Goal: Transaction & Acquisition: Purchase product/service

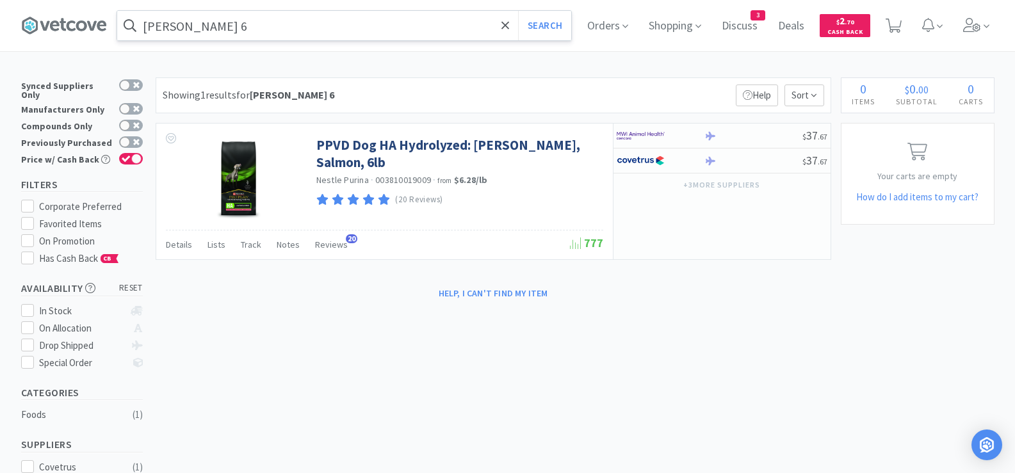
click at [287, 22] on input "[PERSON_NAME] 6" at bounding box center [344, 25] width 454 height 29
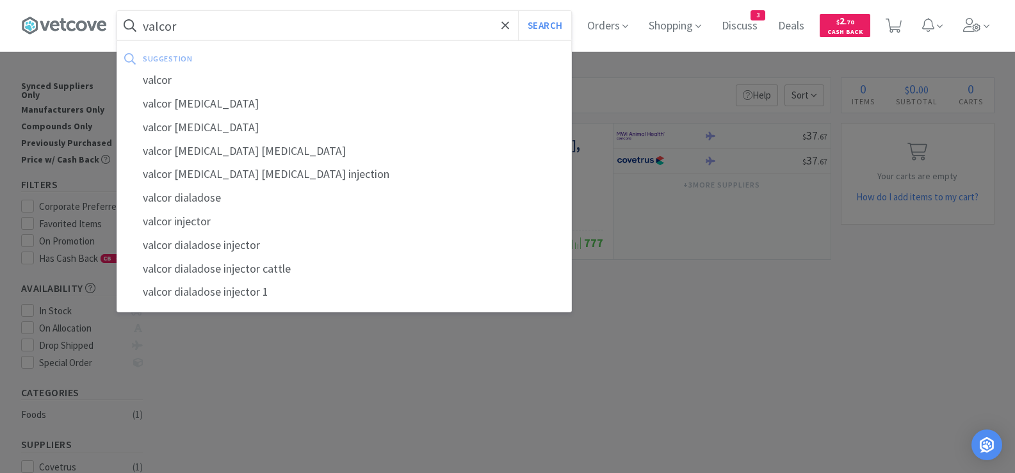
type input "valcor"
click at [518, 11] on button "Search" at bounding box center [544, 25] width 53 height 29
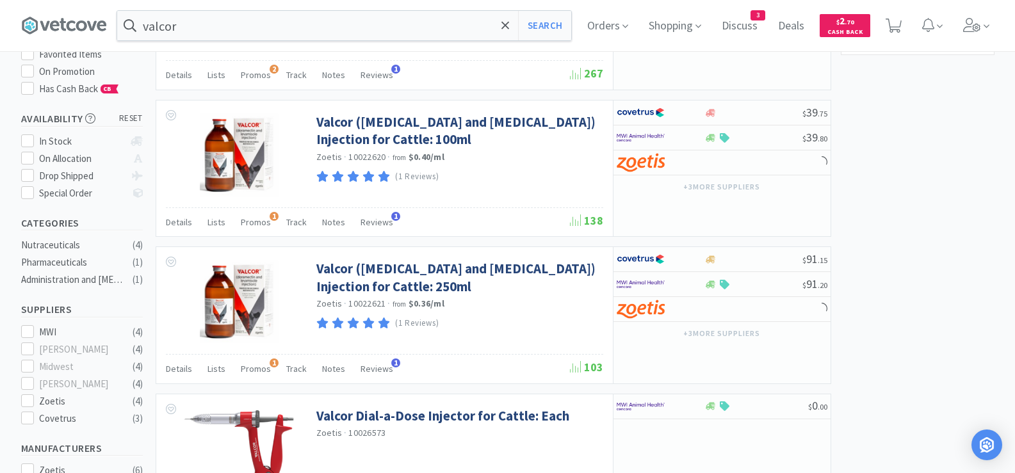
scroll to position [192, 0]
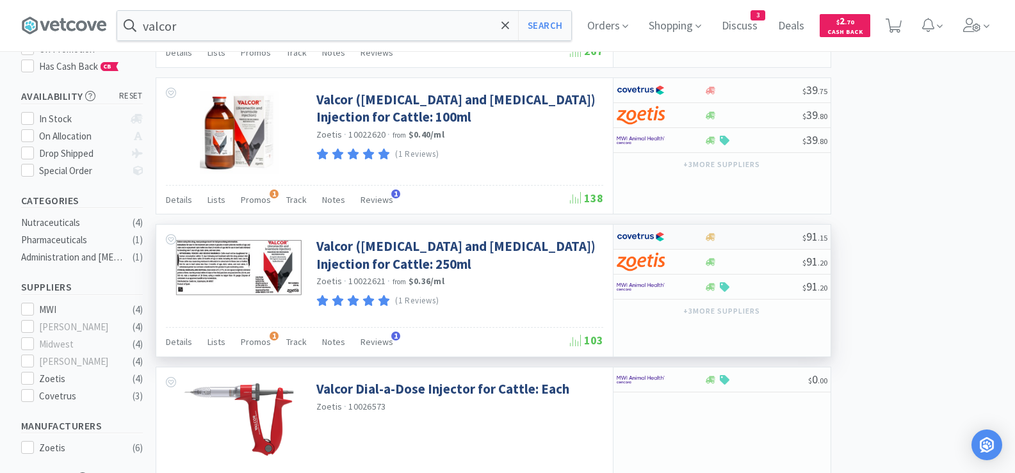
click at [746, 235] on div at bounding box center [753, 237] width 98 height 10
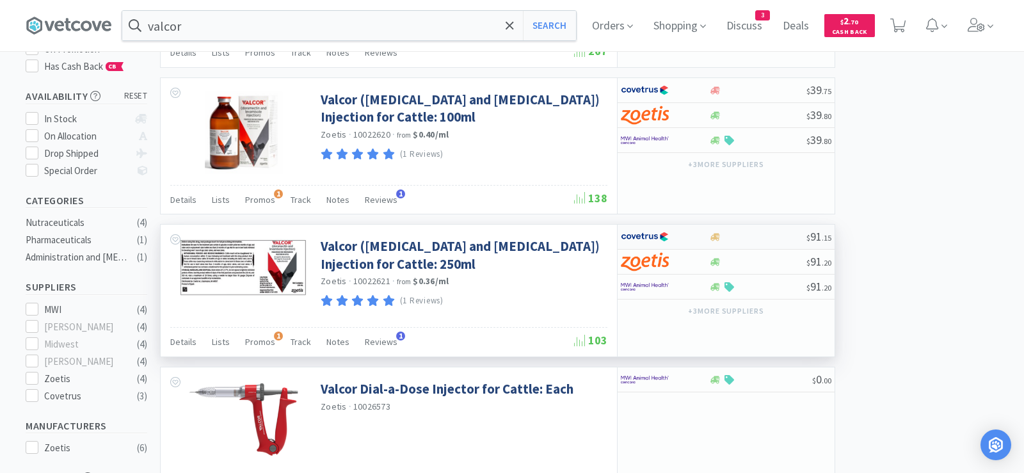
select select "1"
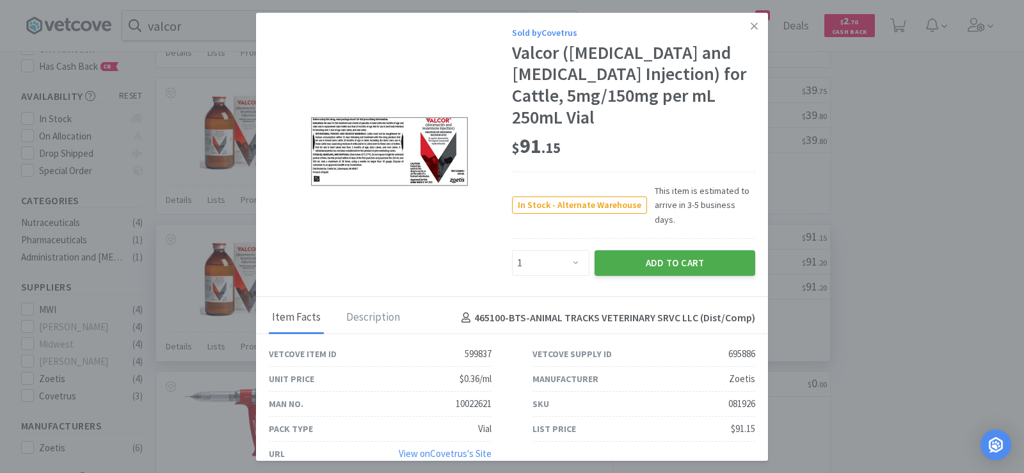
click at [677, 250] on button "Add to Cart" at bounding box center [675, 263] width 161 height 26
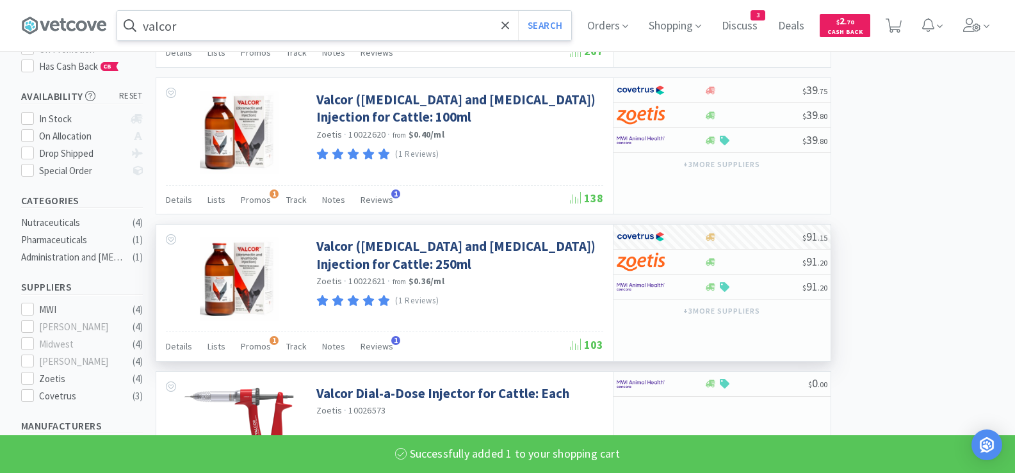
select select "1"
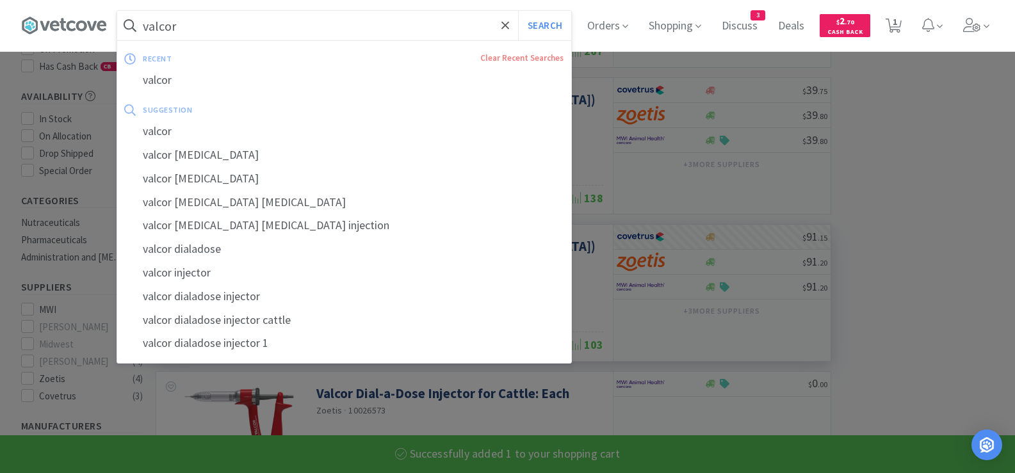
click at [259, 29] on input "valcor" at bounding box center [344, 25] width 454 height 29
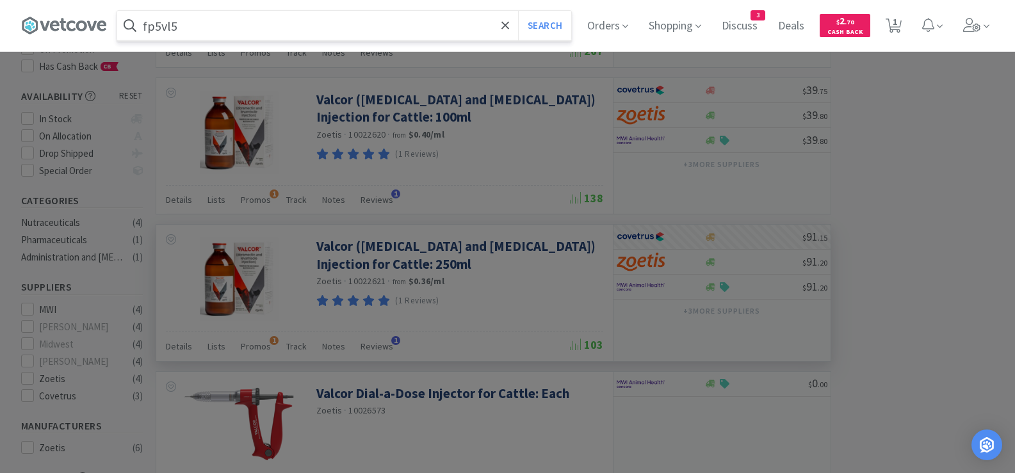
click at [518, 11] on button "Search" at bounding box center [544, 25] width 53 height 29
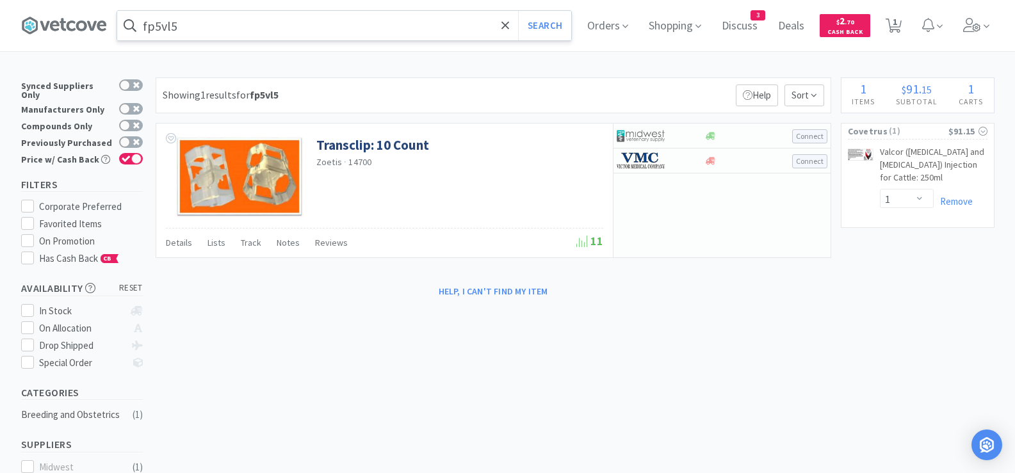
click at [227, 29] on input "fp5vl5" at bounding box center [344, 25] width 454 height 29
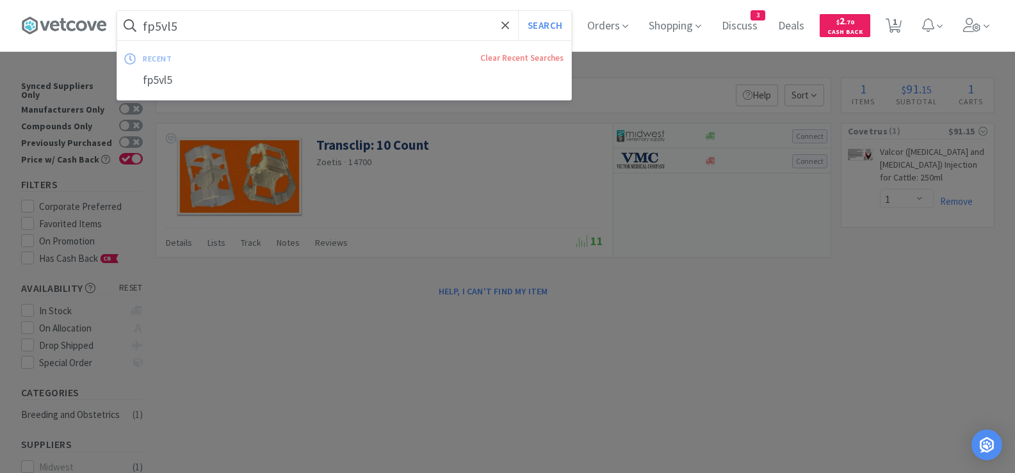
click at [225, 29] on input "fp5vl5" at bounding box center [344, 25] width 454 height 29
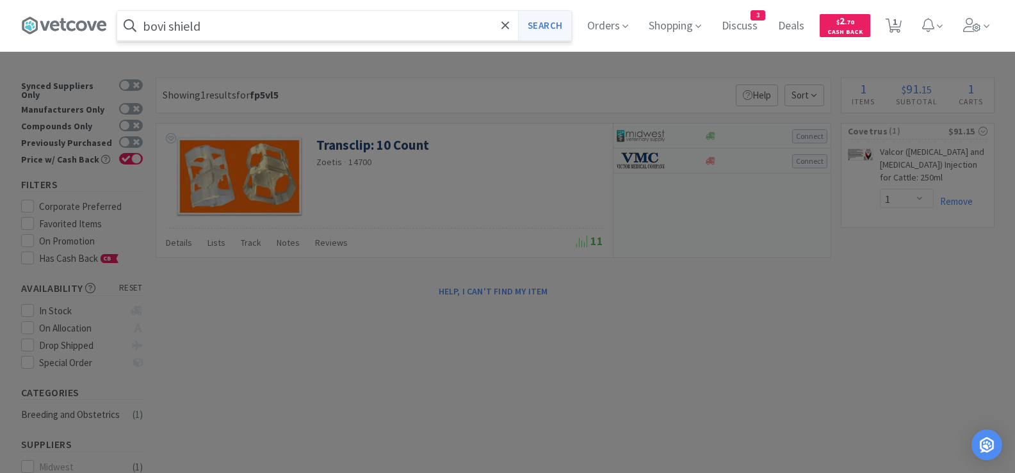
type input "bovi shield"
click at [542, 19] on button "Search" at bounding box center [544, 25] width 53 height 29
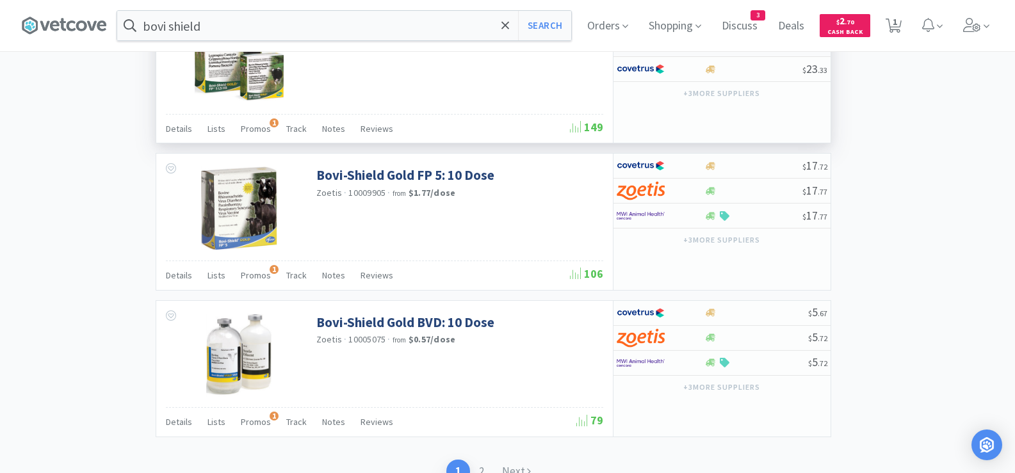
scroll to position [1920, 0]
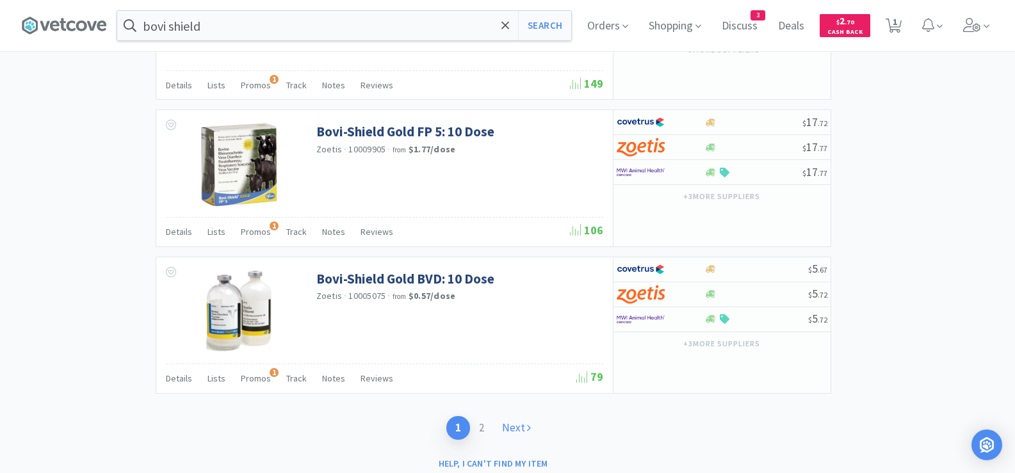
click at [517, 423] on link "Next" at bounding box center [516, 428] width 47 height 24
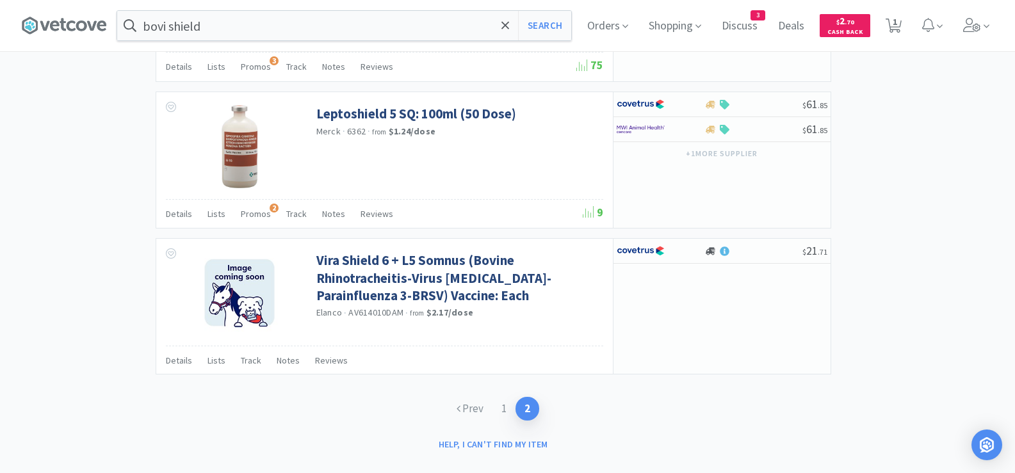
scroll to position [1371, 0]
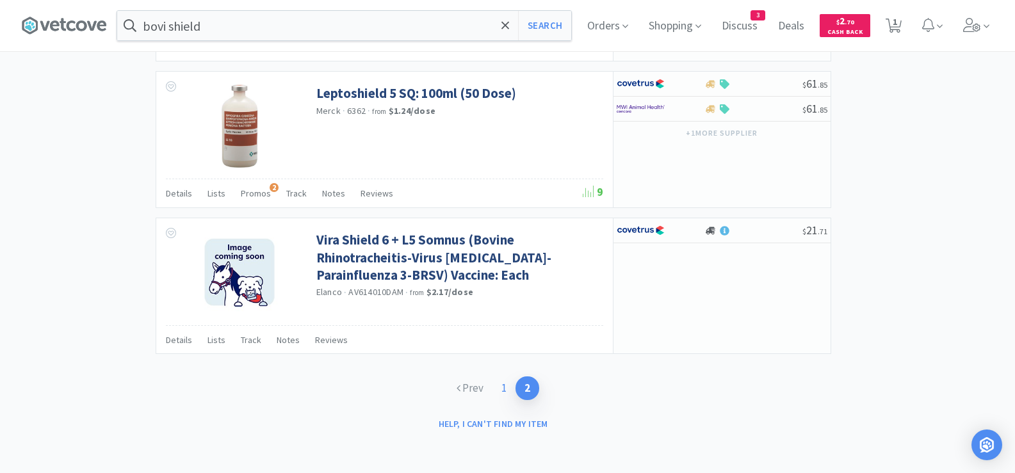
click at [501, 389] on link "1" at bounding box center [503, 388] width 23 height 24
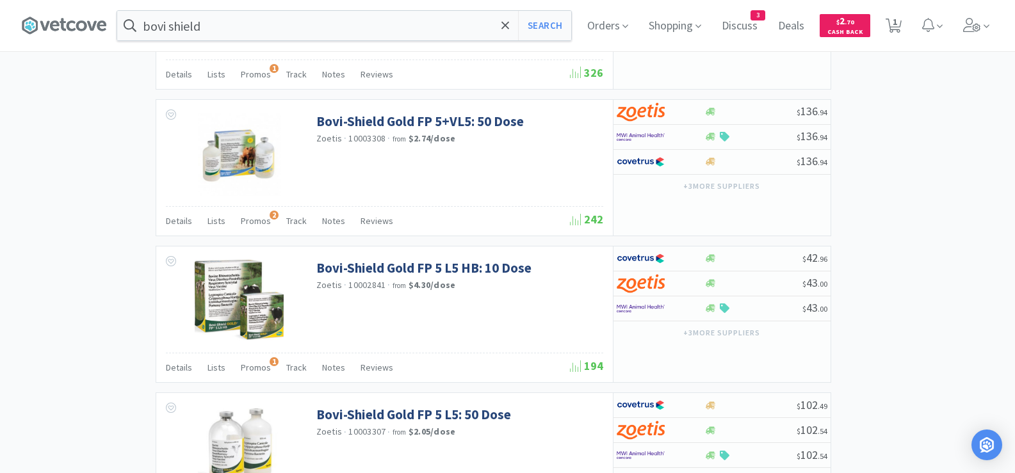
scroll to position [1280, 0]
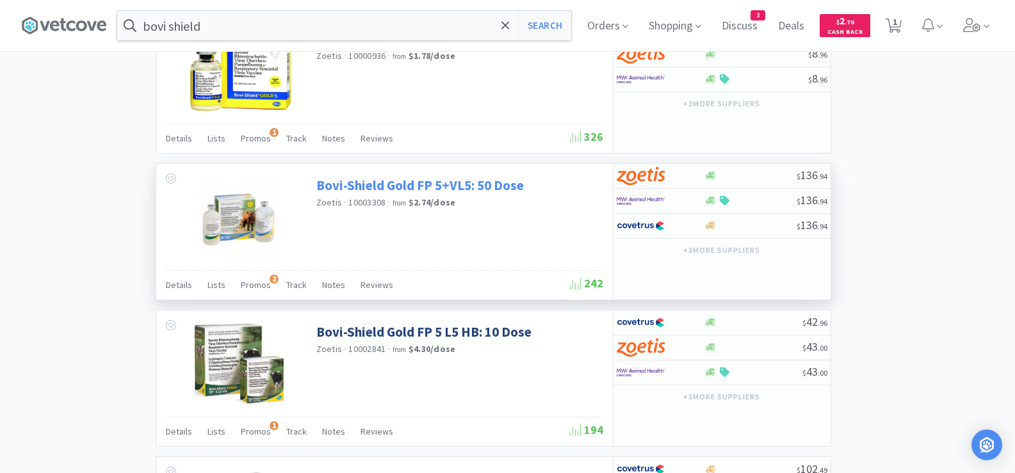
click at [432, 182] on link "Bovi-Shield Gold FP 5+VL5: 50 Dose" at bounding box center [419, 185] width 207 height 17
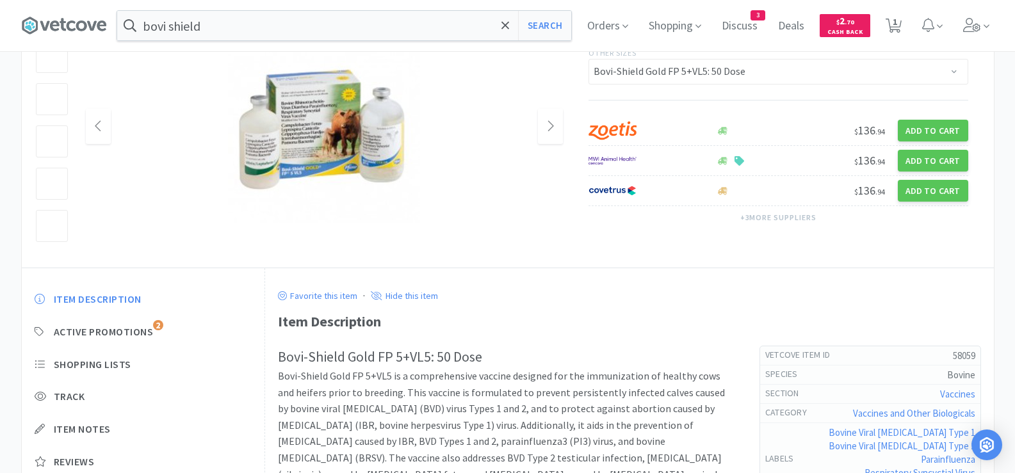
scroll to position [192, 0]
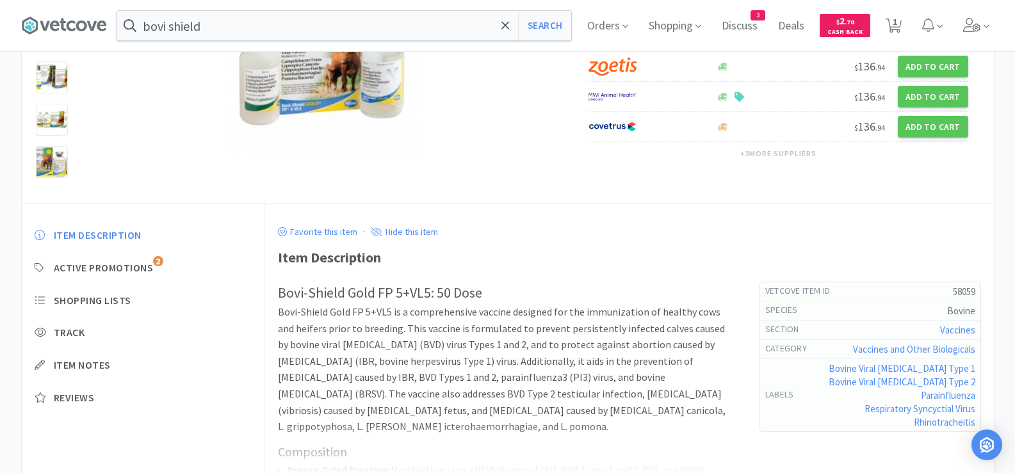
select select "1"
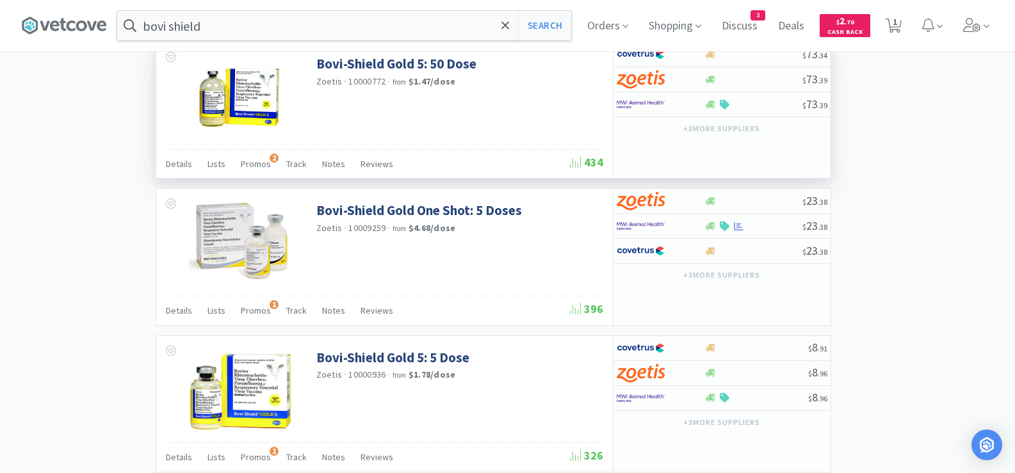
scroll to position [960, 0]
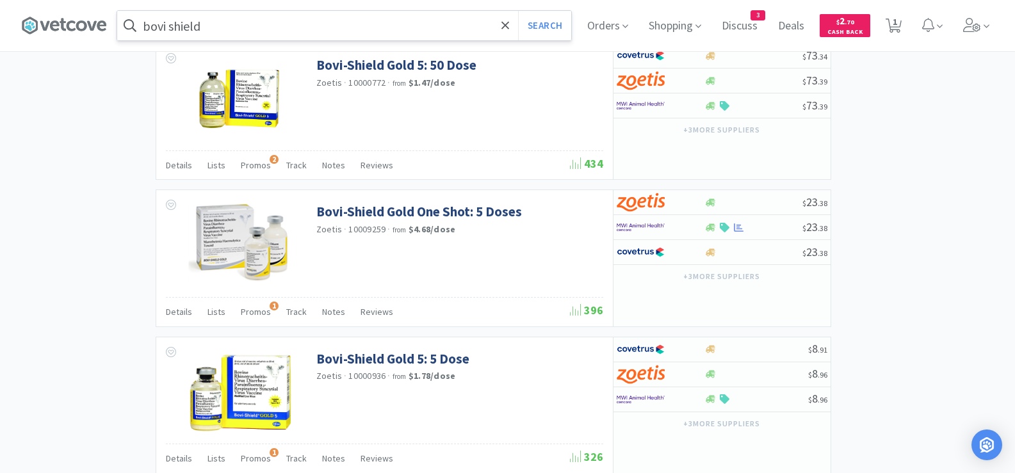
click at [266, 26] on input "bovi shield" at bounding box center [344, 25] width 454 height 29
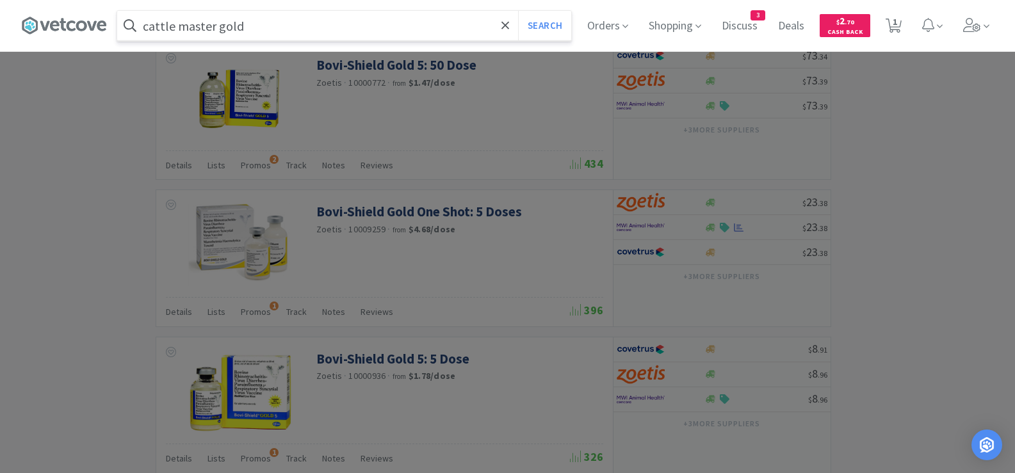
type input "cattle master gold"
click at [518, 11] on button "Search" at bounding box center [544, 25] width 53 height 29
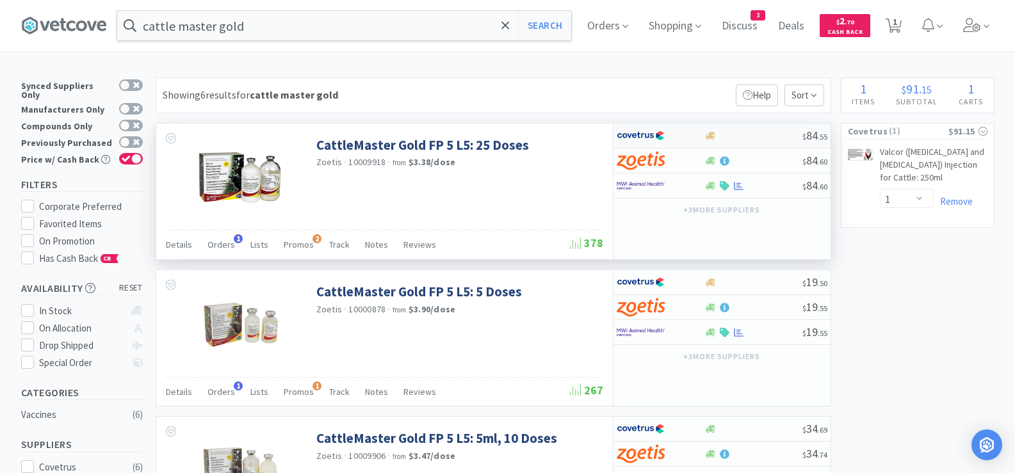
click at [761, 140] on div at bounding box center [753, 136] width 98 height 10
select select "1"
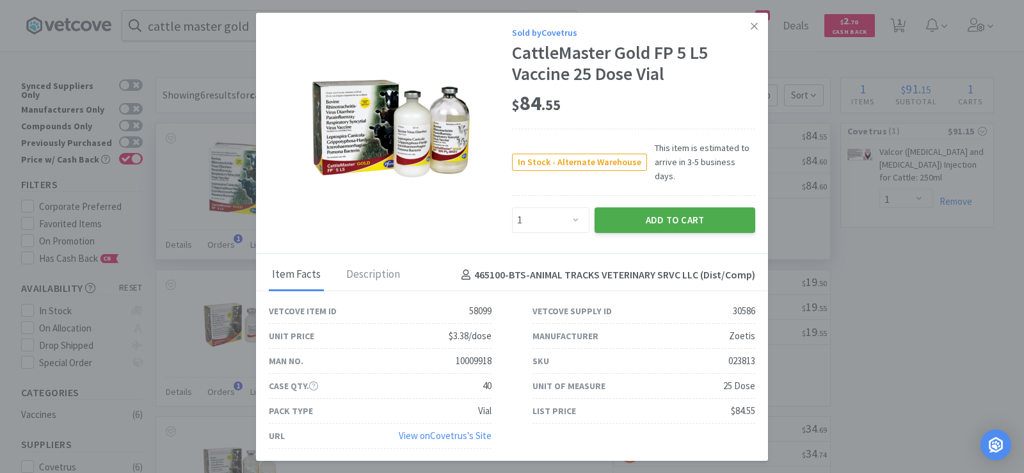
click at [677, 216] on button "Add to Cart" at bounding box center [675, 220] width 161 height 26
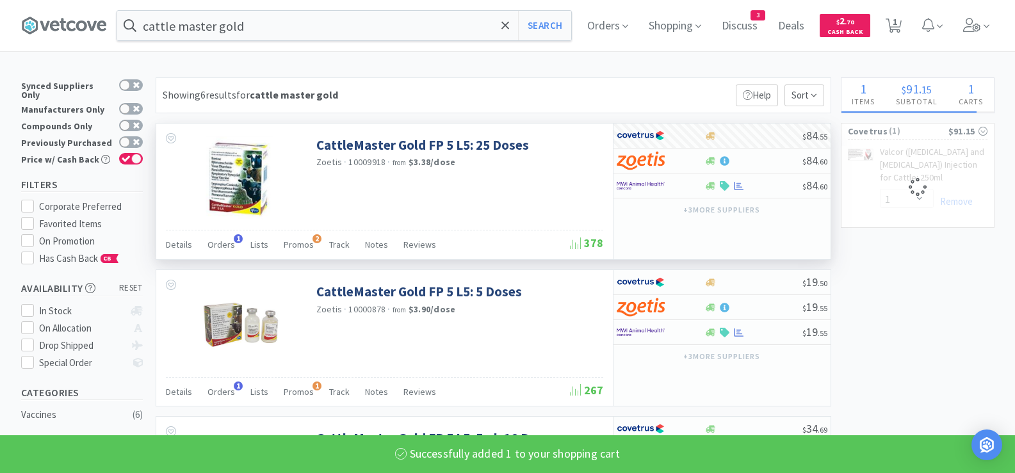
select select "1"
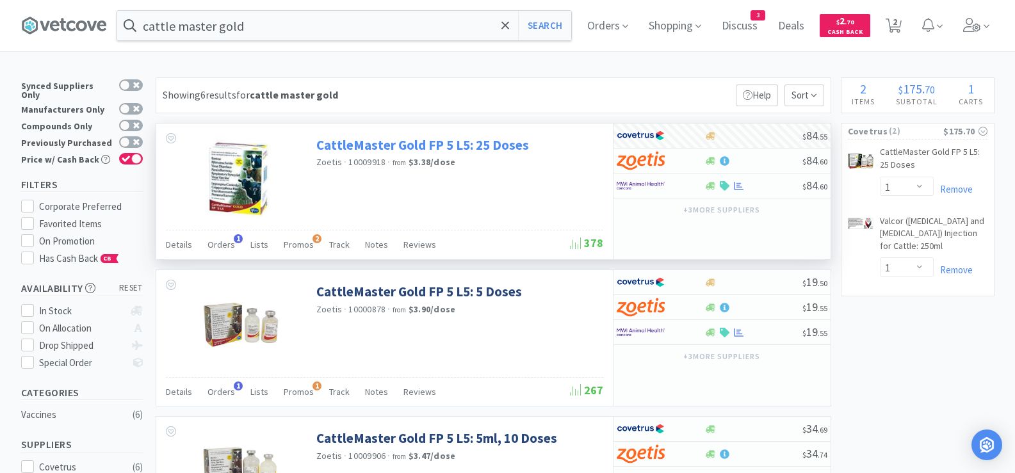
click at [466, 144] on link "CattleMaster Gold FP 5 L5: 25 Doses" at bounding box center [422, 144] width 213 height 17
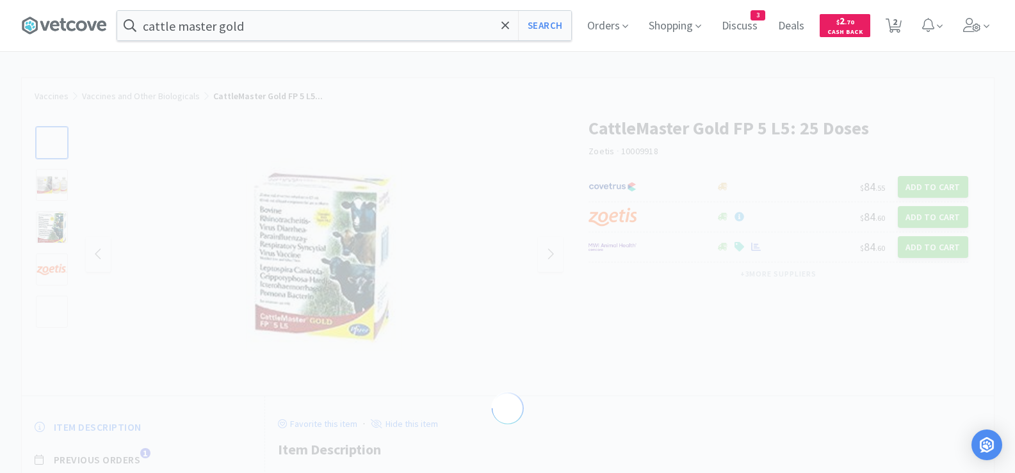
select select "58099"
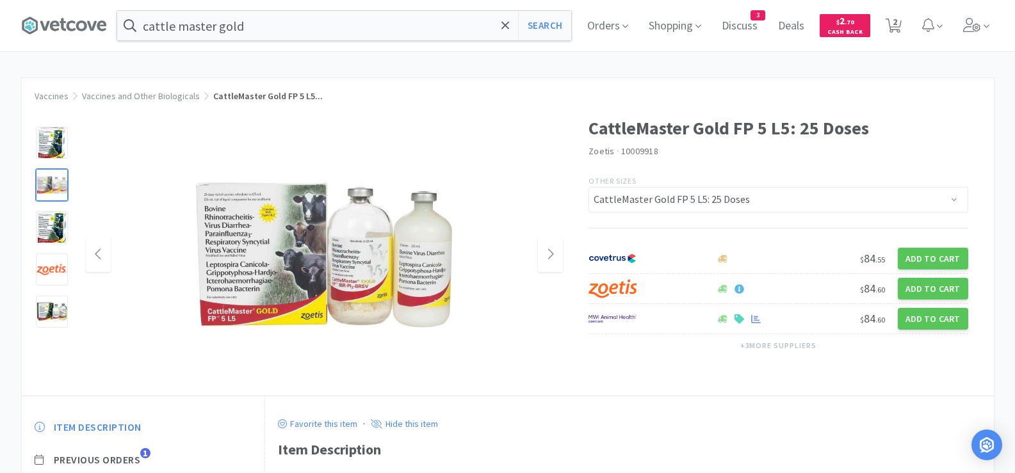
select select "1"
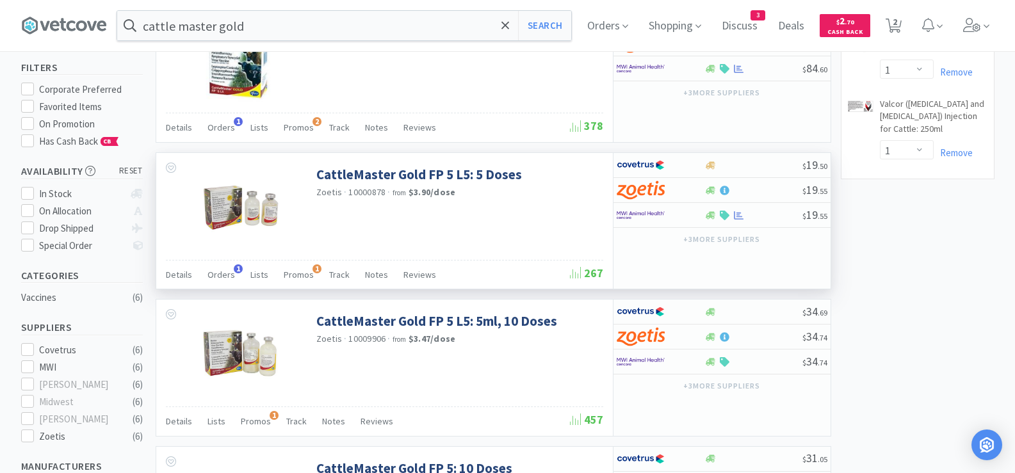
scroll to position [128, 0]
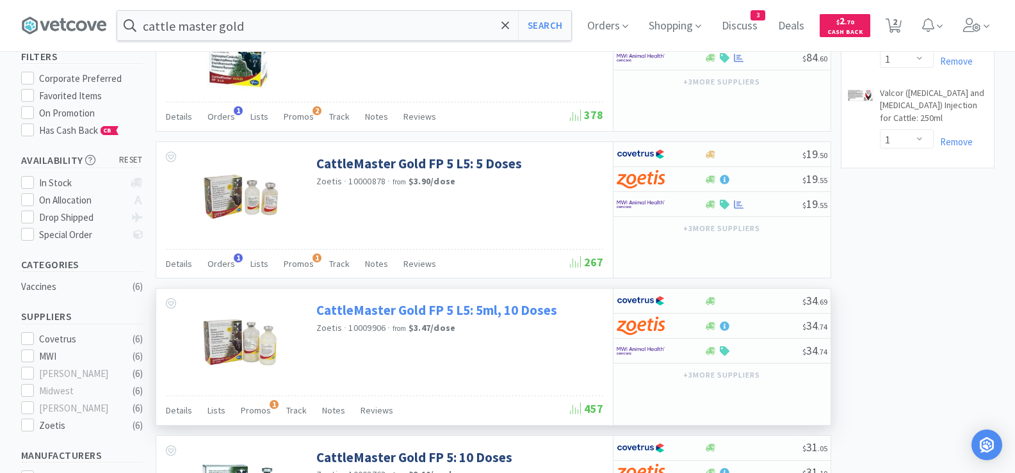
click at [374, 307] on link "CattleMaster Gold FP 5 L5: 5ml, 10 Doses" at bounding box center [436, 310] width 241 height 17
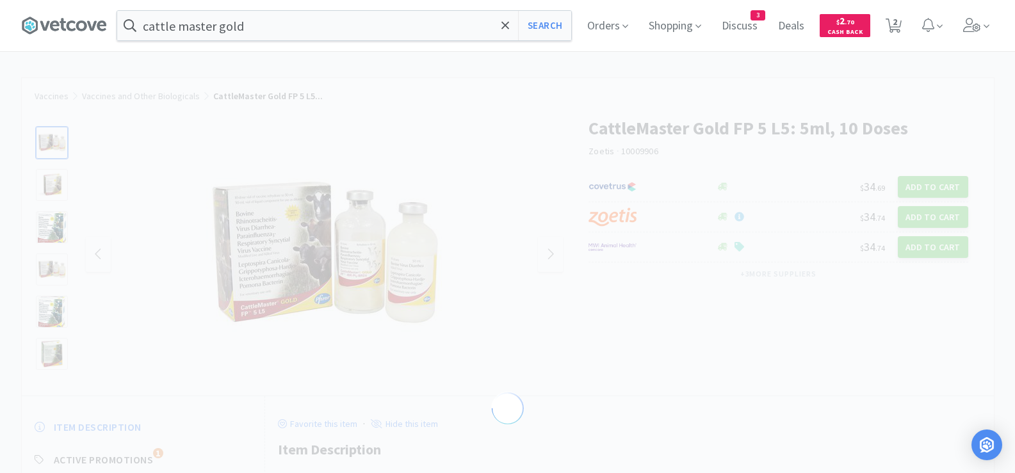
select select "117"
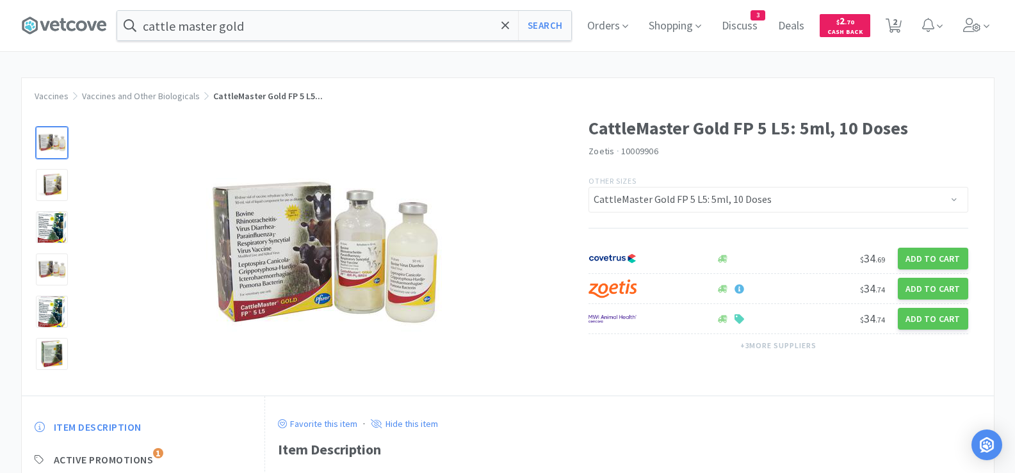
select select "1"
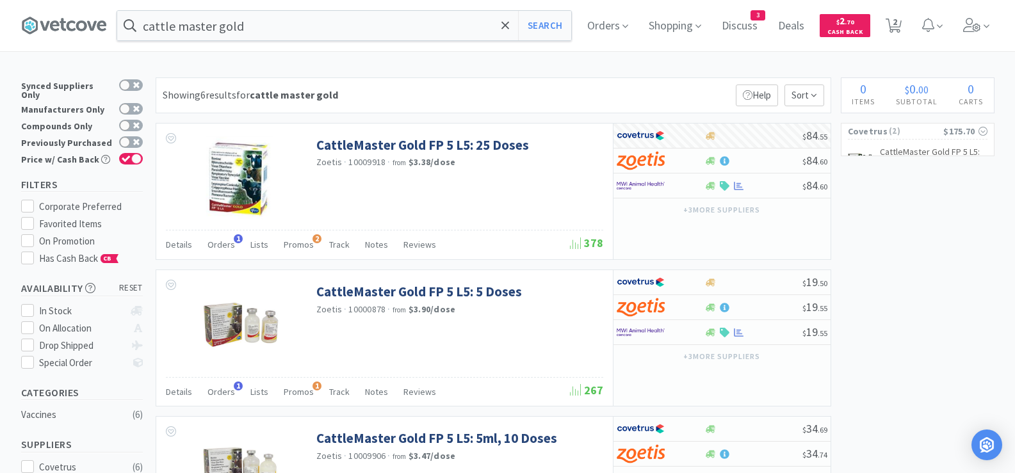
scroll to position [128, 0]
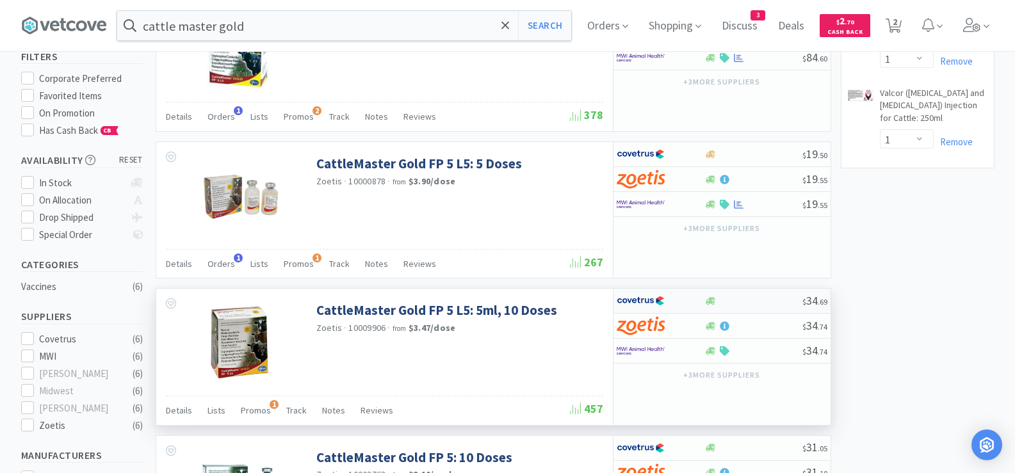
click at [763, 300] on div at bounding box center [753, 301] width 98 height 10
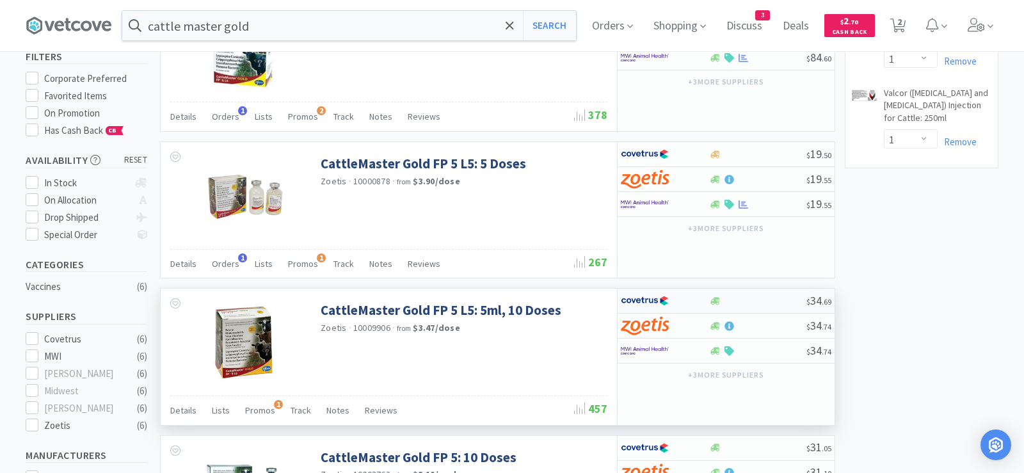
select select "1"
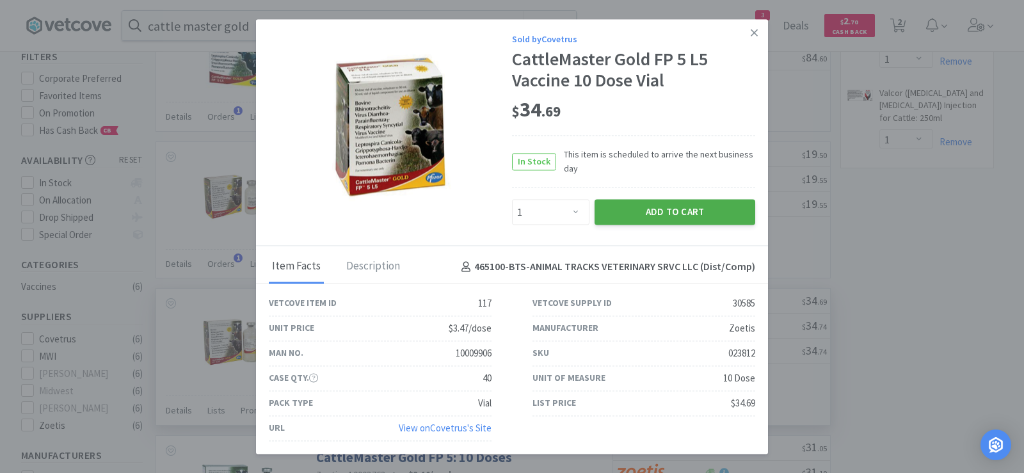
click at [665, 212] on button "Add to Cart" at bounding box center [675, 213] width 161 height 26
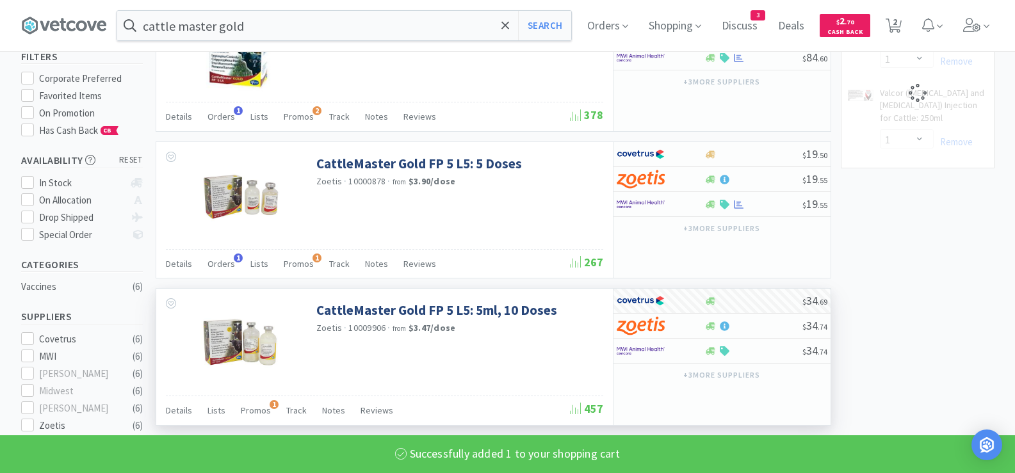
select select "1"
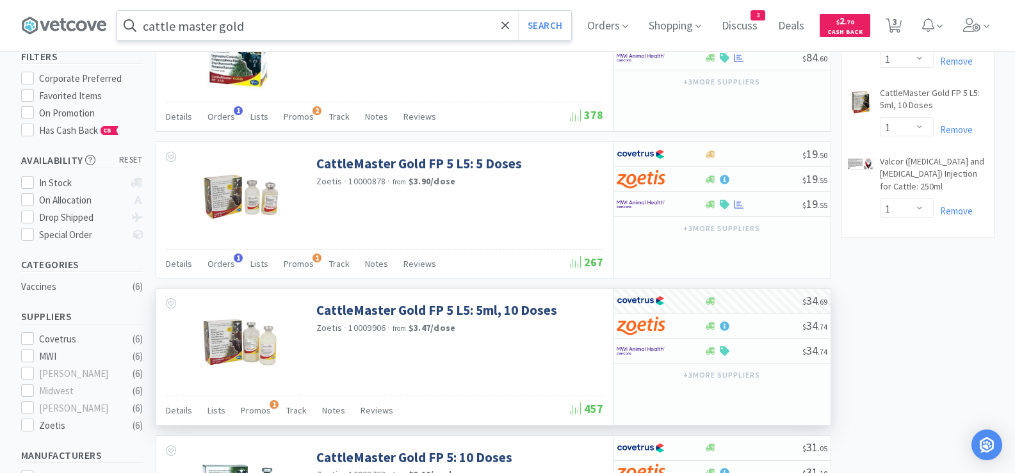
click at [294, 22] on input "cattle master gold" at bounding box center [344, 25] width 454 height 29
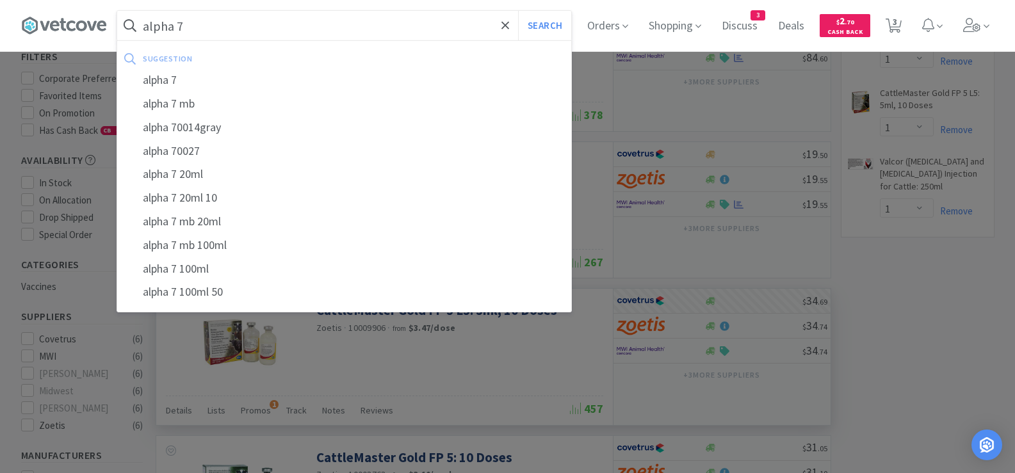
click at [518, 11] on button "Search" at bounding box center [544, 25] width 53 height 29
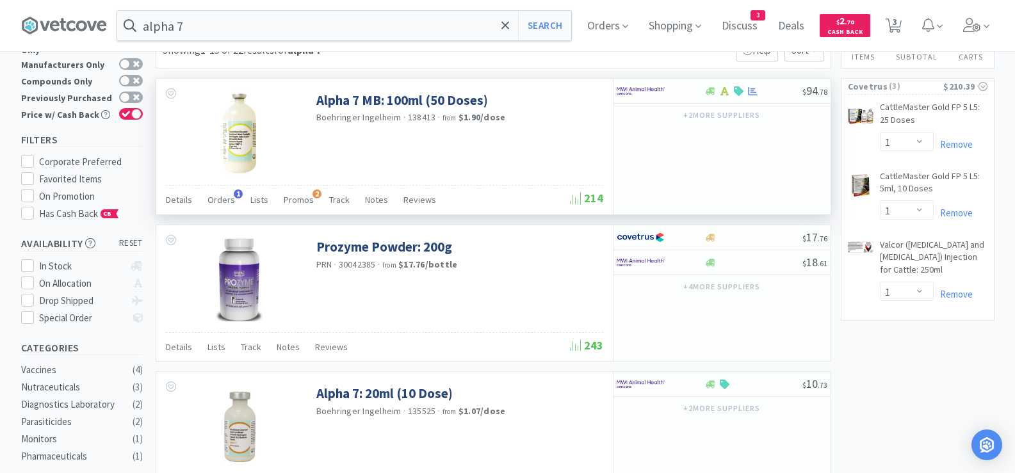
scroll to position [64, 0]
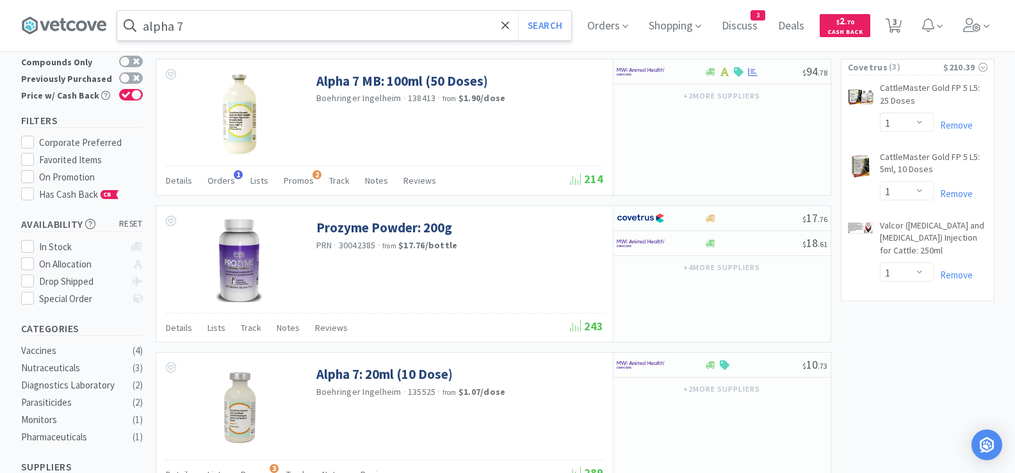
click at [223, 25] on input "alpha 7" at bounding box center [344, 25] width 454 height 29
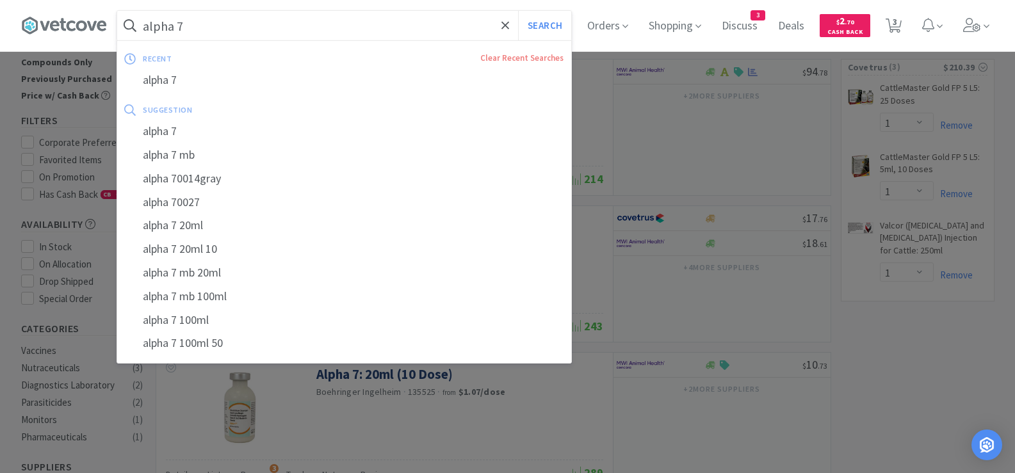
click at [223, 26] on input "alpha 7" at bounding box center [344, 25] width 454 height 29
click at [239, 23] on input "alpha 7" at bounding box center [344, 25] width 454 height 29
click at [264, 23] on input "alpha 7" at bounding box center [344, 25] width 454 height 29
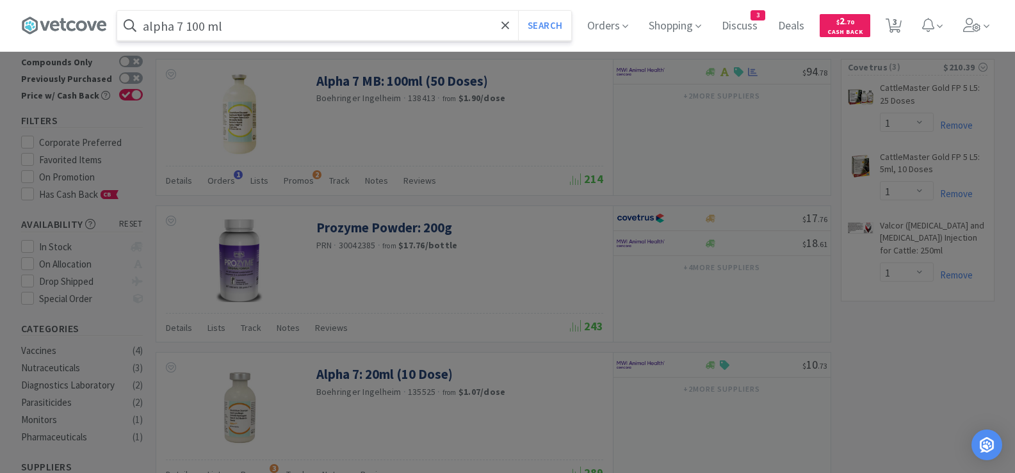
type input "alpha 7 100 ml"
click at [518, 11] on button "Search" at bounding box center [544, 25] width 53 height 29
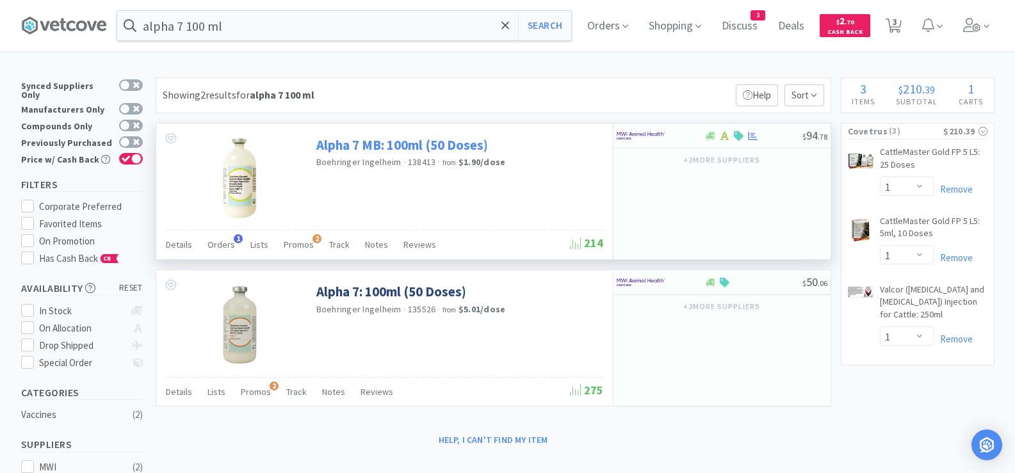
click at [394, 141] on link "Alpha 7 MB: 100ml (50 Doses)" at bounding box center [402, 144] width 172 height 17
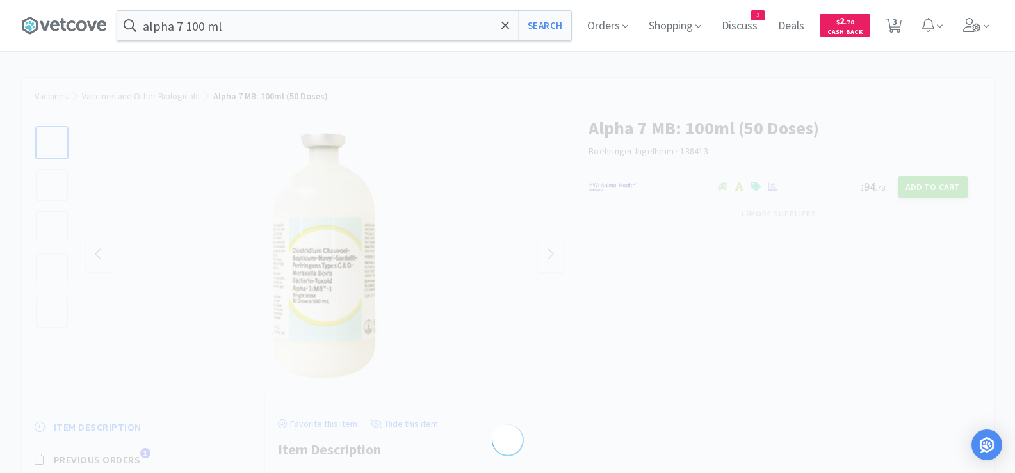
select select "58002"
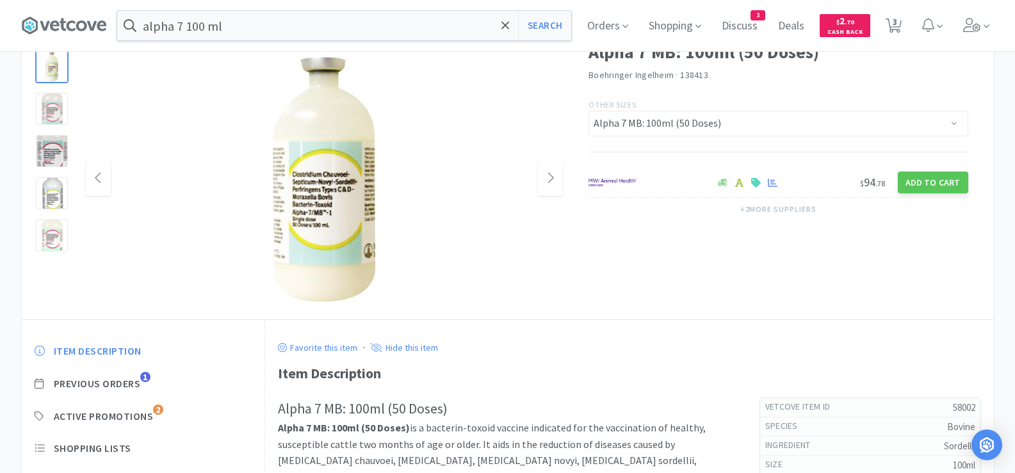
scroll to position [192, 0]
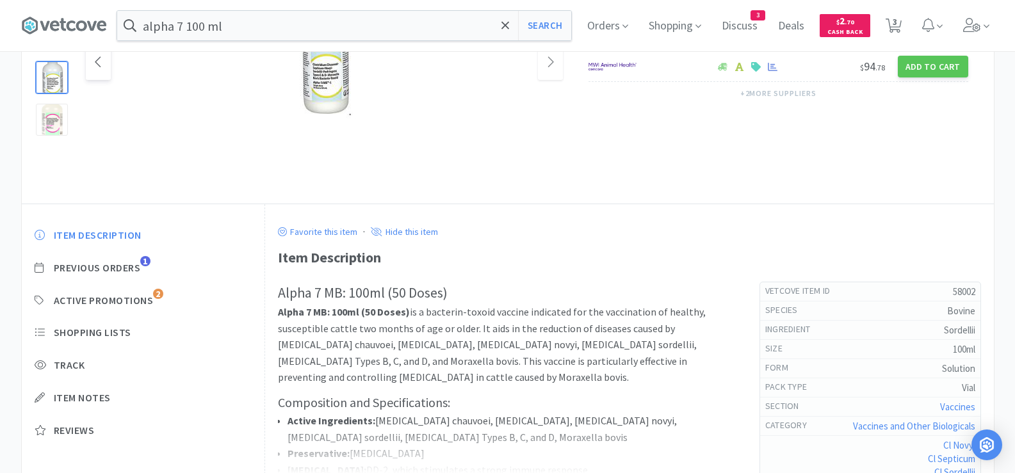
click at [101, 72] on span at bounding box center [98, 62] width 25 height 35
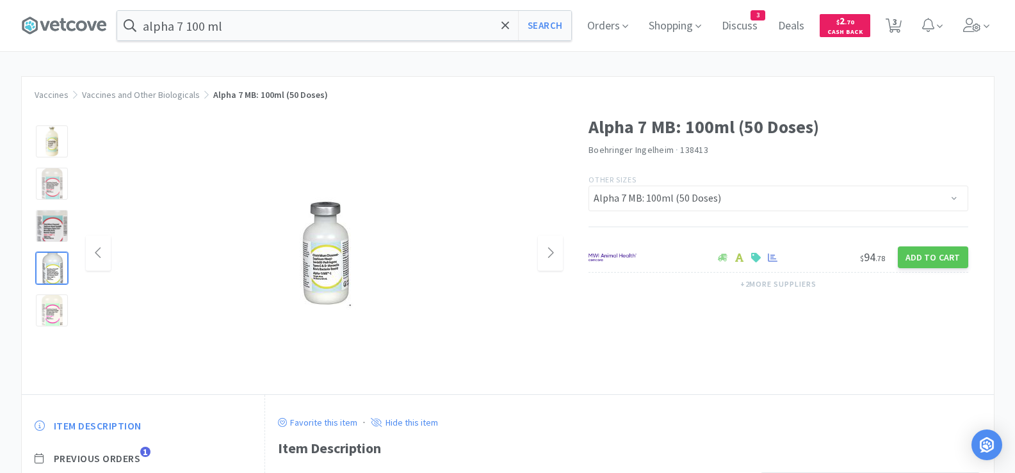
scroll to position [0, 0]
select select "1"
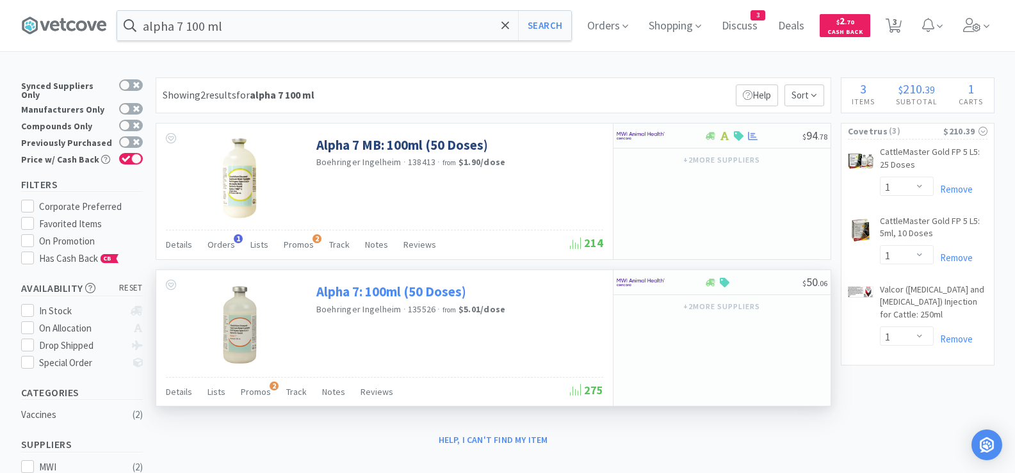
click at [401, 286] on link "Alpha 7: 100ml (50 Doses)" at bounding box center [391, 291] width 150 height 17
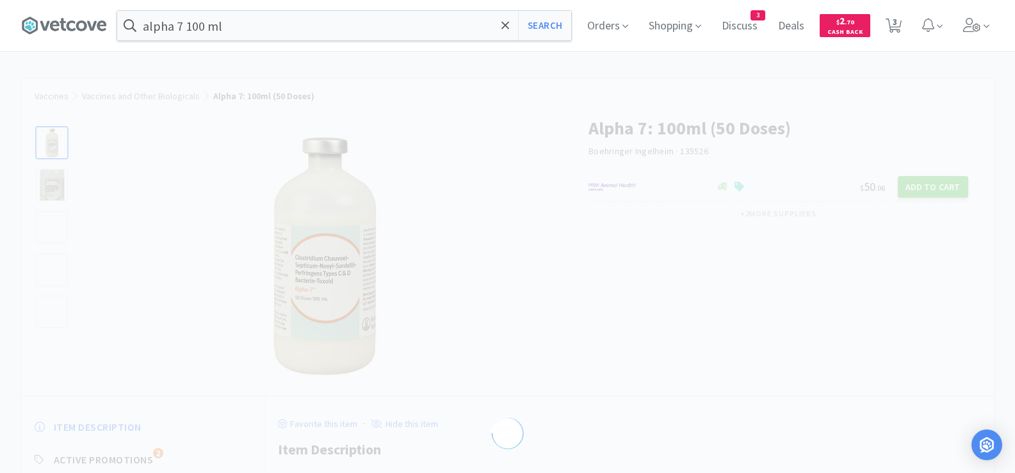
select select "58004"
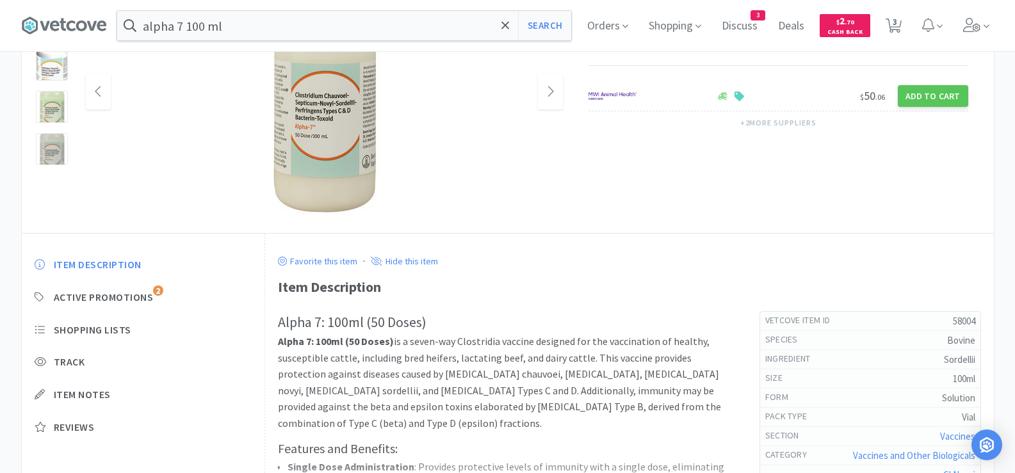
scroll to position [256, 0]
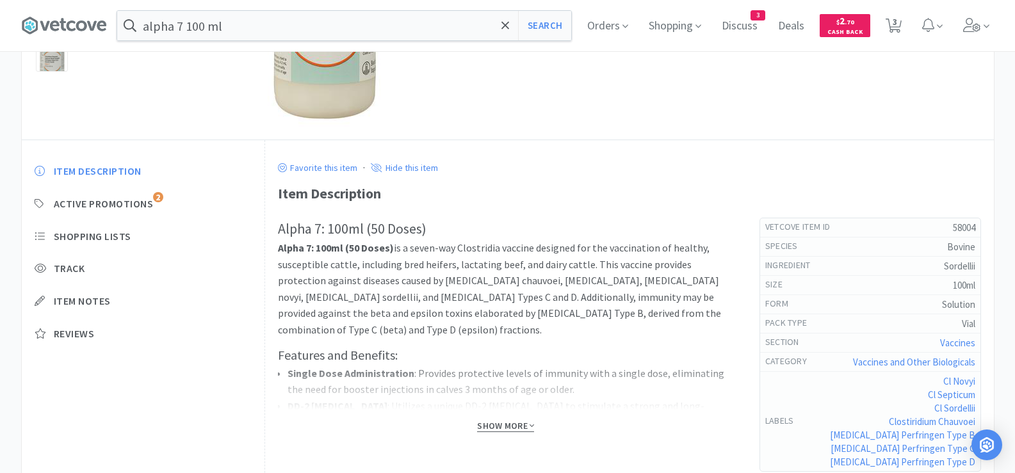
click at [499, 430] on span "Show More" at bounding box center [505, 426] width 57 height 12
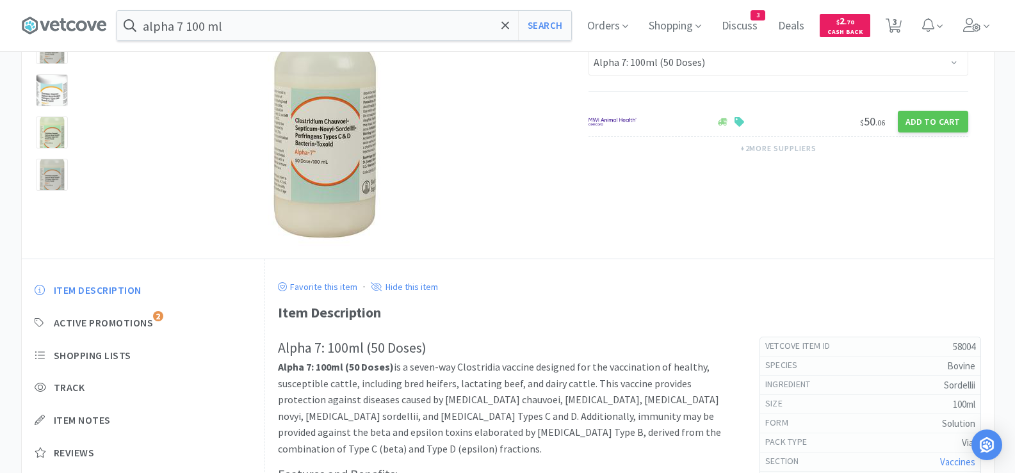
scroll to position [128, 0]
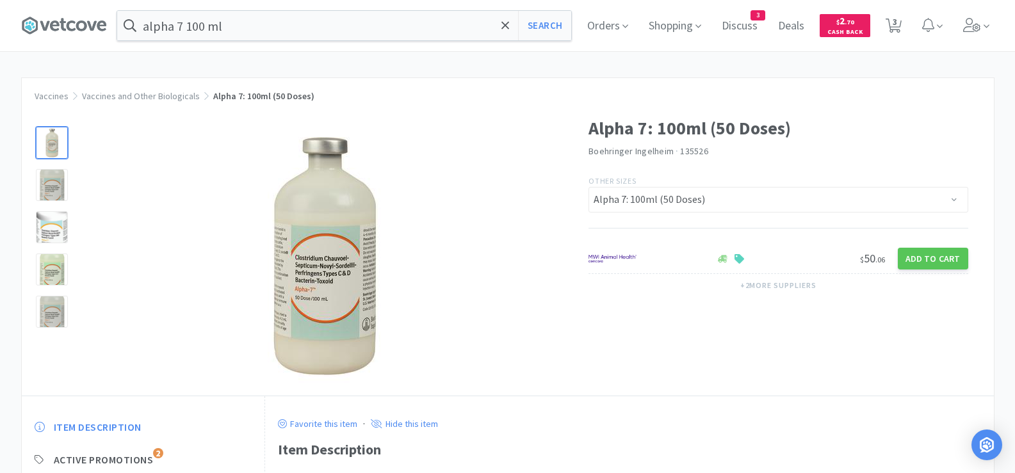
select select "1"
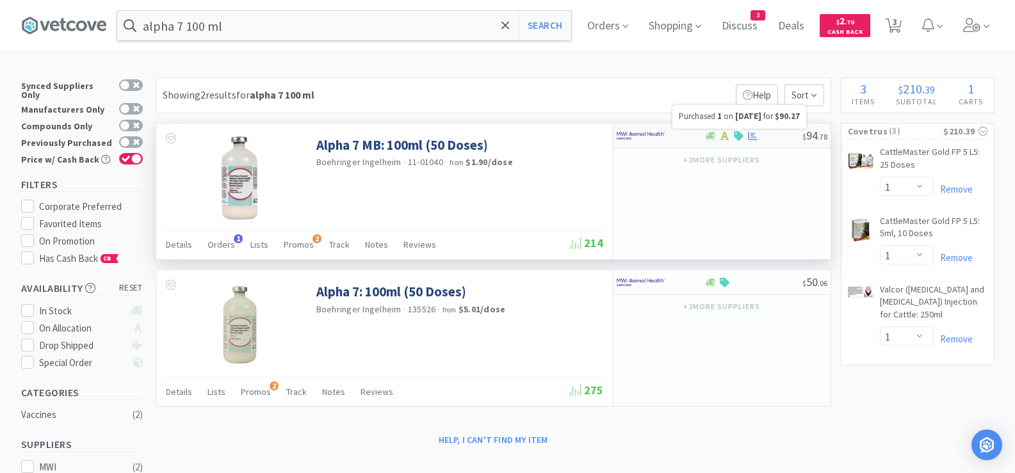
click at [749, 134] on icon at bounding box center [753, 136] width 10 height 10
select select "1"
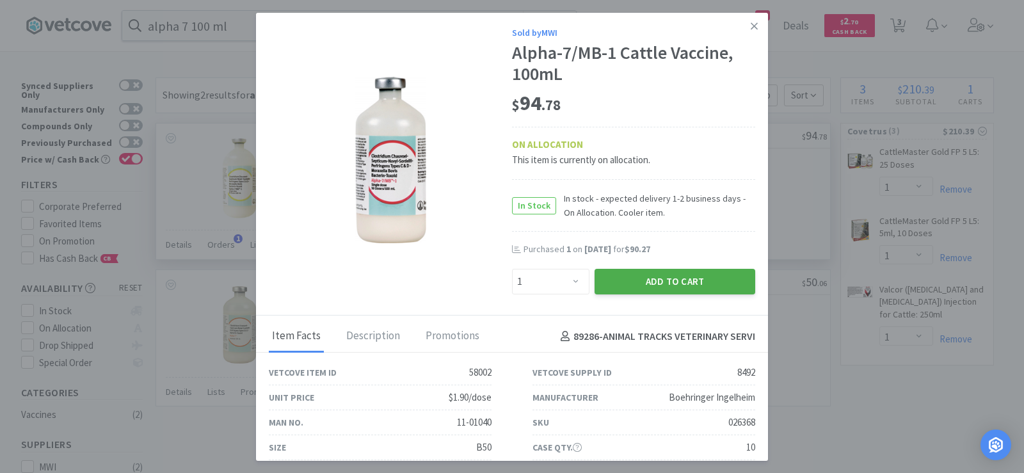
click at [642, 278] on button "Add to Cart" at bounding box center [675, 282] width 161 height 26
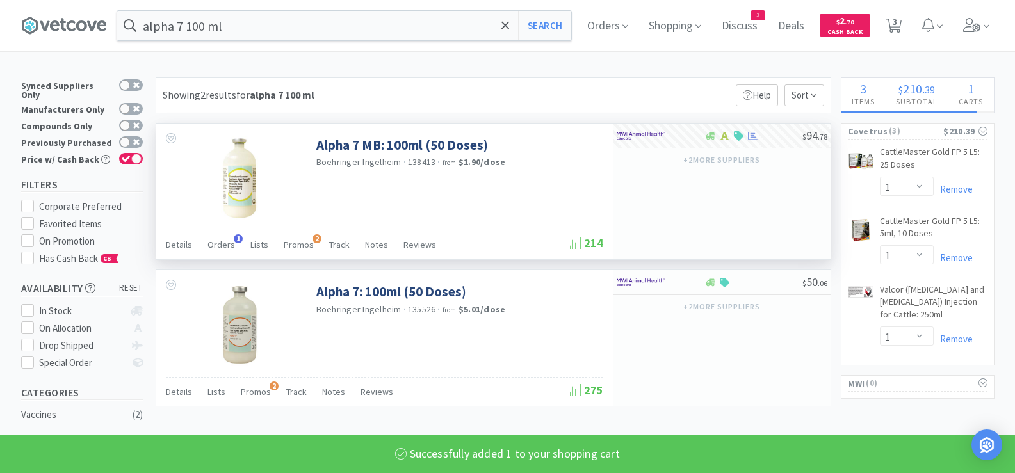
select select "1"
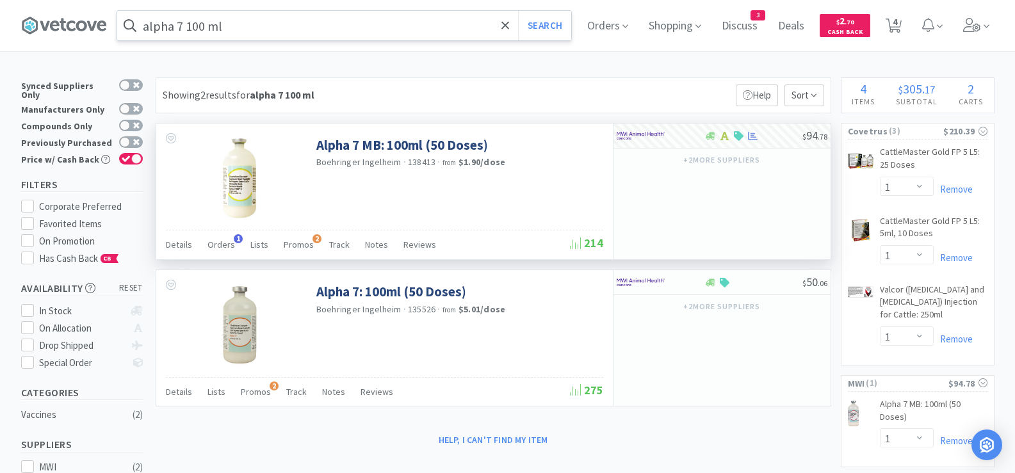
click at [246, 29] on input "alpha 7 100 ml" at bounding box center [344, 25] width 454 height 29
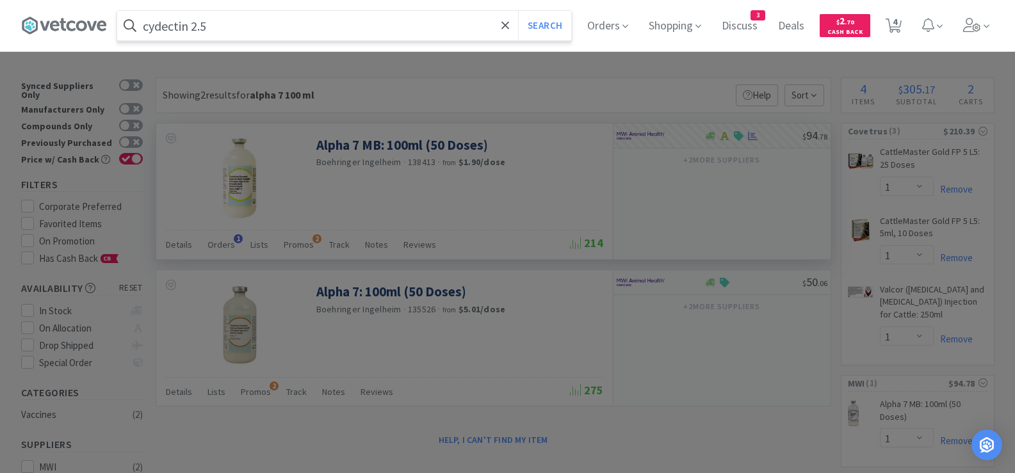
type input "cydectin 2.5"
click at [518, 11] on button "Search" at bounding box center [544, 25] width 53 height 29
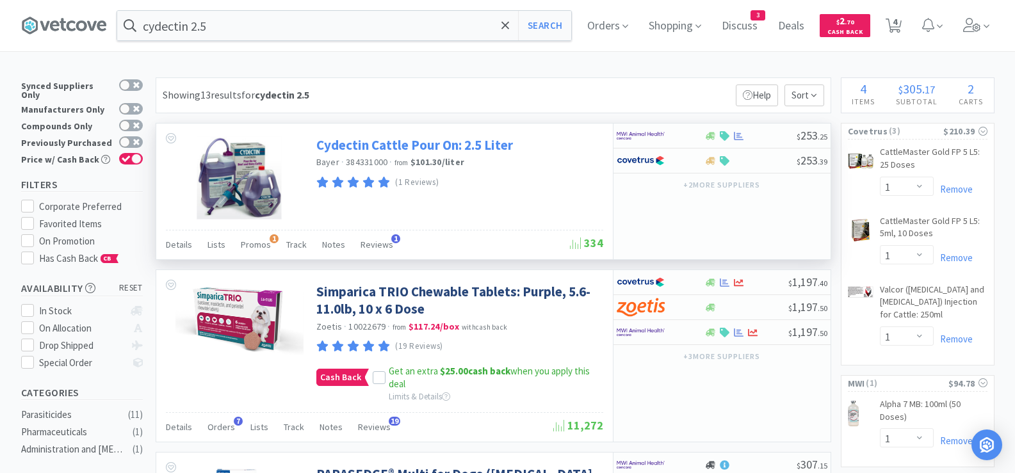
click at [441, 142] on link "Cydectin Cattle Pour On: 2.5 Liter" at bounding box center [414, 144] width 197 height 17
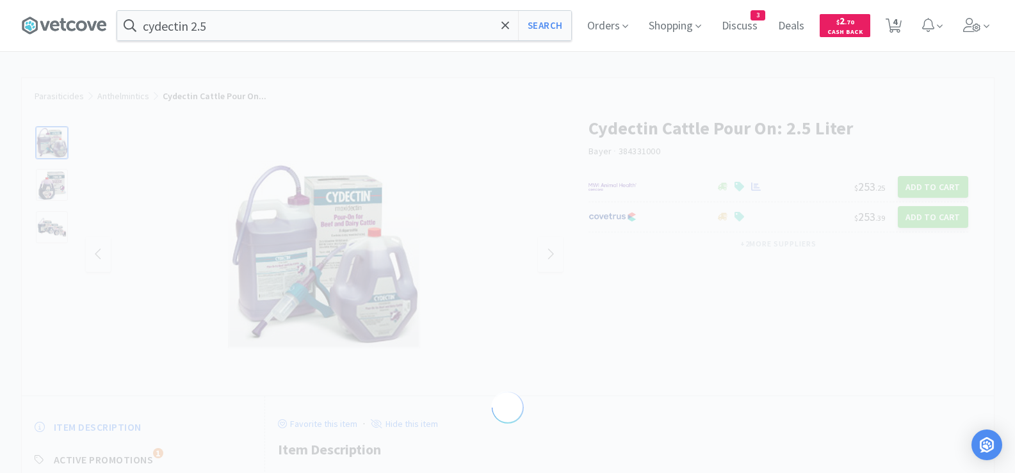
select select "133007"
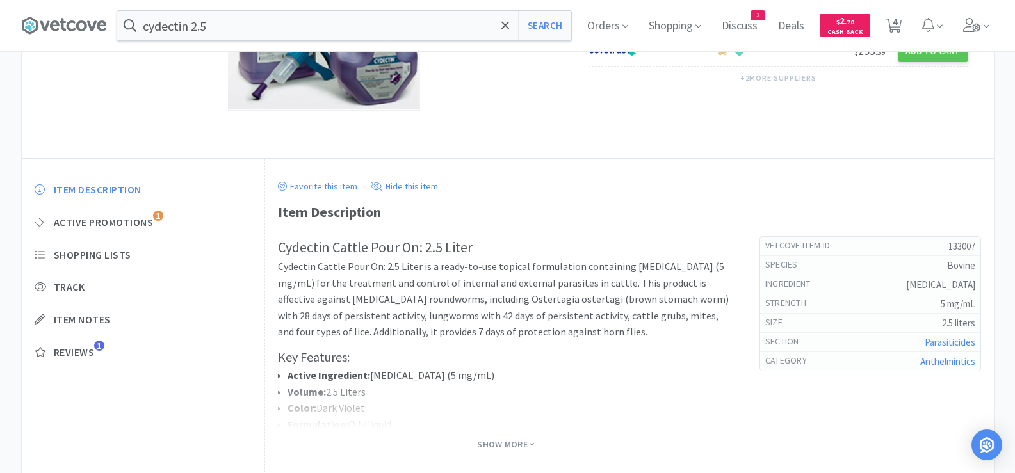
scroll to position [256, 0]
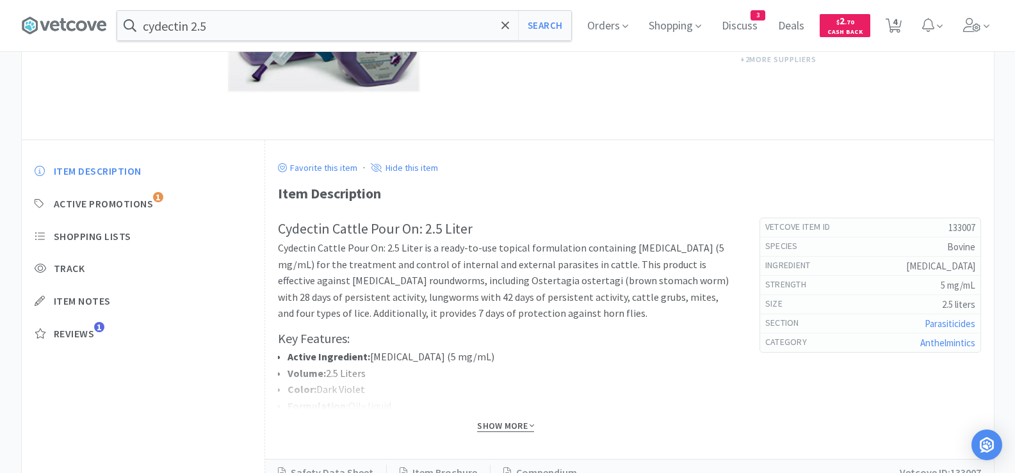
click at [490, 424] on span "Show More" at bounding box center [505, 426] width 57 height 12
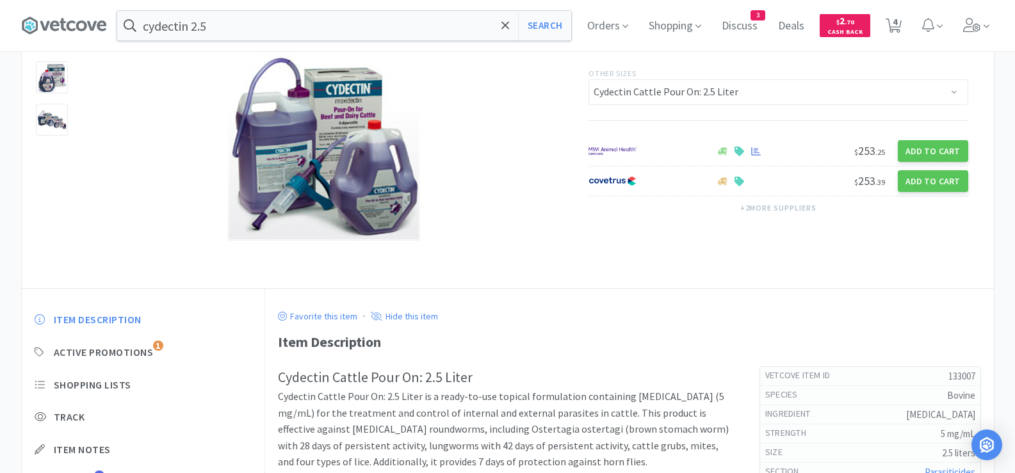
scroll to position [64, 0]
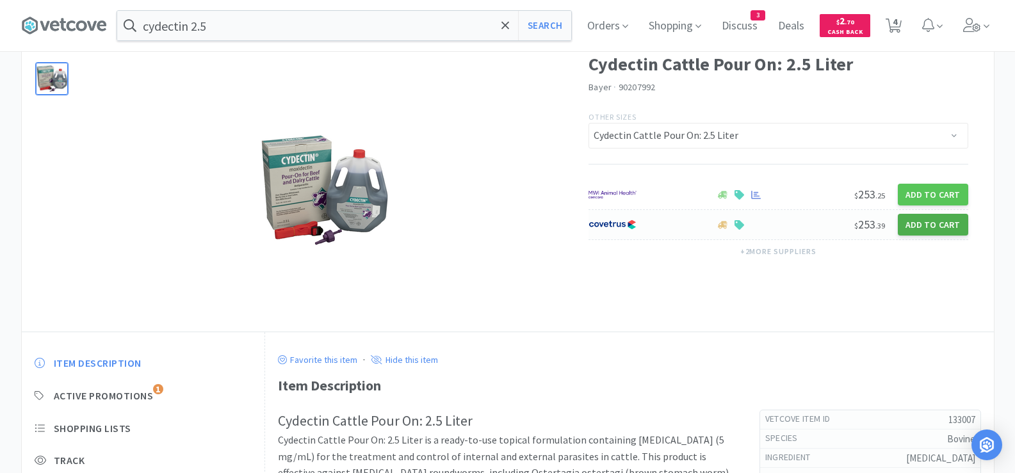
click at [933, 228] on button "Add to Cart" at bounding box center [932, 225] width 70 height 22
select select "1"
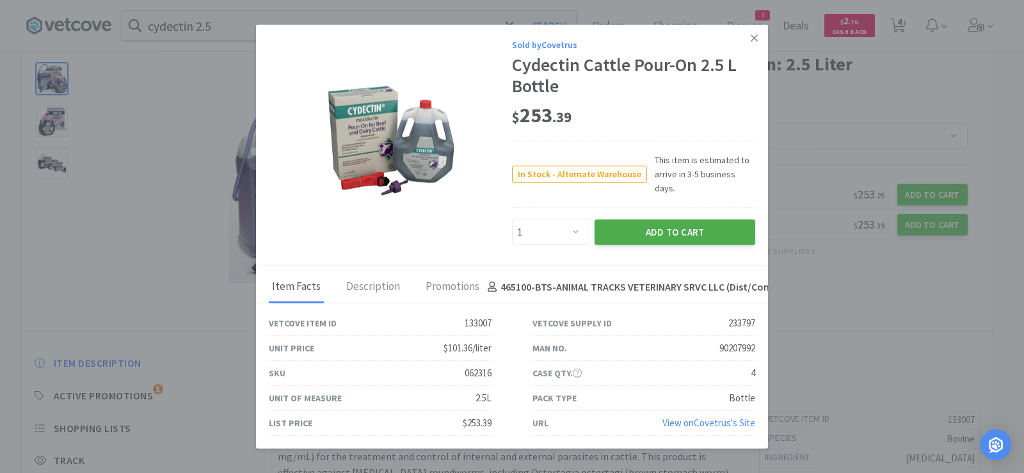
click at [711, 225] on button "Add to Cart" at bounding box center [675, 233] width 161 height 26
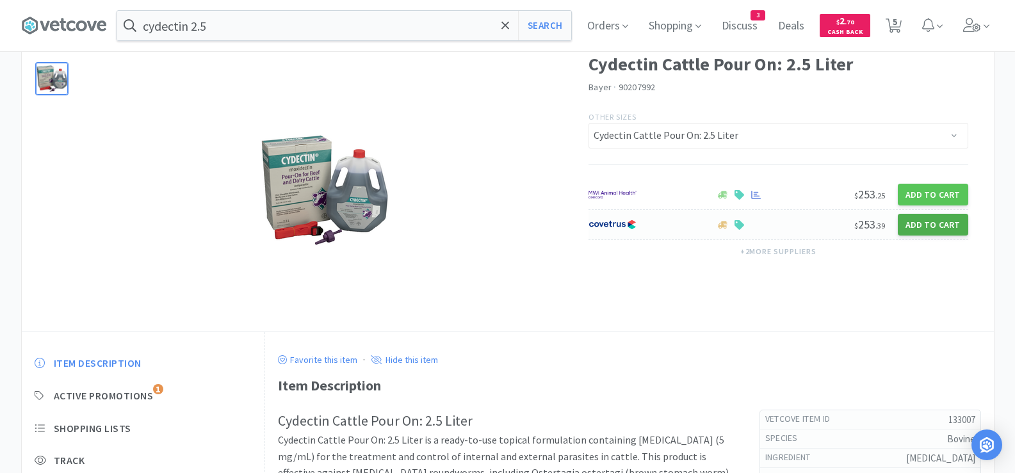
click at [924, 226] on button "Add to Cart" at bounding box center [932, 225] width 70 height 22
select select "1"
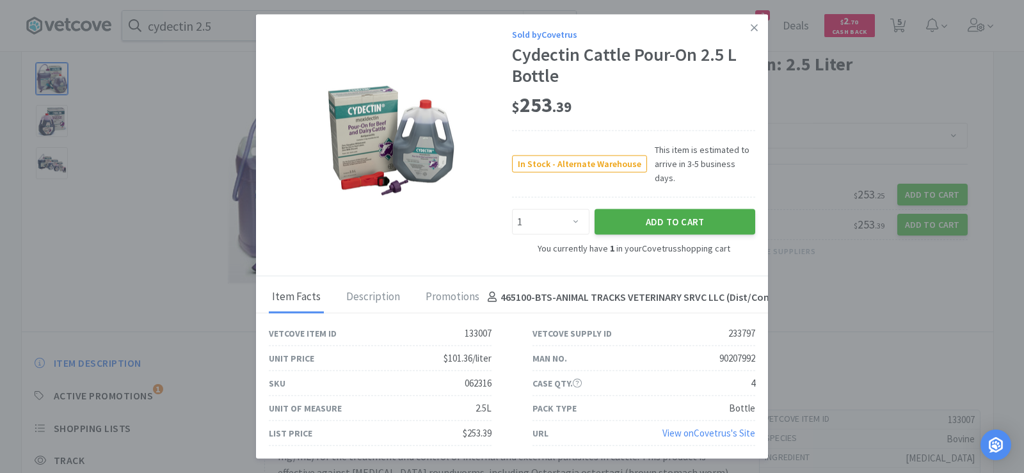
click at [613, 213] on button "Add to Cart" at bounding box center [675, 222] width 161 height 26
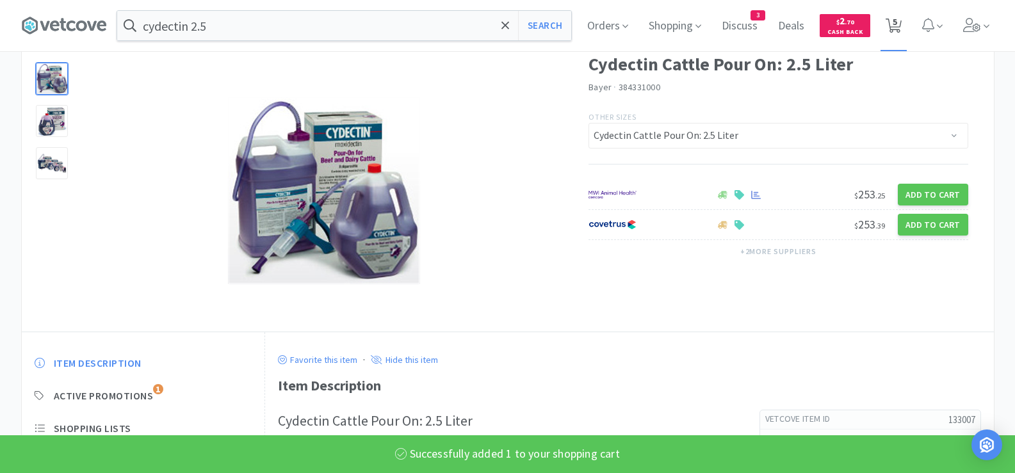
click at [897, 29] on span "5" at bounding box center [894, 21] width 4 height 51
select select "1"
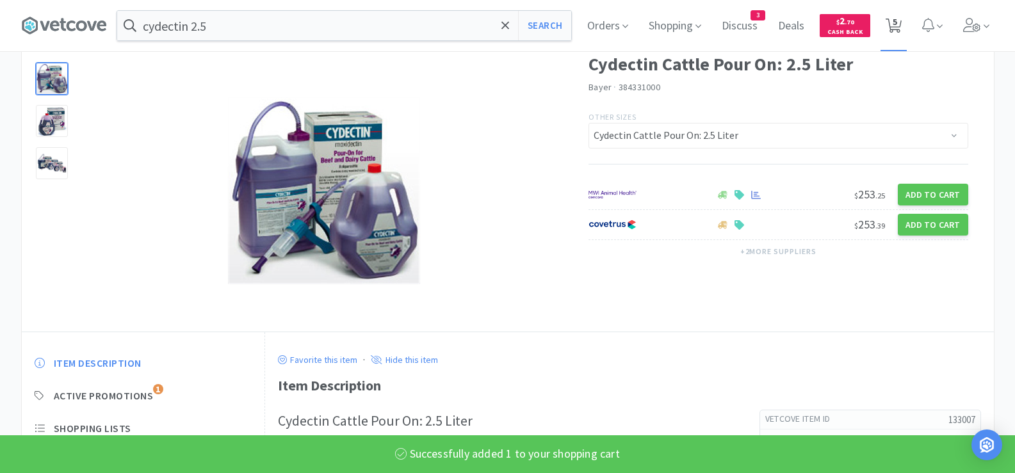
select select "1"
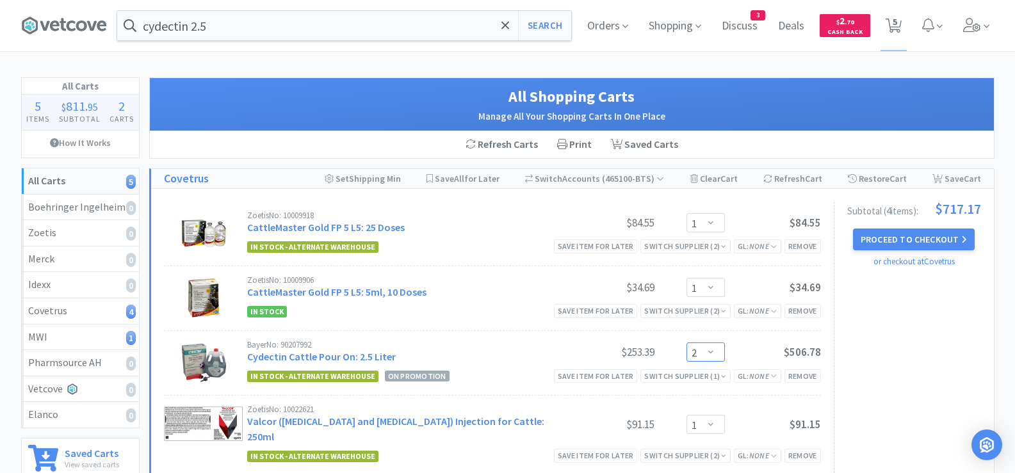
click at [714, 350] on select "Enter Quantity 1 2 3 4 5 6 7 8 9 10 11 12 13 14 15 16 17 18 19 20 Enter Quantity" at bounding box center [705, 351] width 38 height 19
click at [686, 342] on select "Enter Quantity 1 2 3 4 5 6 7 8 9 10 11 12 13 14 15 16 17 18 19 20 Enter Quantity" at bounding box center [705, 351] width 38 height 19
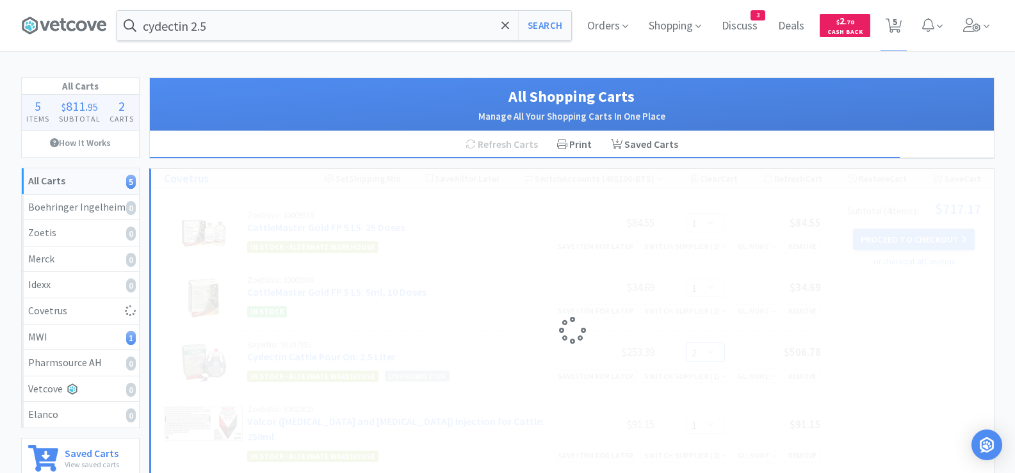
select select "1"
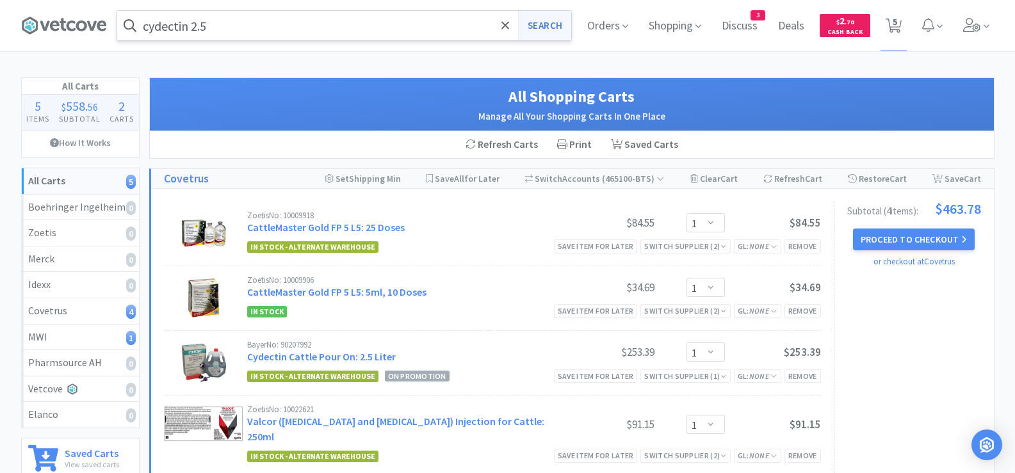
click at [542, 22] on button "Search" at bounding box center [544, 25] width 53 height 29
select select "1"
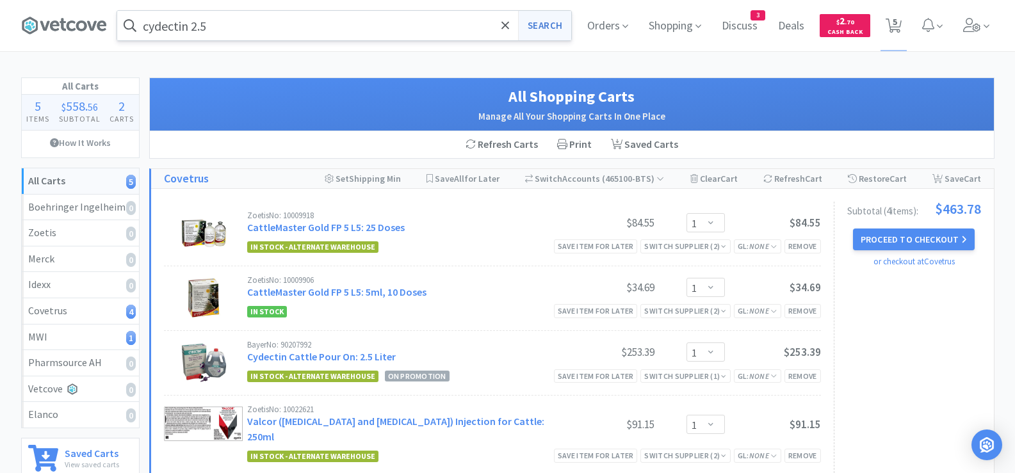
select select "1"
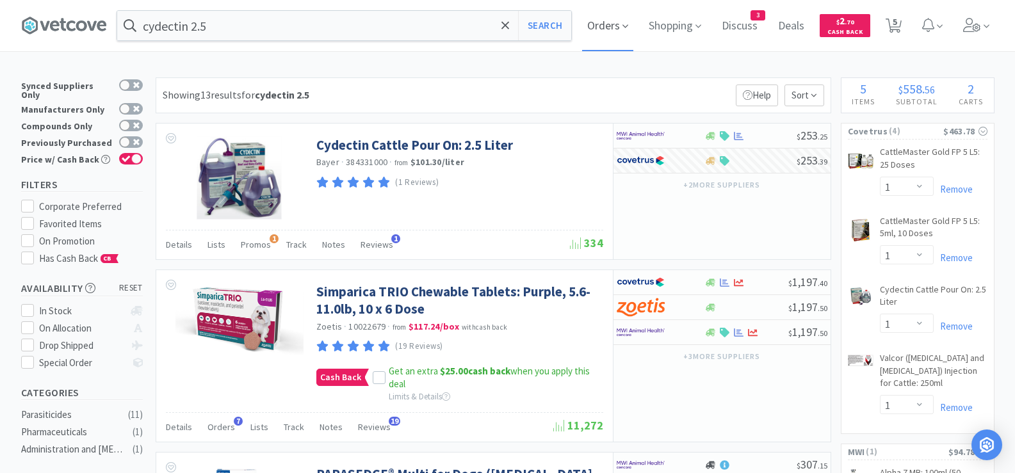
click at [615, 26] on span "Orders" at bounding box center [607, 25] width 51 height 51
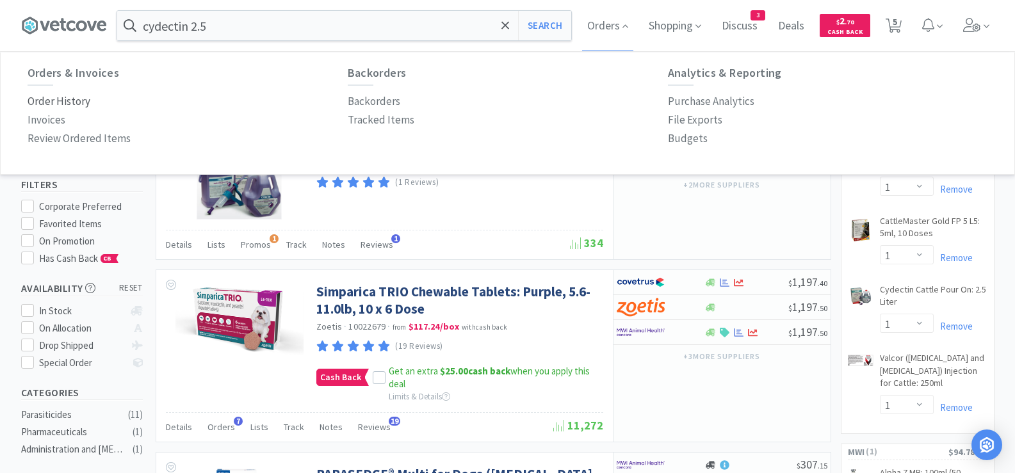
click at [56, 99] on p "Order History" at bounding box center [59, 101] width 63 height 17
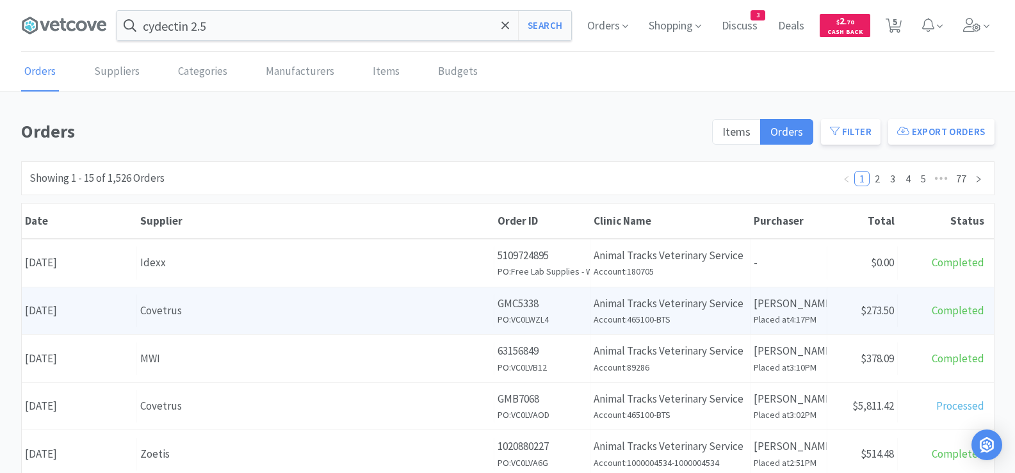
click at [336, 312] on div "Covetrus" at bounding box center [315, 310] width 350 height 17
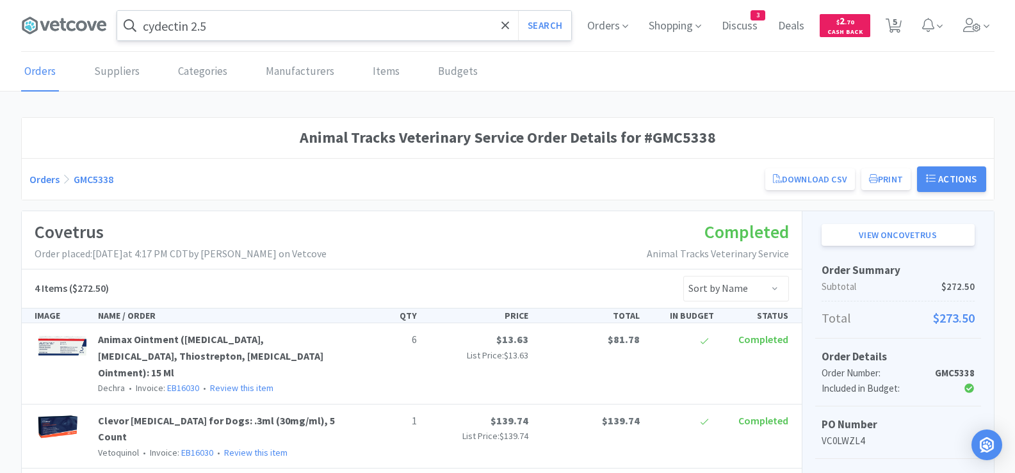
click at [296, 27] on input "cydectin 2.5" at bounding box center [344, 25] width 454 height 29
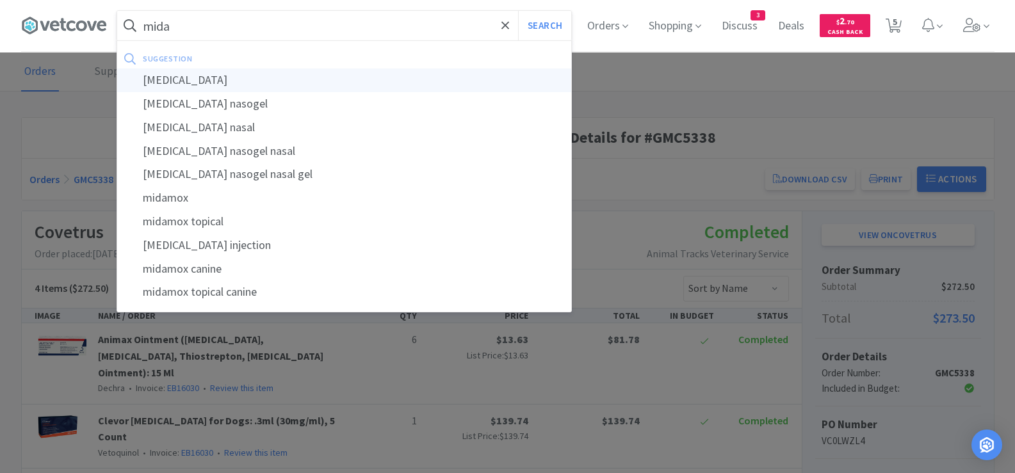
click at [181, 77] on div "[MEDICAL_DATA]" at bounding box center [344, 80] width 454 height 24
type input "[MEDICAL_DATA]"
select select "1"
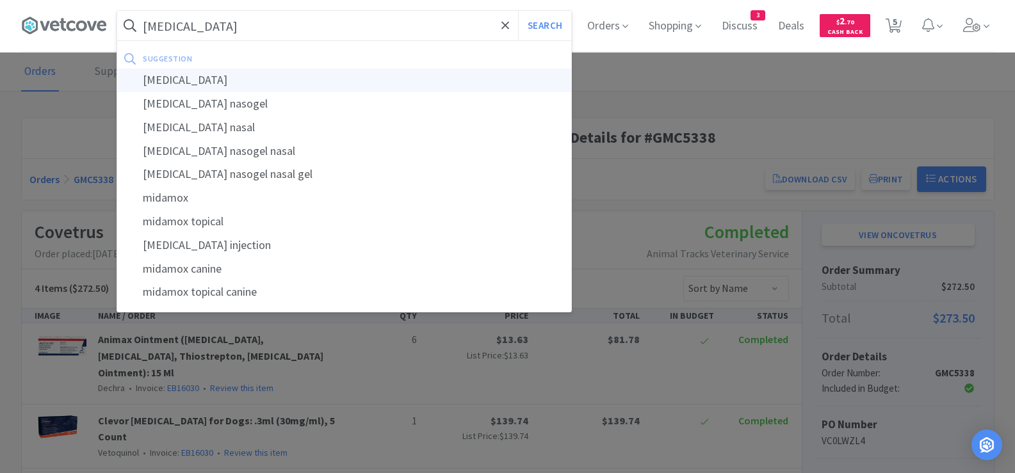
select select "1"
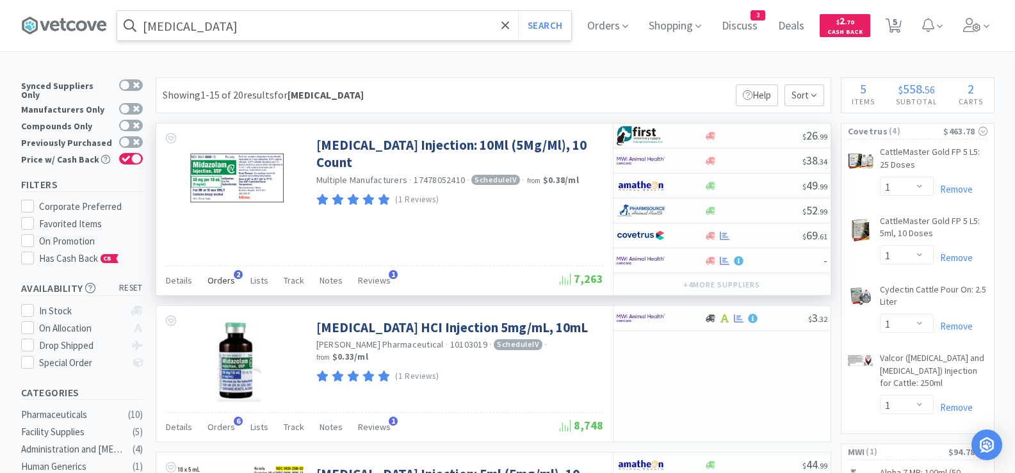
click at [213, 283] on span "Orders" at bounding box center [221, 281] width 28 height 12
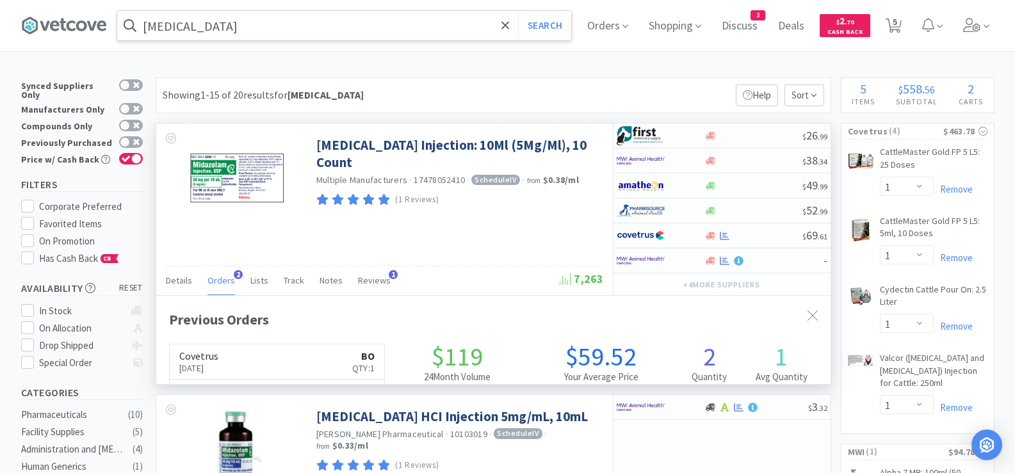
scroll to position [332, 674]
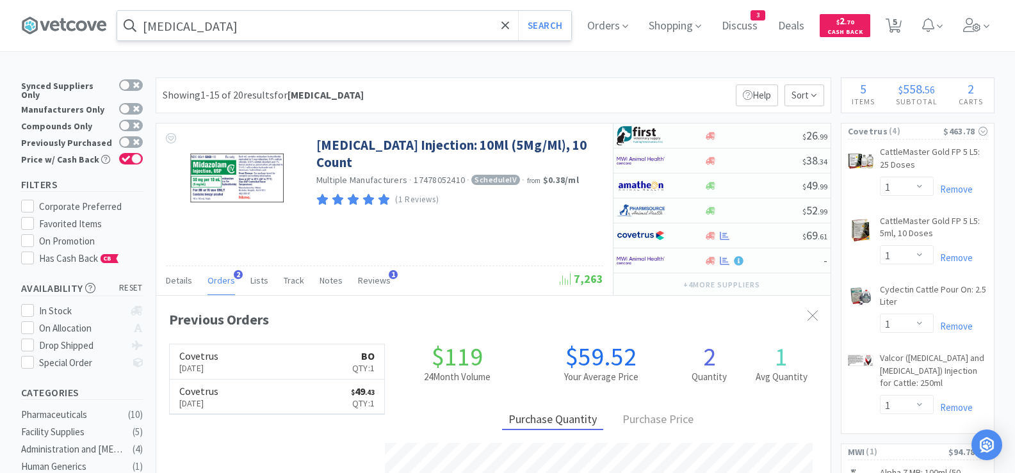
click at [302, 34] on input "[MEDICAL_DATA]" at bounding box center [344, 25] width 454 height 29
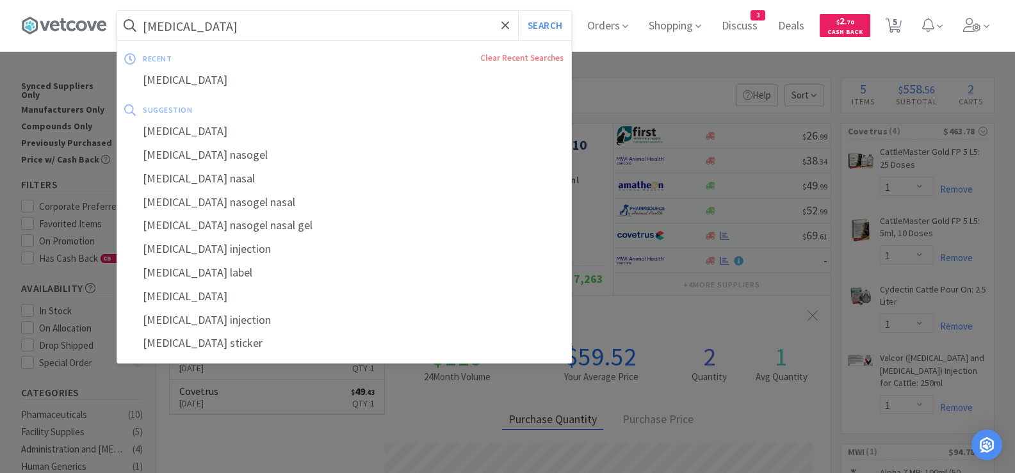
paste input "Apoquel 16"
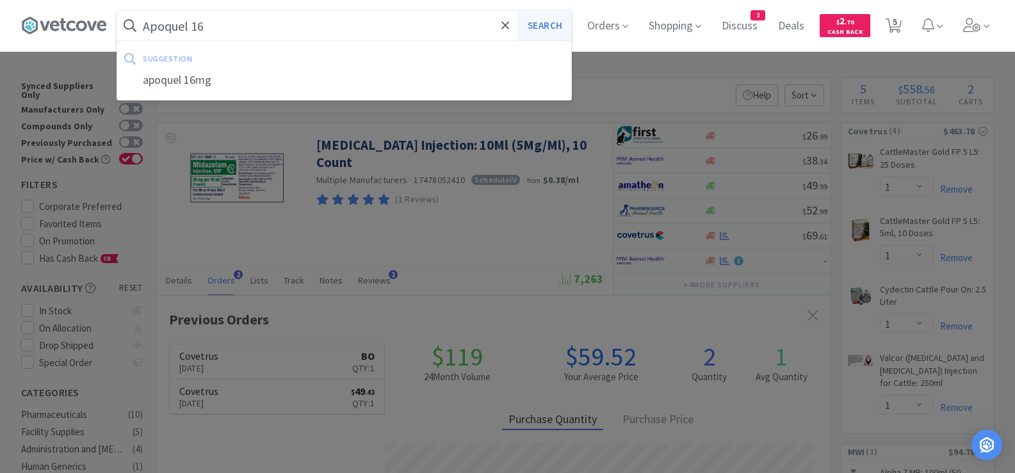
type input "Apoquel 16"
click at [554, 23] on button "Search" at bounding box center [544, 25] width 53 height 29
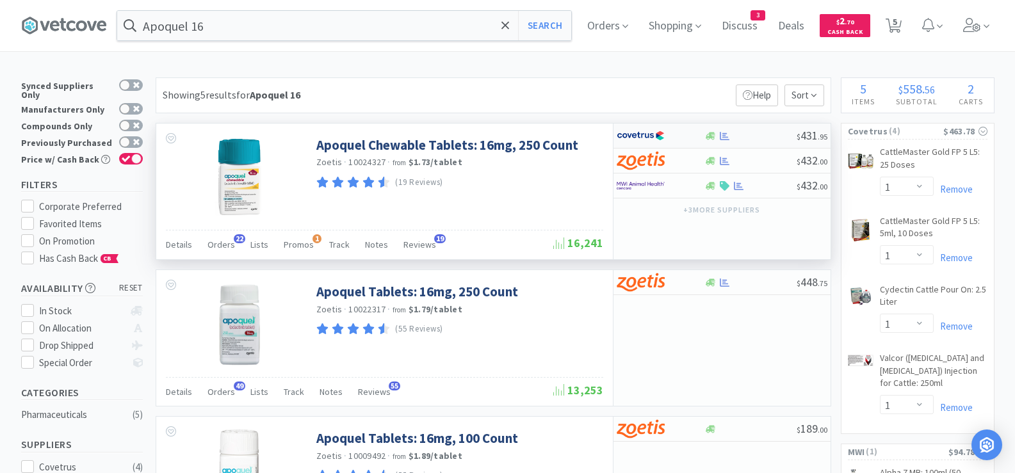
click at [762, 132] on div at bounding box center [750, 136] width 92 height 10
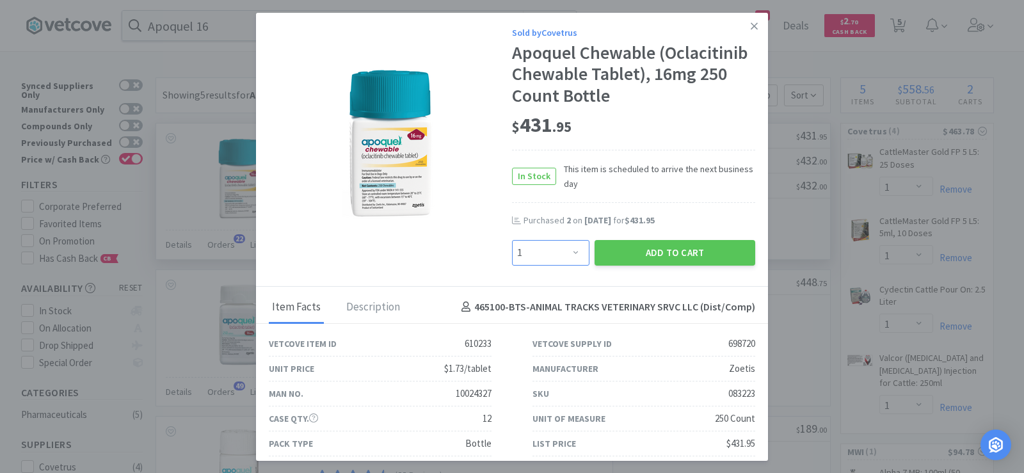
click at [550, 261] on select "Enter Quantity 1 2 3 4 5 6 7 8 9 10 11 12 13 14 15 16 17 18 19 20 Enter Quantity" at bounding box center [550, 253] width 77 height 26
select select "3"
click at [512, 240] on select "Enter Quantity 1 2 3 4 5 6 7 8 9 10 11 12 13 14 15 16 17 18 19 20 Enter Quantity" at bounding box center [550, 253] width 77 height 26
click at [704, 250] on button "Add to Cart" at bounding box center [675, 253] width 161 height 26
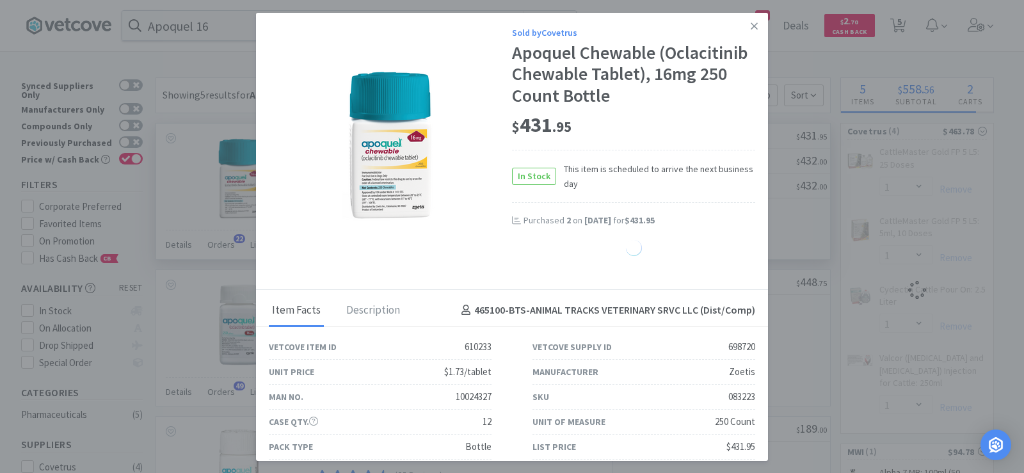
select select "1"
select select "2"
select select "1"
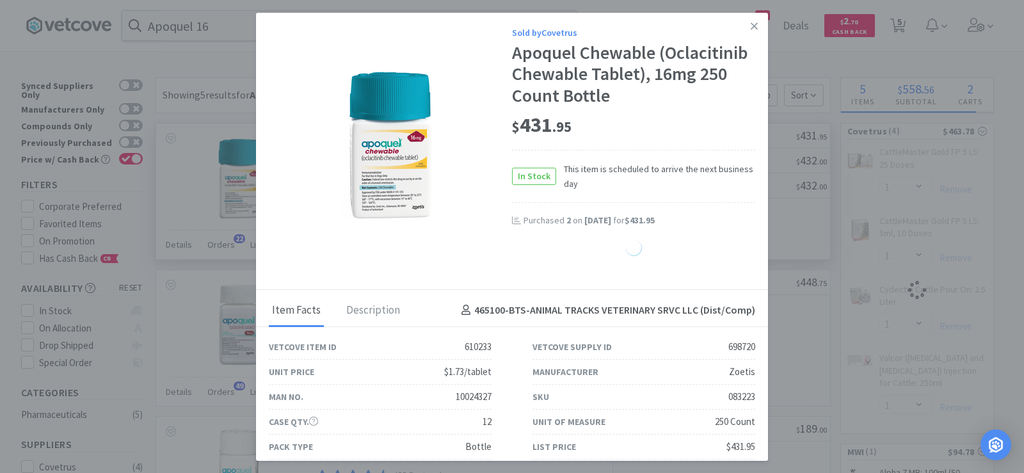
select select "1"
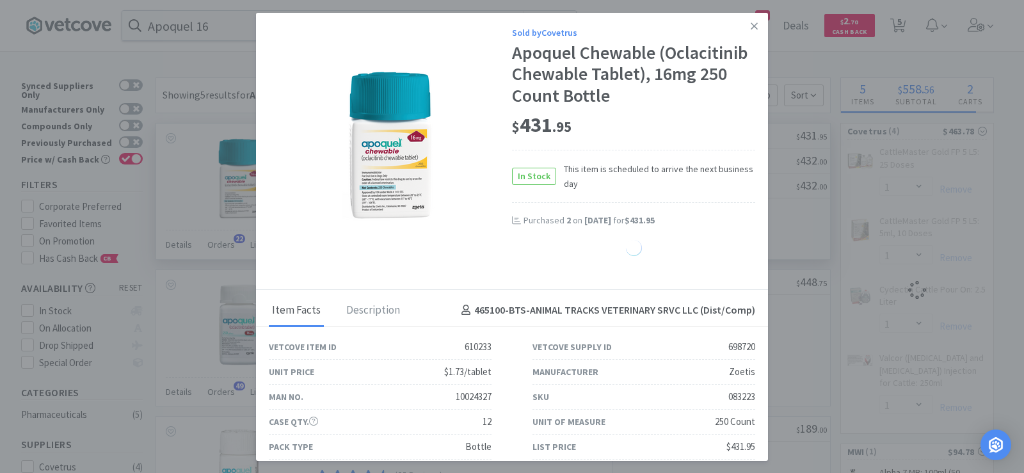
select select "1"
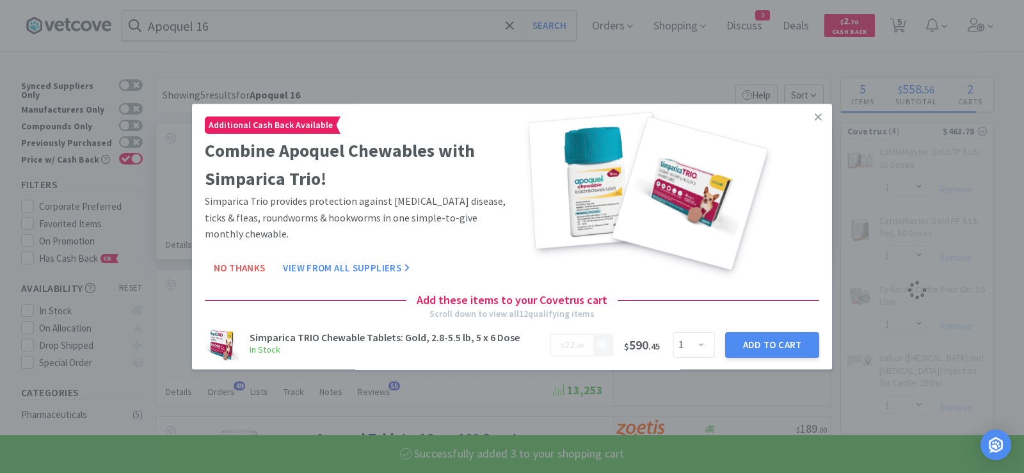
select select "3"
select select "1"
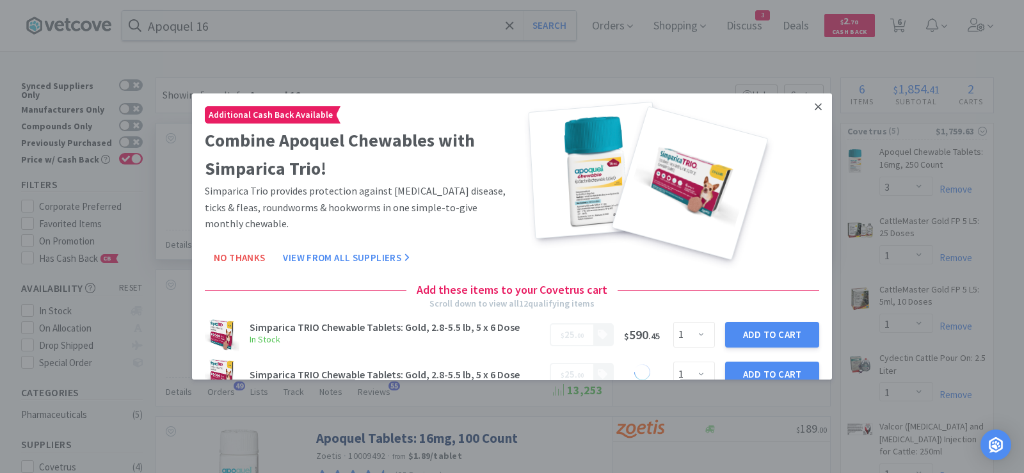
click at [815, 102] on icon at bounding box center [818, 107] width 7 height 12
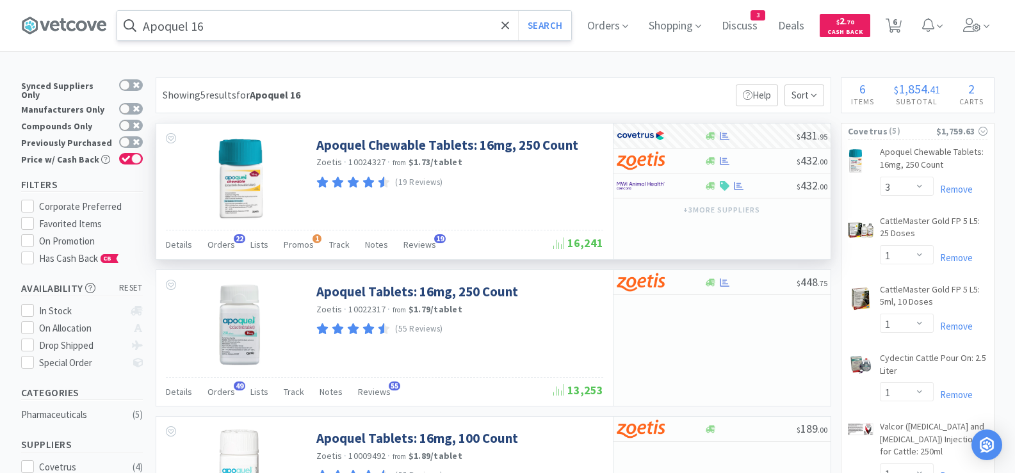
click at [320, 27] on input "Apoquel 16" at bounding box center [344, 25] width 454 height 29
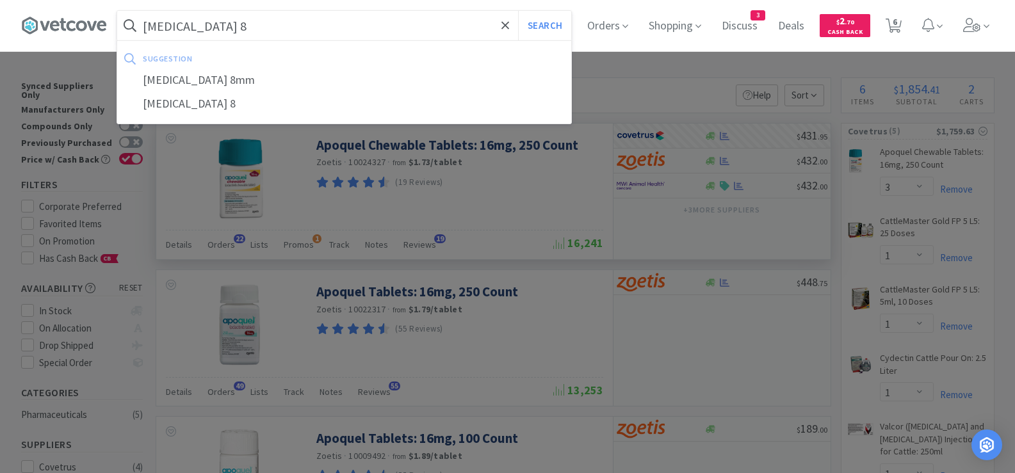
type input "[MEDICAL_DATA] 8"
click at [518, 11] on button "Search" at bounding box center [544, 25] width 53 height 29
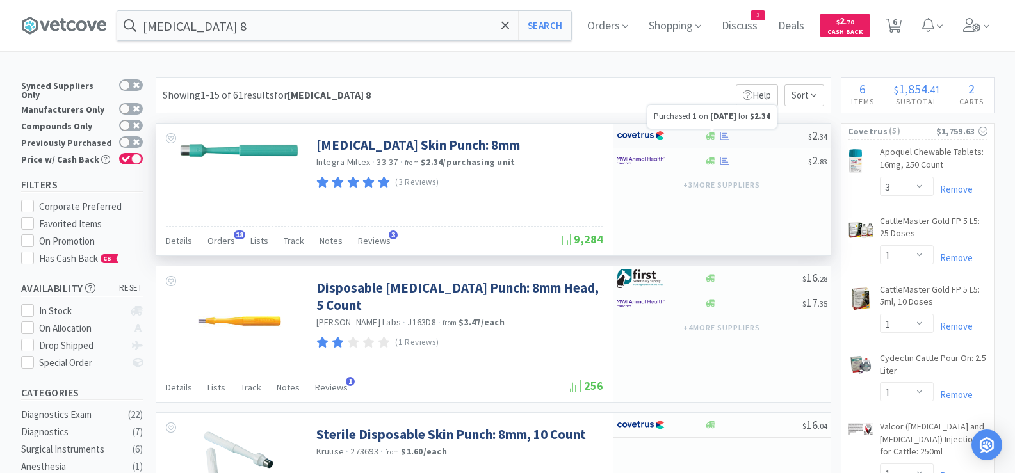
click at [721, 136] on icon at bounding box center [725, 136] width 10 height 10
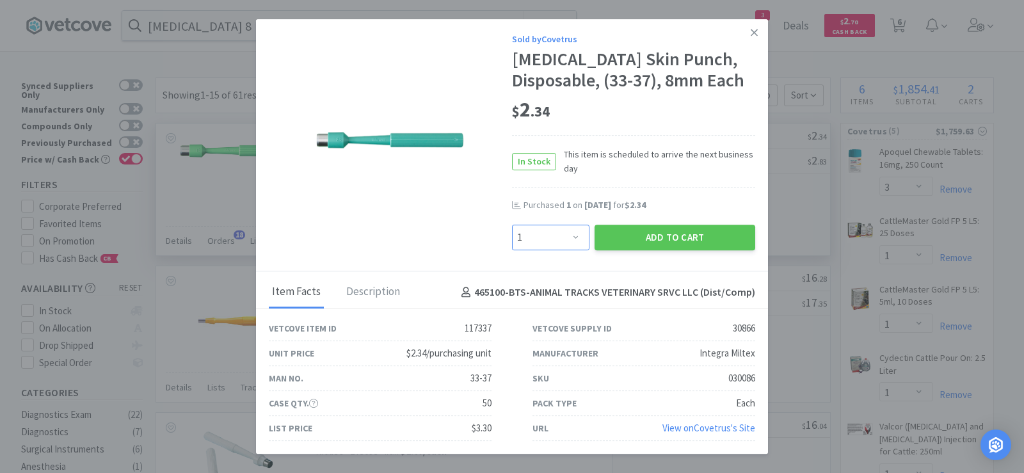
click at [542, 238] on select "Enter Quantity 1 2 3 4 5 6 7 8 9 10 11 12 13 14 15 16 17 18 19 20 Enter Quantity" at bounding box center [550, 238] width 77 height 26
select select "2"
click at [512, 225] on select "Enter Quantity 1 2 3 4 5 6 7 8 9 10 11 12 13 14 15 16 17 18 19 20 Enter Quantity" at bounding box center [550, 238] width 77 height 26
click at [624, 232] on button "Add to Cart" at bounding box center [675, 238] width 161 height 26
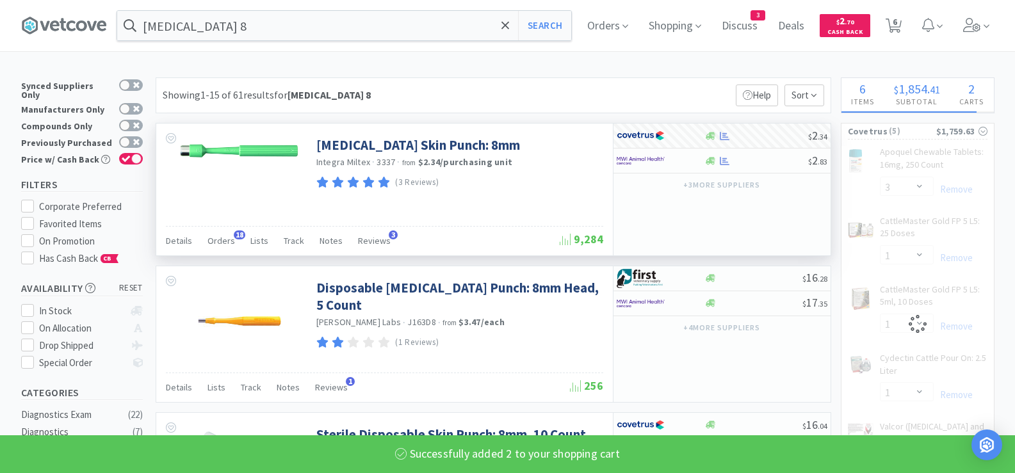
select select "2"
select select "1"
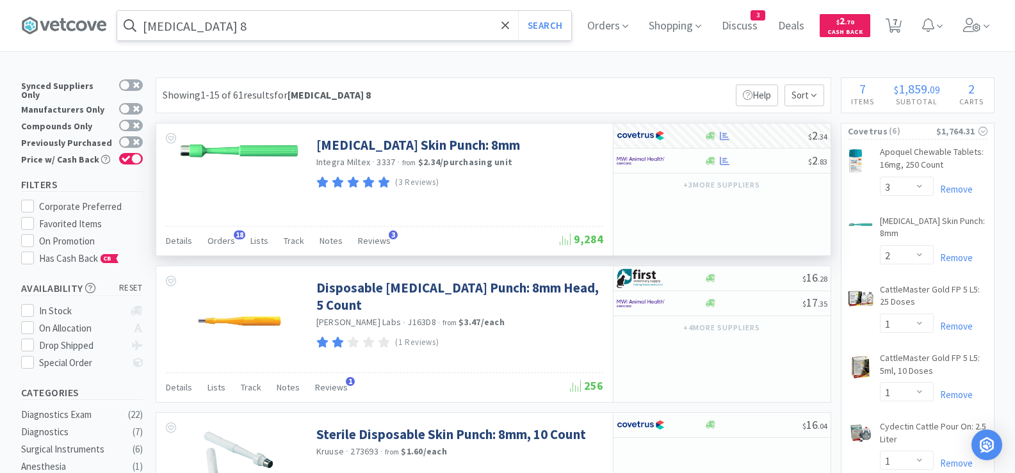
click at [351, 20] on input "[MEDICAL_DATA] 8" at bounding box center [344, 25] width 454 height 29
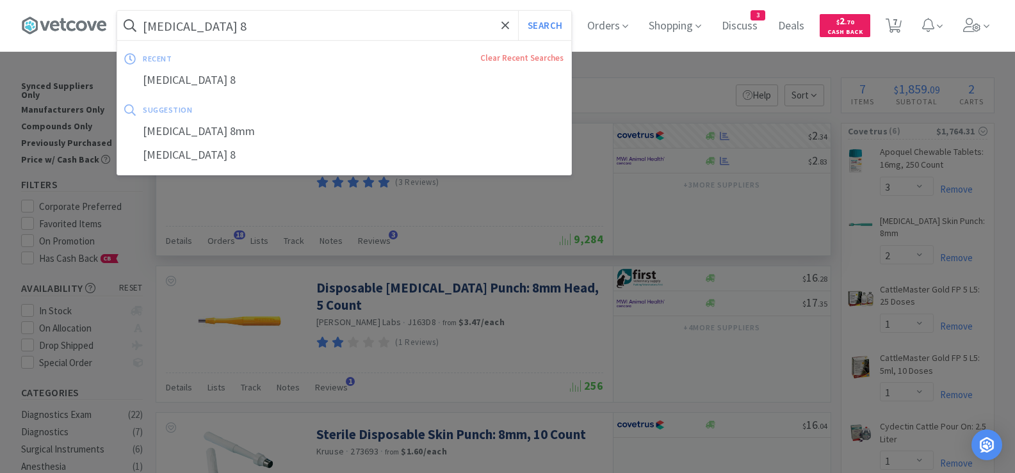
paste input "[MEDICAL_DATA]"
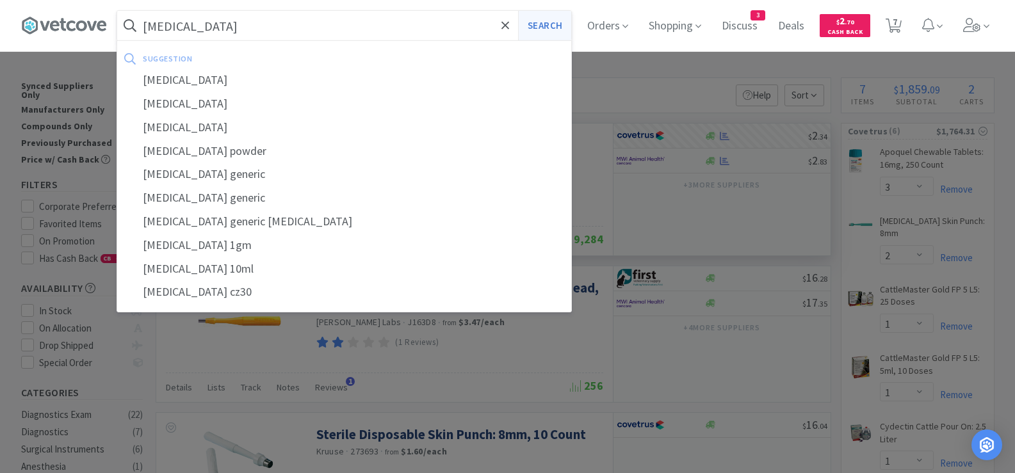
type input "[MEDICAL_DATA]"
click at [563, 22] on button "Search" at bounding box center [544, 25] width 53 height 29
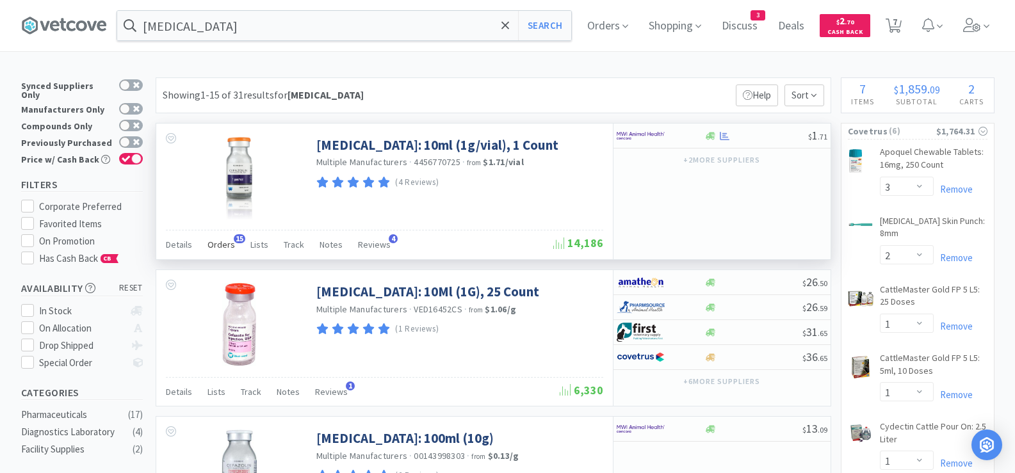
click at [216, 245] on span "Orders" at bounding box center [221, 245] width 28 height 12
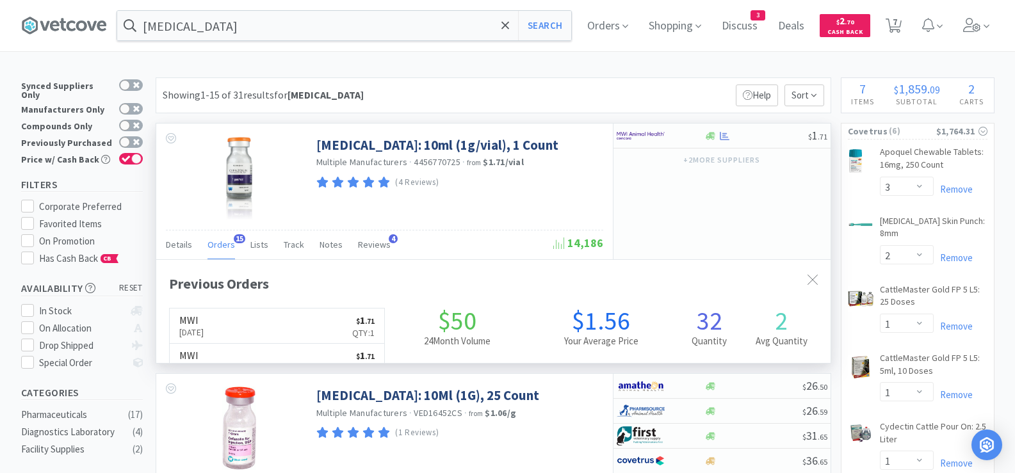
scroll to position [343, 674]
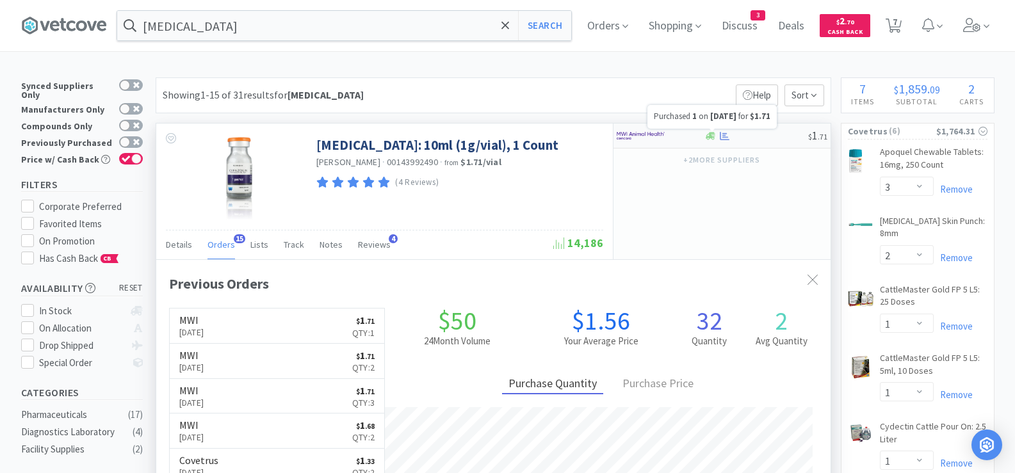
click at [727, 136] on icon at bounding box center [725, 136] width 10 height 10
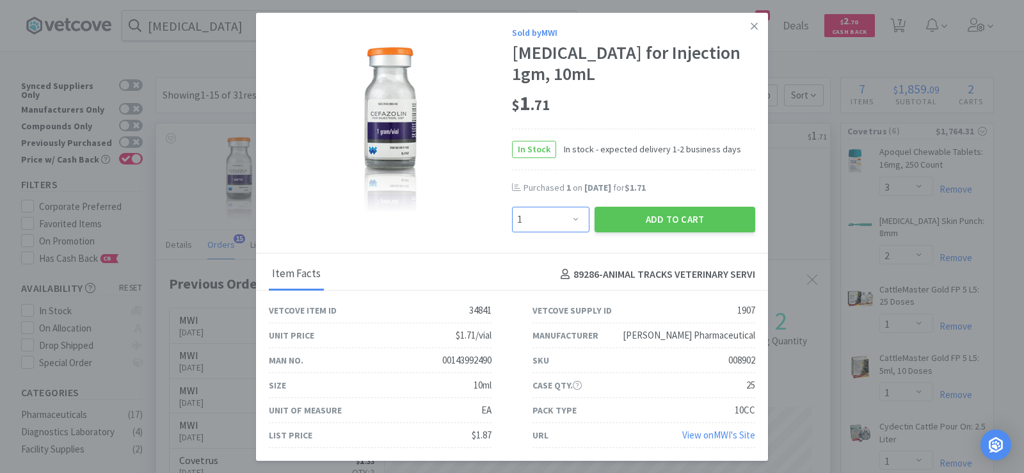
click at [544, 225] on select "Enter Quantity 1 2 3 4 5 6 7 8 9 10 11 12 13 14 15 16 17 18 19 20 Enter Quantity" at bounding box center [550, 220] width 77 height 26
select select "2"
click at [512, 207] on select "Enter Quantity 1 2 3 4 5 6 7 8 9 10 11 12 13 14 15 16 17 18 19 20 Enter Quantity" at bounding box center [550, 220] width 77 height 26
click at [611, 227] on button "Add to Cart" at bounding box center [675, 220] width 161 height 26
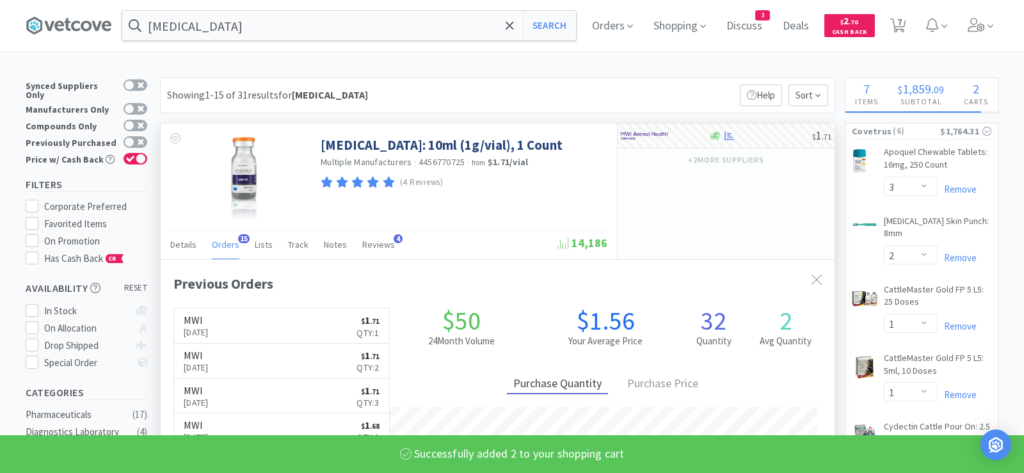
select select "2"
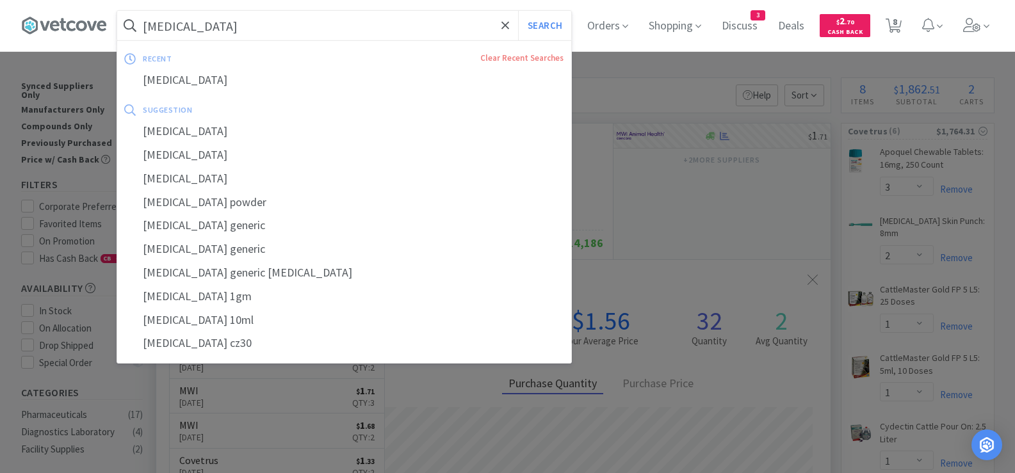
paste input "[MEDICAL_DATA] 150"
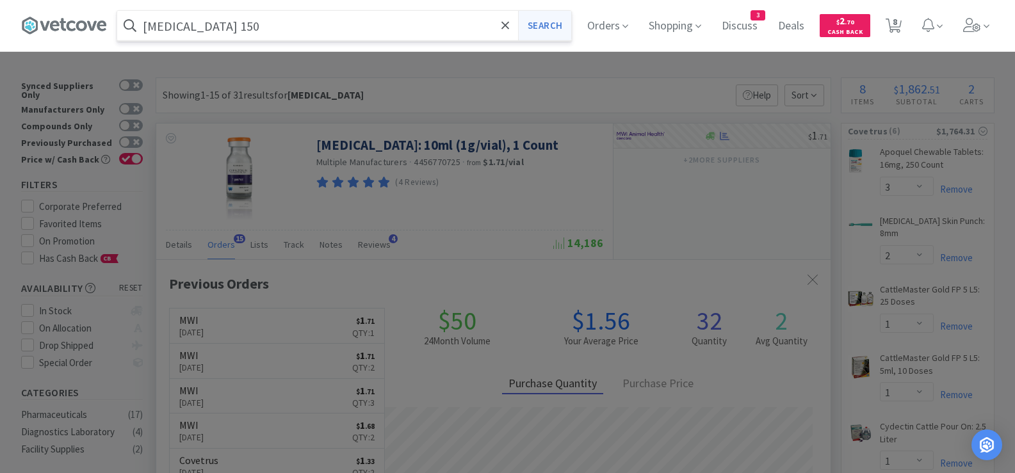
type input "[MEDICAL_DATA] 150"
click at [538, 26] on button "Search" at bounding box center [544, 25] width 53 height 29
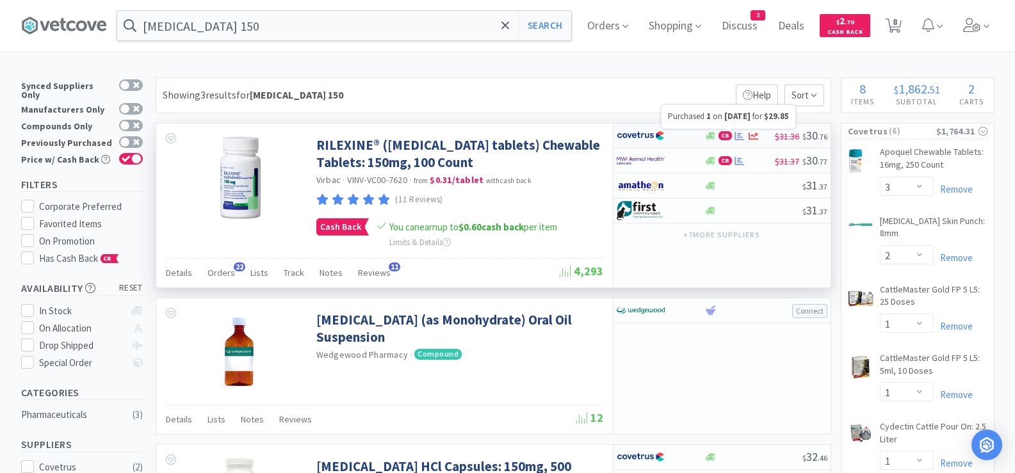
click at [737, 135] on icon at bounding box center [739, 135] width 10 height 8
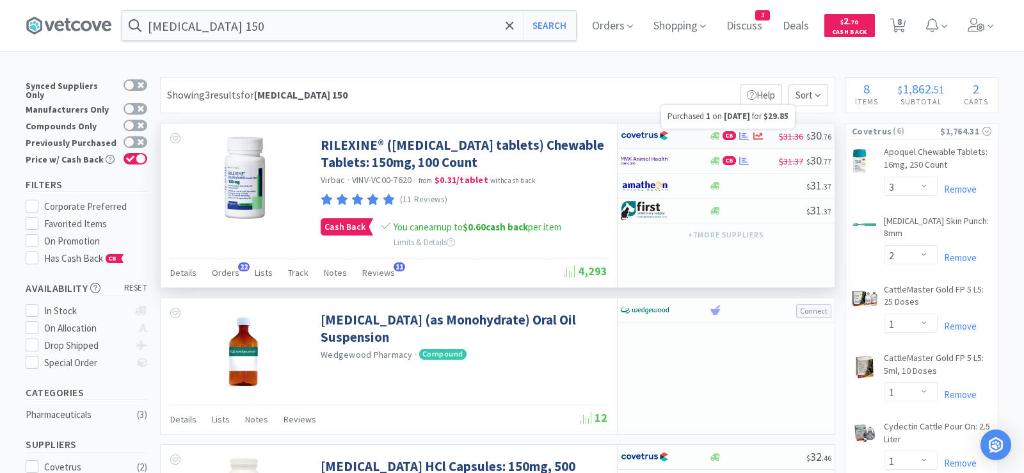
select select "1"
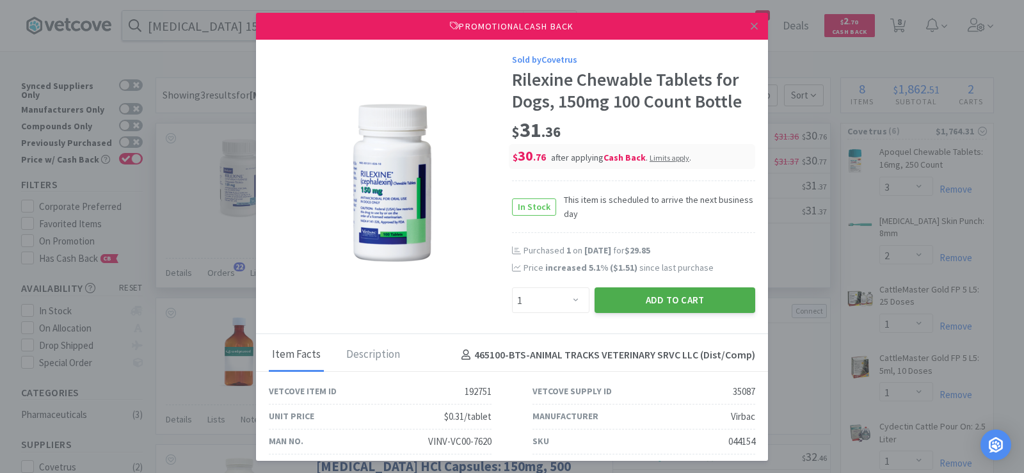
click at [676, 298] on button "Add to Cart" at bounding box center [675, 300] width 161 height 26
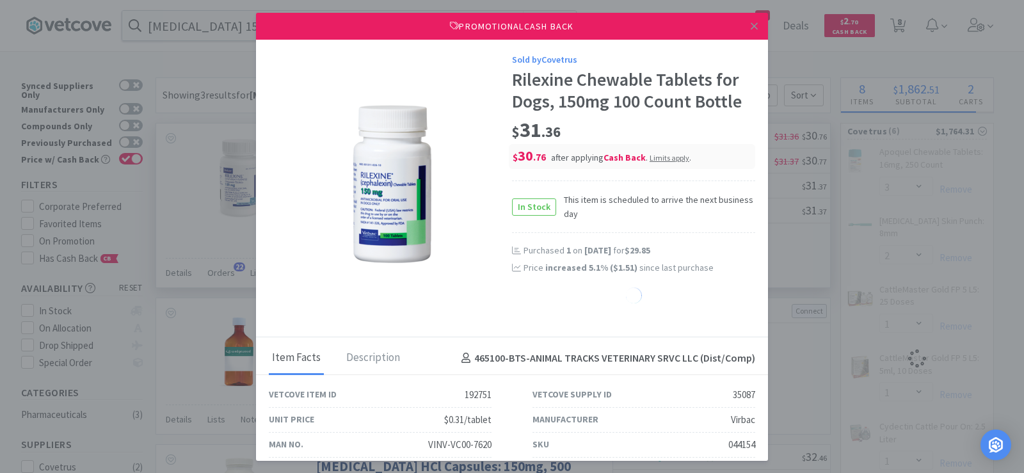
select select "1"
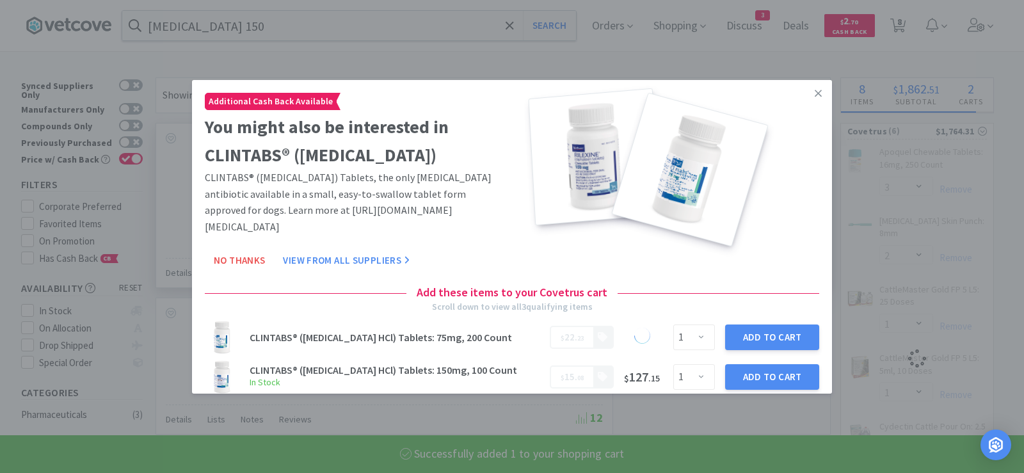
select select "1"
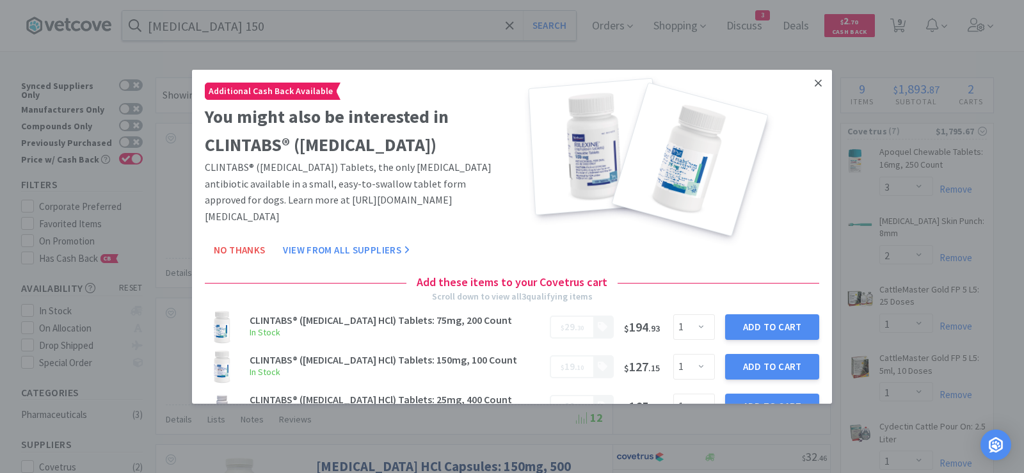
click at [815, 81] on icon at bounding box center [818, 82] width 7 height 7
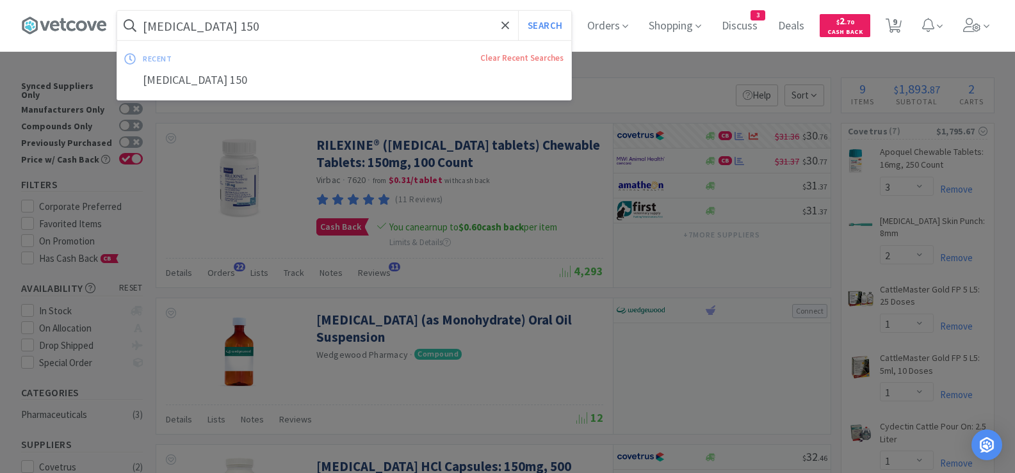
click at [258, 24] on input "[MEDICAL_DATA] 150" at bounding box center [344, 25] width 454 height 29
paste input "50"
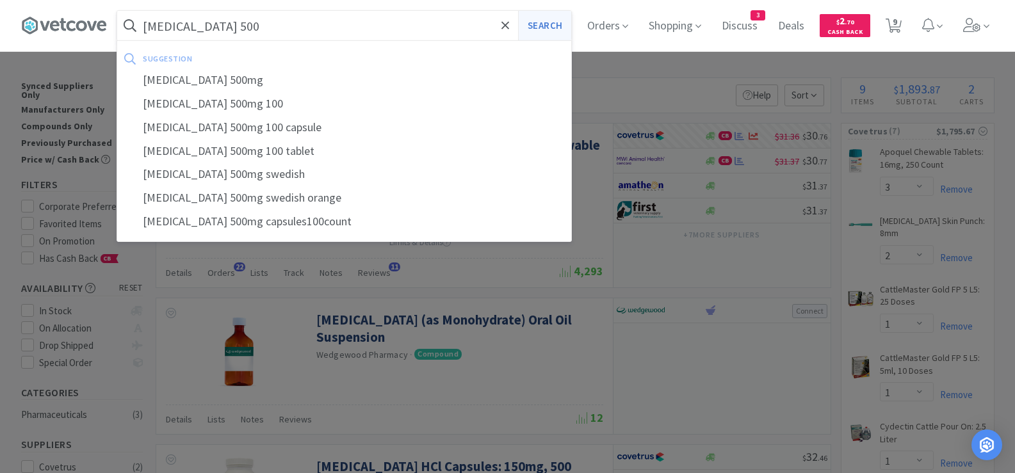
type input "[MEDICAL_DATA] 500"
click at [553, 30] on button "Search" at bounding box center [544, 25] width 53 height 29
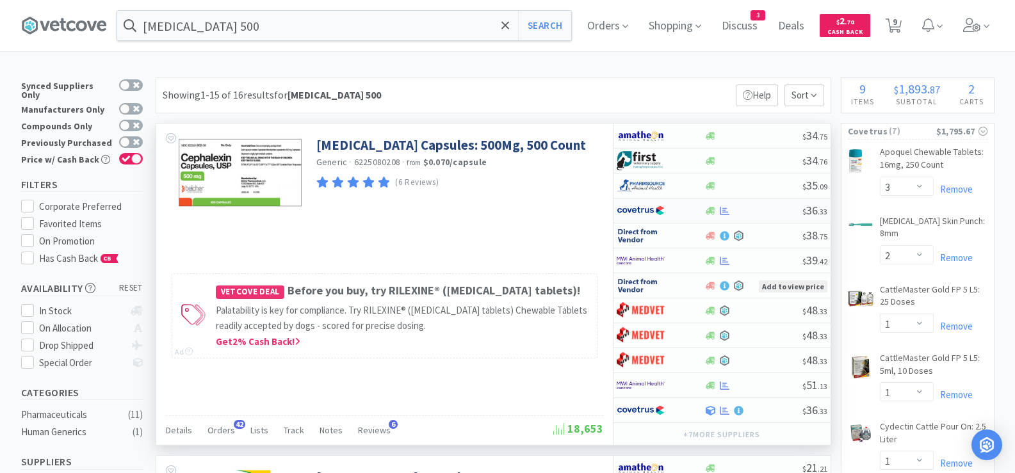
click at [762, 207] on div at bounding box center [753, 211] width 98 height 10
select select "1"
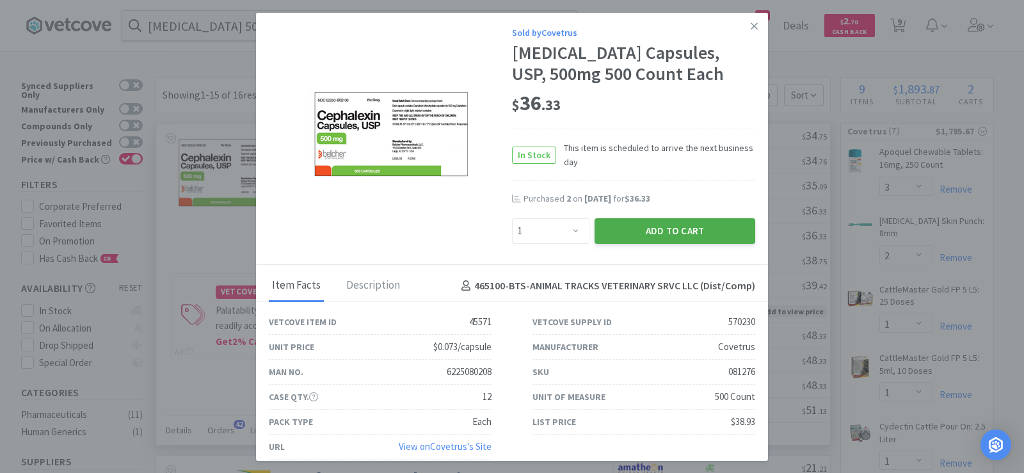
click at [715, 228] on button "Add to Cart" at bounding box center [675, 231] width 161 height 26
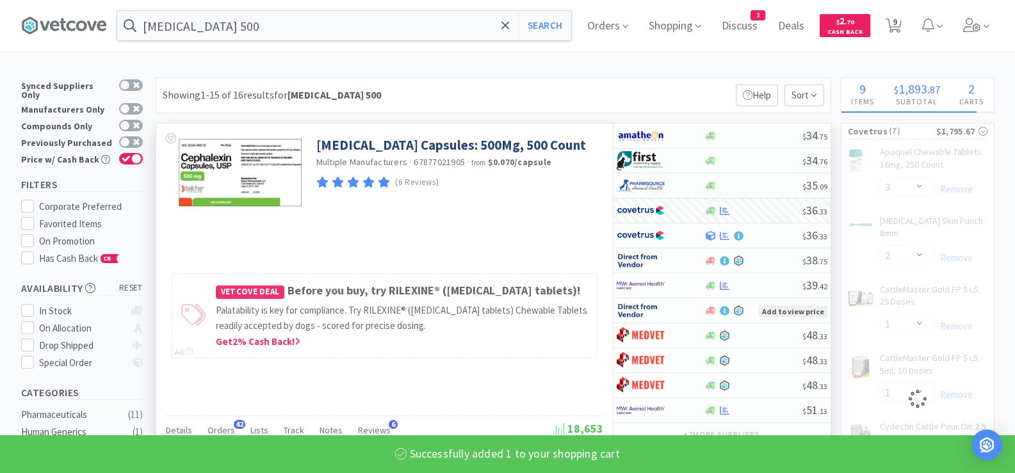
select select "1"
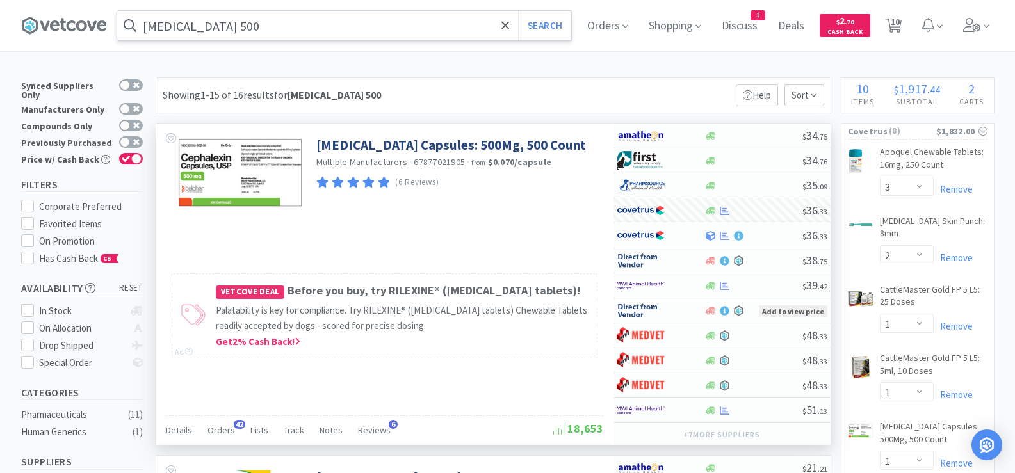
click at [271, 24] on input "[MEDICAL_DATA] 500" at bounding box center [344, 25] width 454 height 29
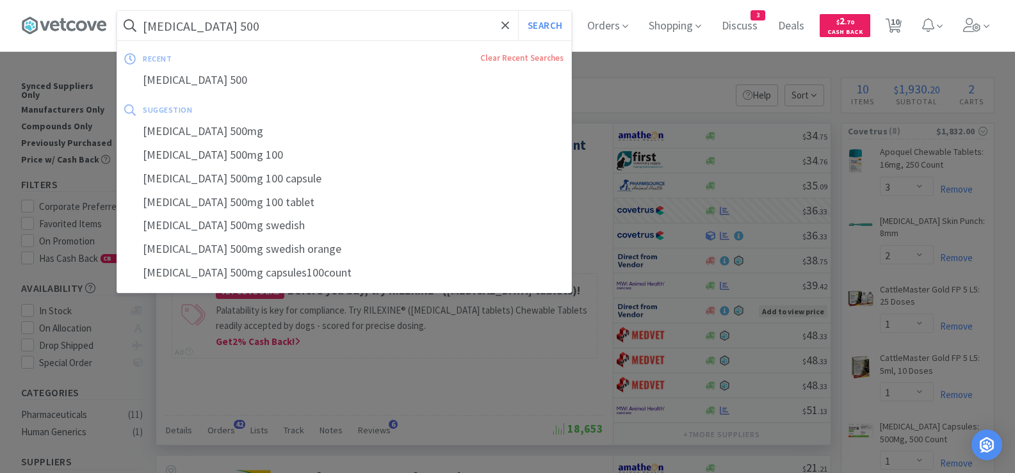
paste input "Clavamox Suspension 15"
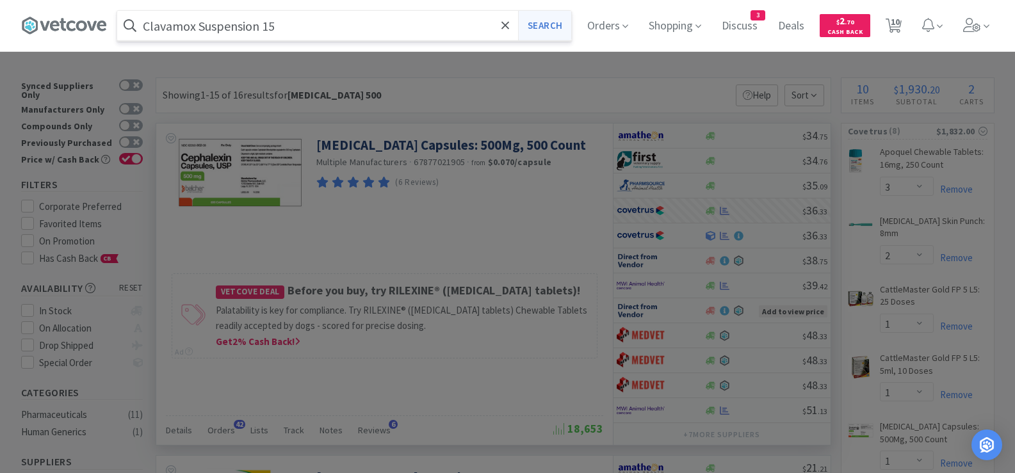
type input "Clavamox Suspension 15"
click at [559, 28] on button "Search" at bounding box center [544, 25] width 53 height 29
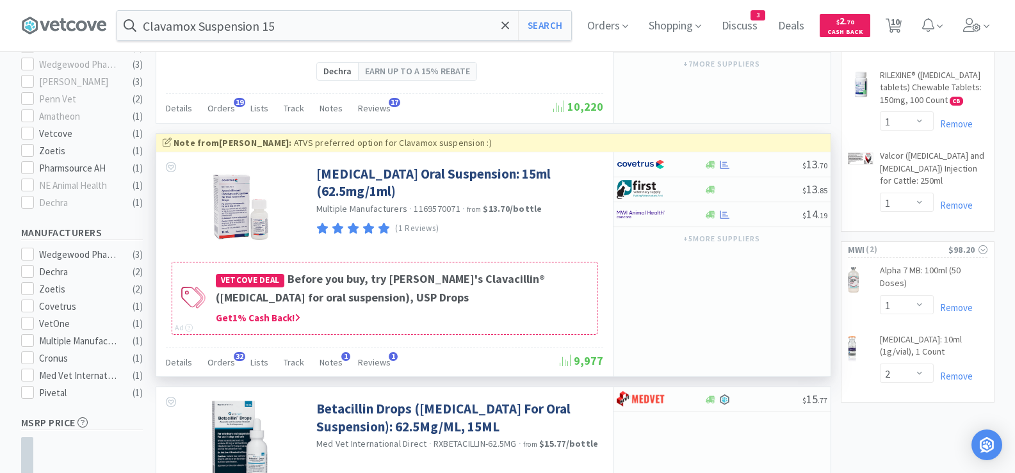
scroll to position [512, 0]
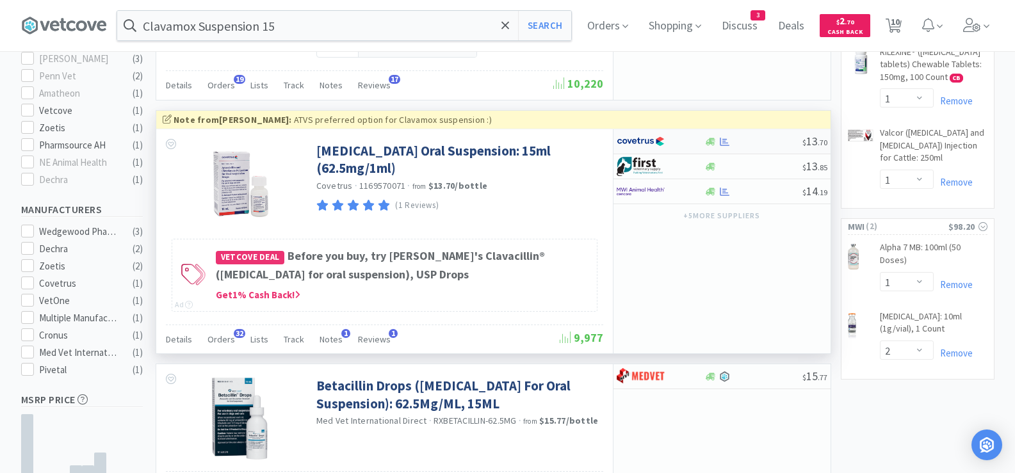
click at [743, 147] on div at bounding box center [753, 142] width 98 height 10
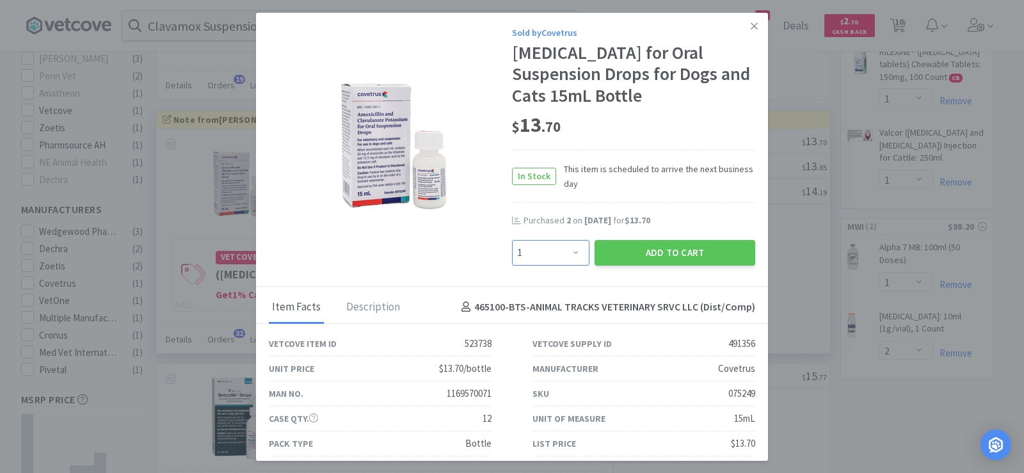
drag, startPoint x: 549, startPoint y: 275, endPoint x: 547, endPoint y: 264, distance: 11.6
click at [549, 266] on select "Enter Quantity 1 2 3 4 5 6 7 8 9 10 11 12 13 14 15 16 17 18 19 20 Enter Quantity" at bounding box center [550, 253] width 77 height 26
select select "3"
click at [512, 261] on select "Enter Quantity 1 2 3 4 5 6 7 8 9 10 11 12 13 14 15 16 17 18 19 20 Enter Quantity" at bounding box center [550, 253] width 77 height 26
click at [606, 266] on button "Add to Cart" at bounding box center [675, 253] width 161 height 26
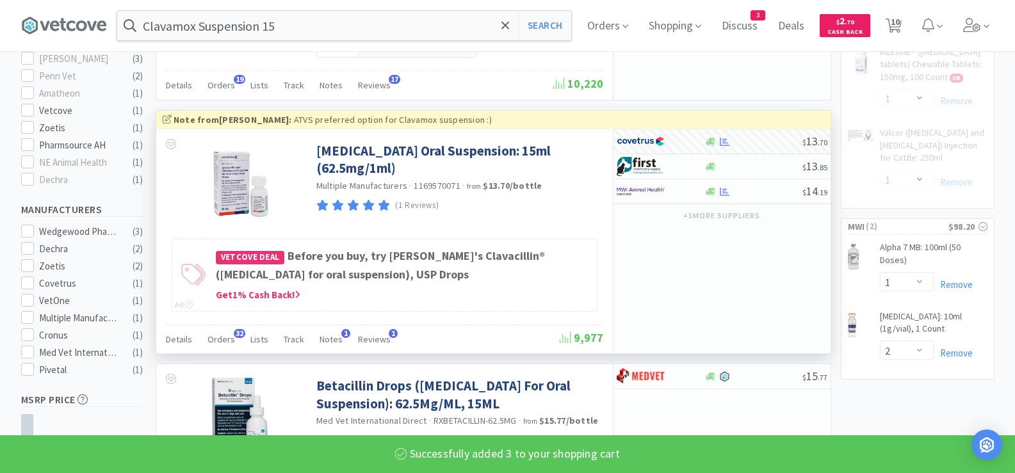
select select "3"
select select "2"
select select "1"
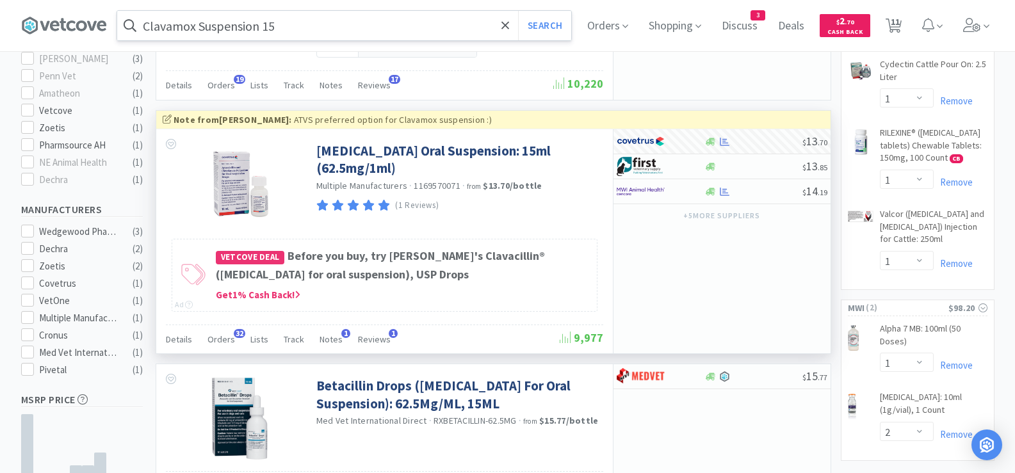
click at [248, 24] on input "Clavamox Suspension 15" at bounding box center [344, 25] width 454 height 29
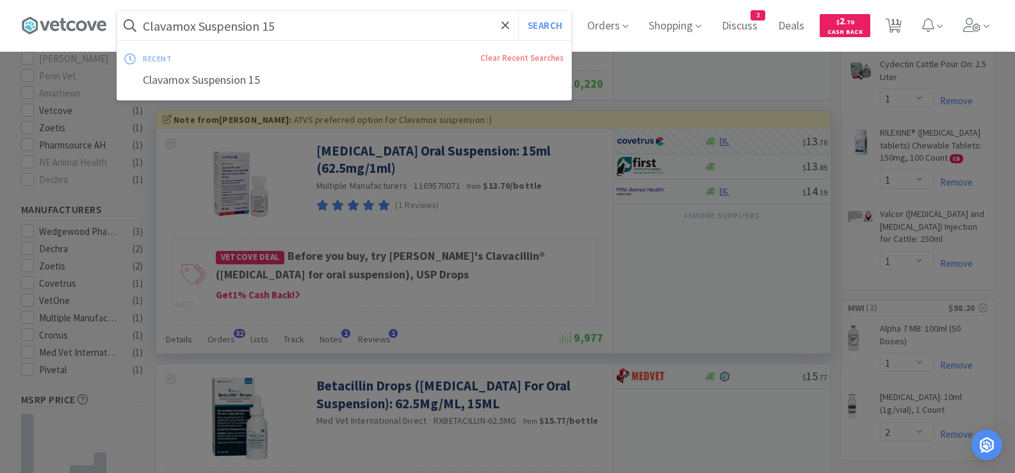
paste input "Credelio Quattro 25.1# - 50"
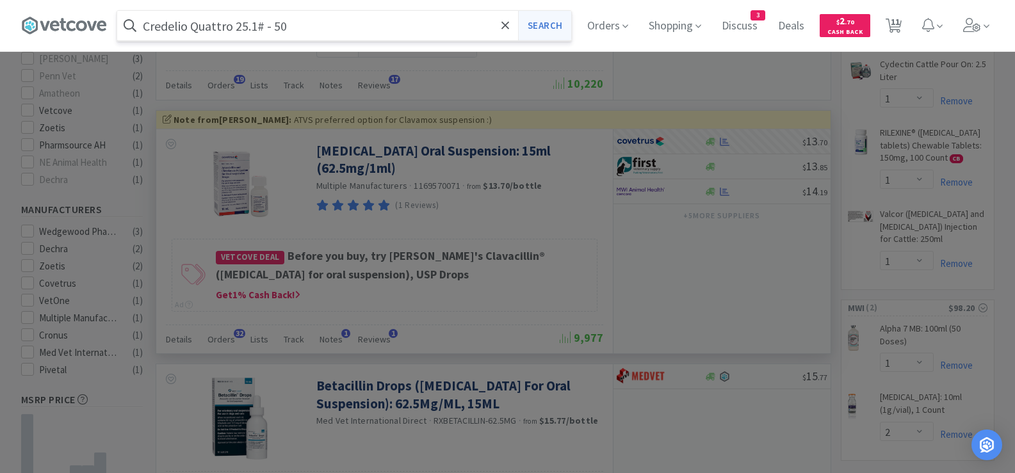
type input "Credelio Quattro 25.1# - 50"
click at [557, 29] on button "Search" at bounding box center [544, 25] width 53 height 29
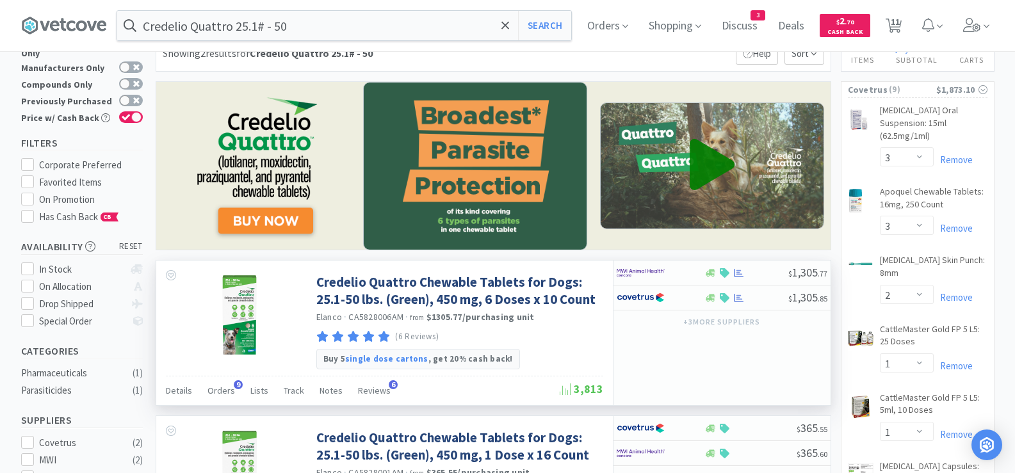
scroll to position [64, 0]
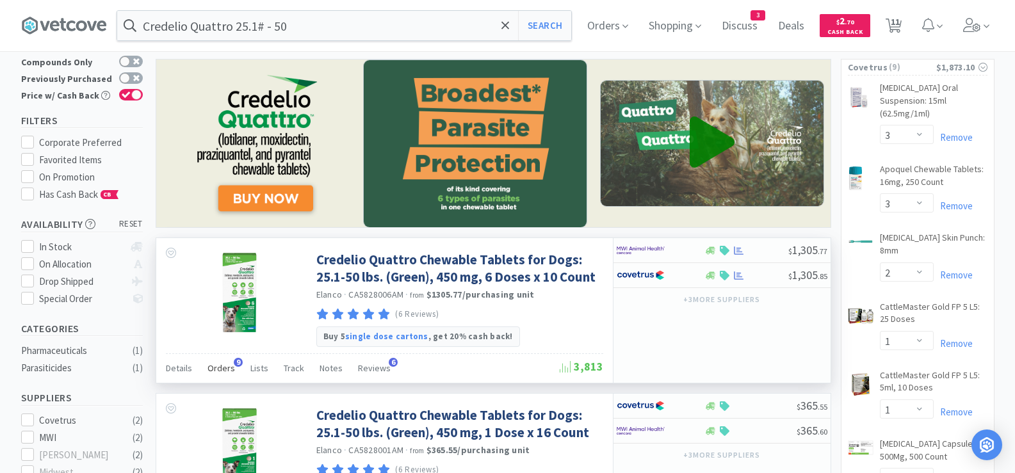
click at [221, 371] on span "Orders" at bounding box center [221, 368] width 28 height 12
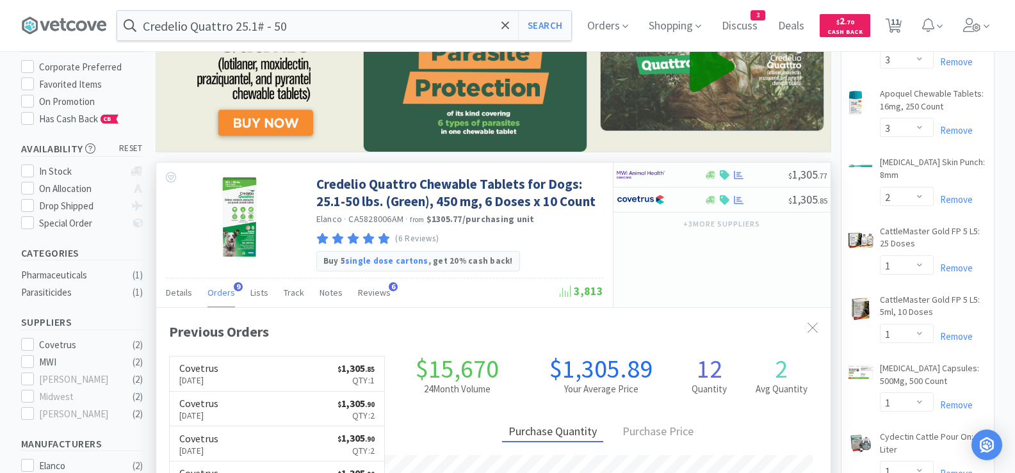
scroll to position [192, 0]
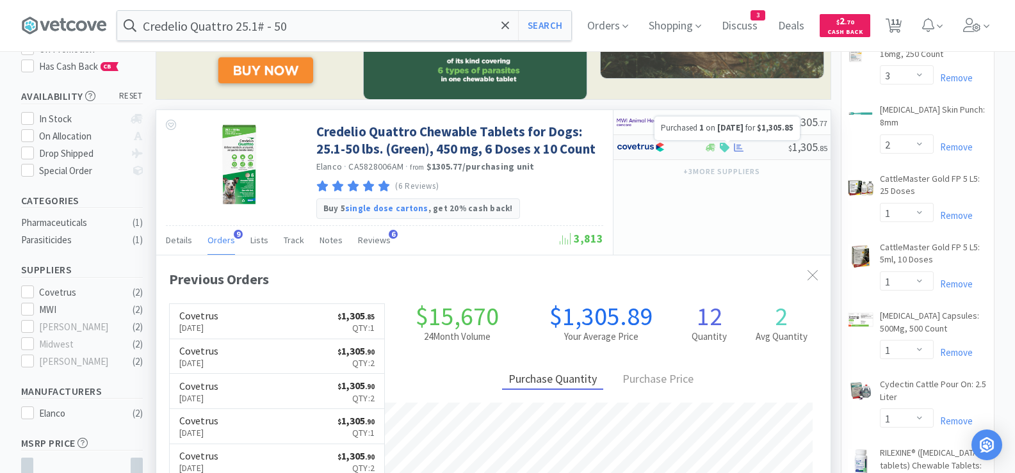
click at [737, 147] on icon at bounding box center [739, 147] width 10 height 8
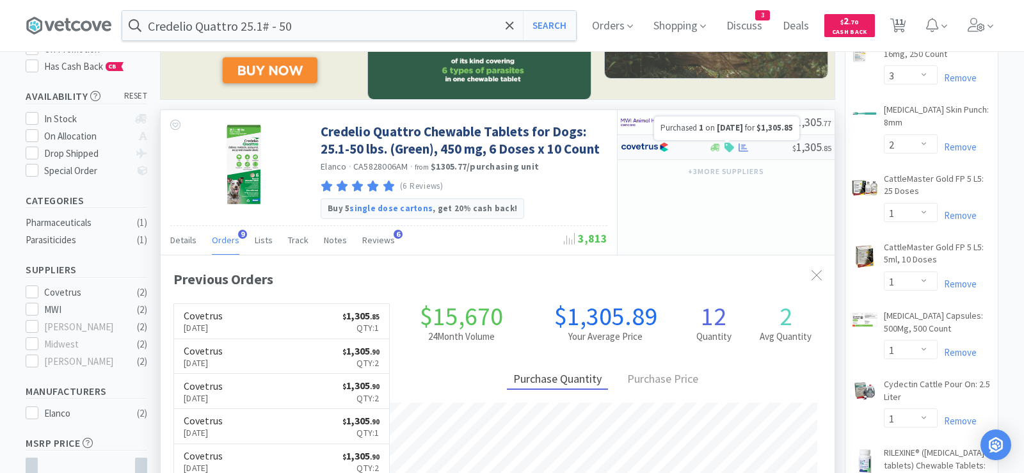
select select "1"
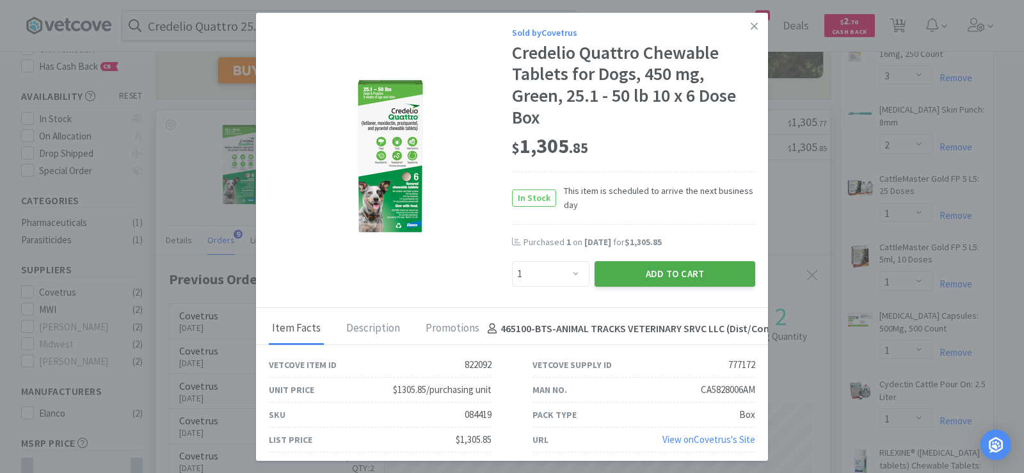
click at [654, 275] on button "Add to Cart" at bounding box center [675, 274] width 161 height 26
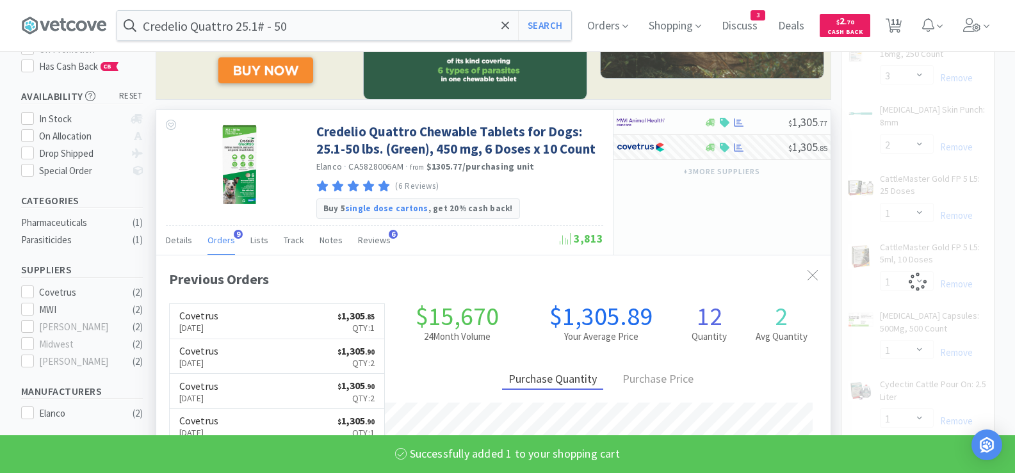
select select "1"
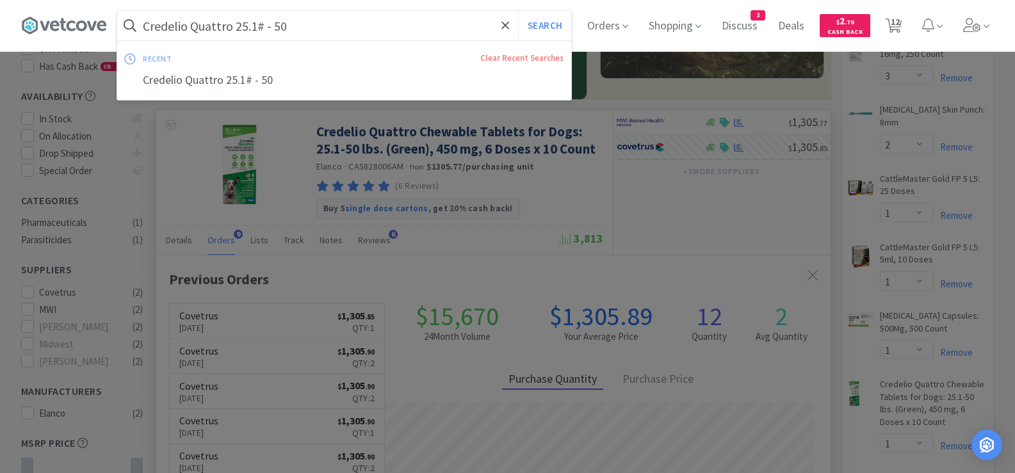
click at [327, 22] on input "Credelio Quattro 25.1# - 50" at bounding box center [344, 25] width 454 height 29
paste input "Credelio Quattro 50.1# - 10"
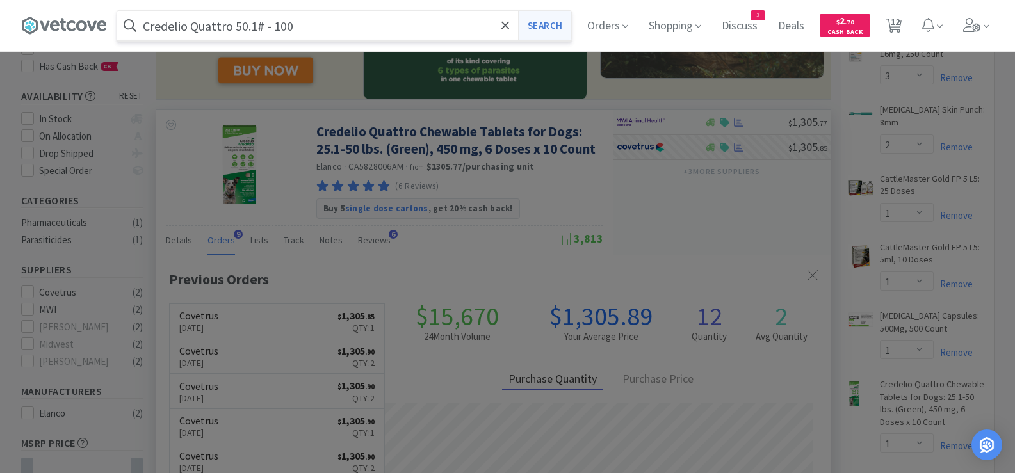
type input "Credelio Quattro 50.1# - 100"
click at [560, 26] on button "Search" at bounding box center [544, 25] width 53 height 29
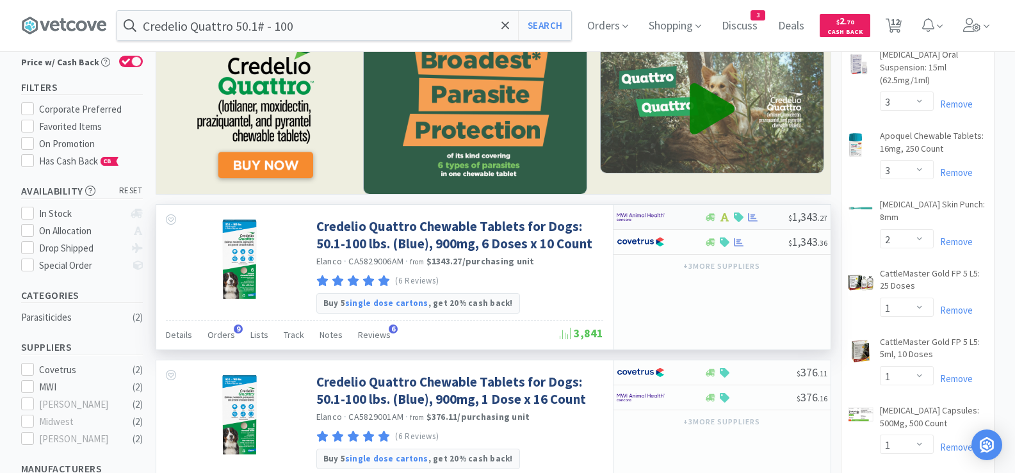
scroll to position [128, 0]
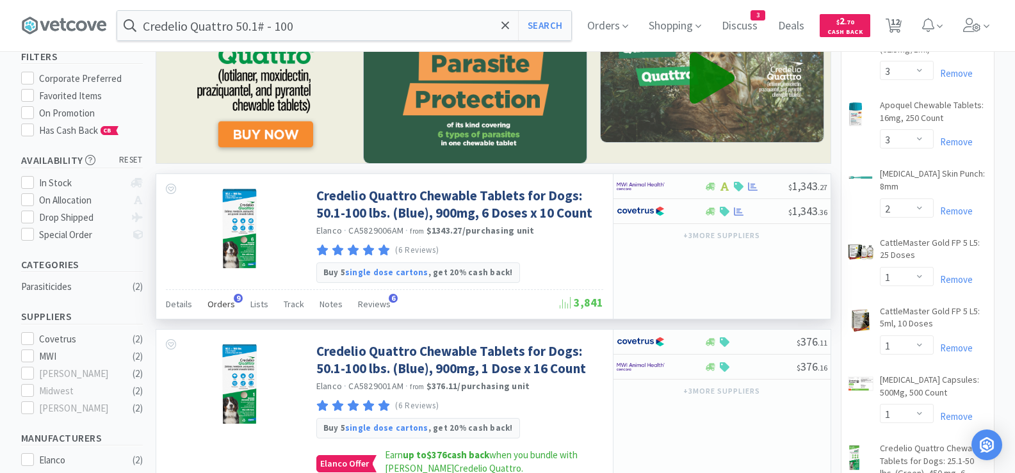
click at [223, 304] on span "Orders" at bounding box center [221, 304] width 28 height 12
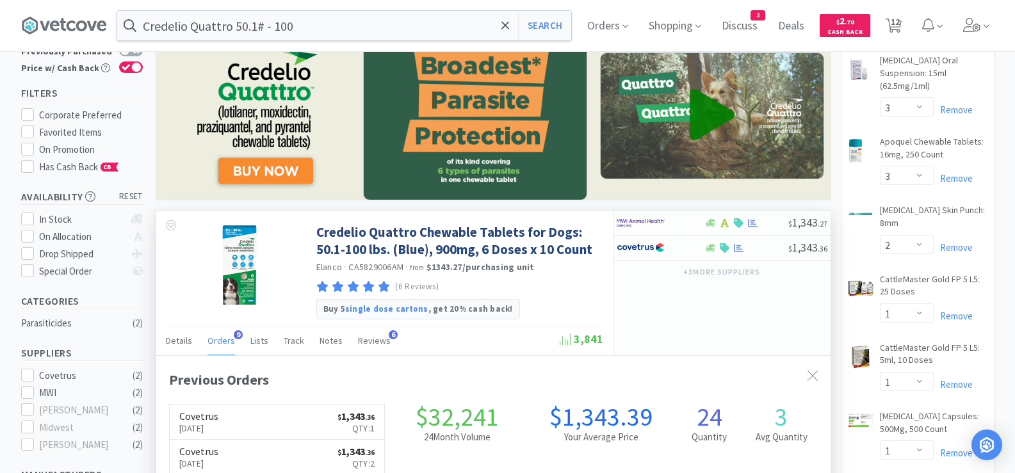
scroll to position [64, 0]
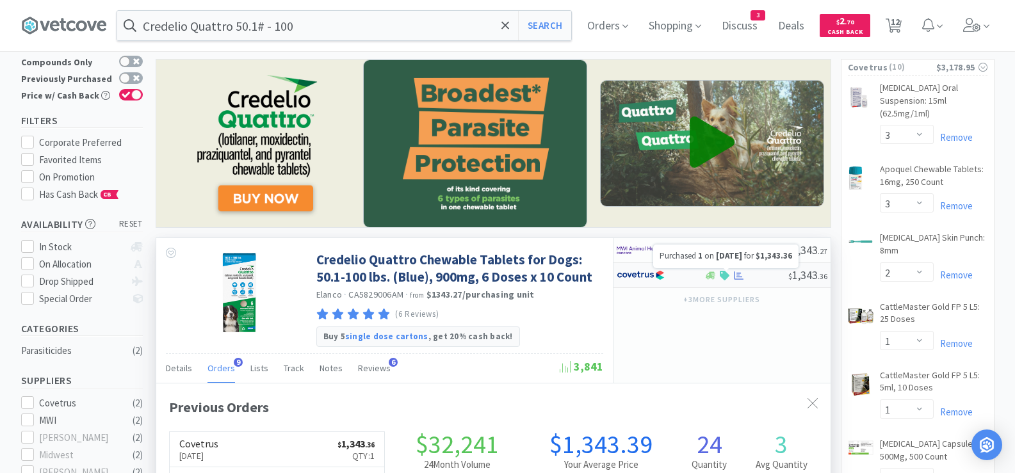
click at [738, 275] on icon at bounding box center [739, 275] width 10 height 8
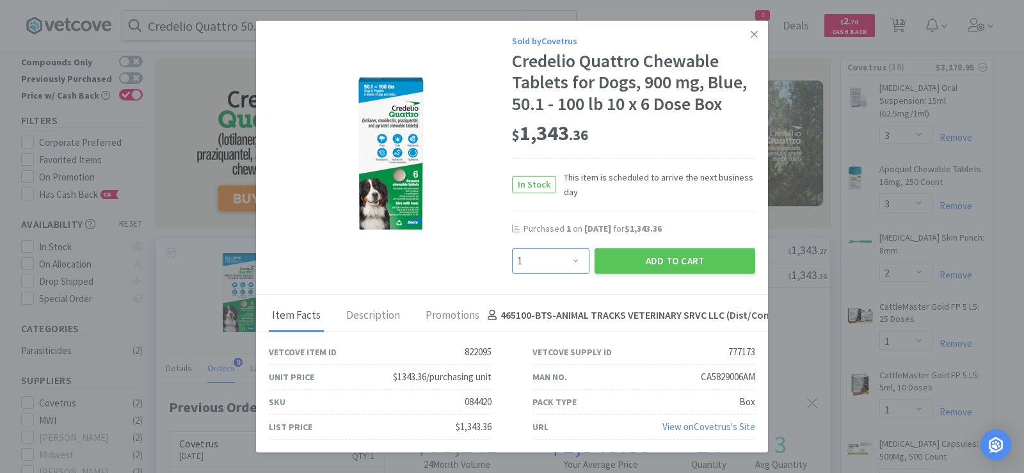
click at [563, 259] on select "Enter Quantity 1 2 3 4 5 6 7 8 9 10 11 12 13 14 15 16 17 18 19 20 Enter Quantity" at bounding box center [550, 261] width 77 height 26
select select "3"
click at [512, 248] on select "Enter Quantity 1 2 3 4 5 6 7 8 9 10 11 12 13 14 15 16 17 18 19 20 Enter Quantity" at bounding box center [550, 261] width 77 height 26
click at [629, 261] on button "Add to Cart" at bounding box center [675, 261] width 161 height 26
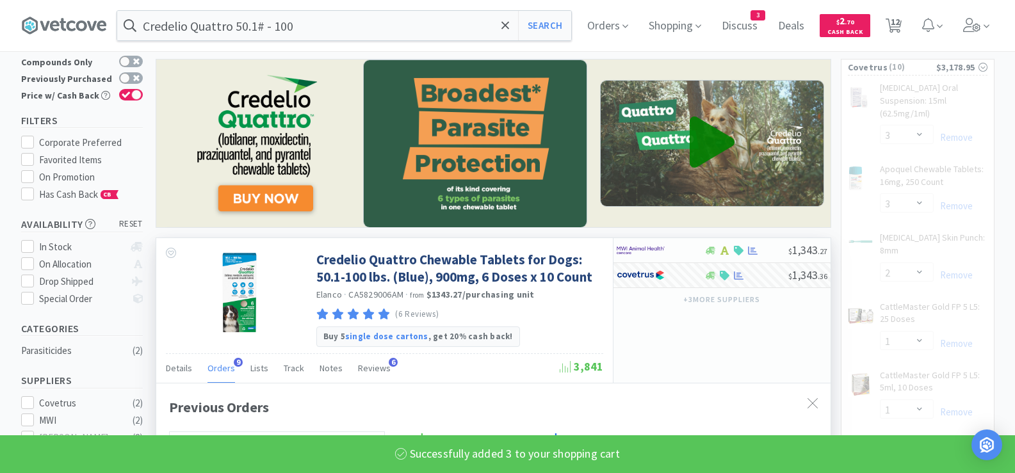
select select "3"
select select "1"
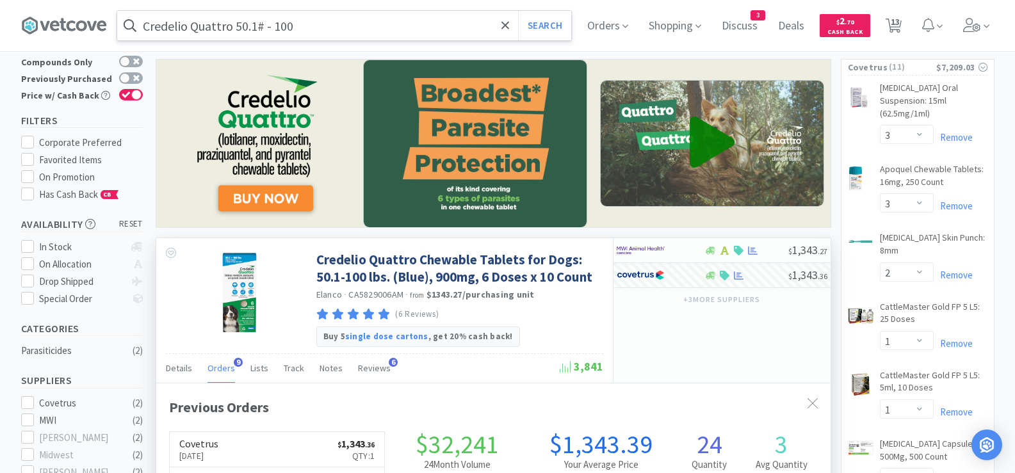
click at [321, 25] on input "Credelio Quattro 50.1# - 100" at bounding box center [344, 25] width 454 height 29
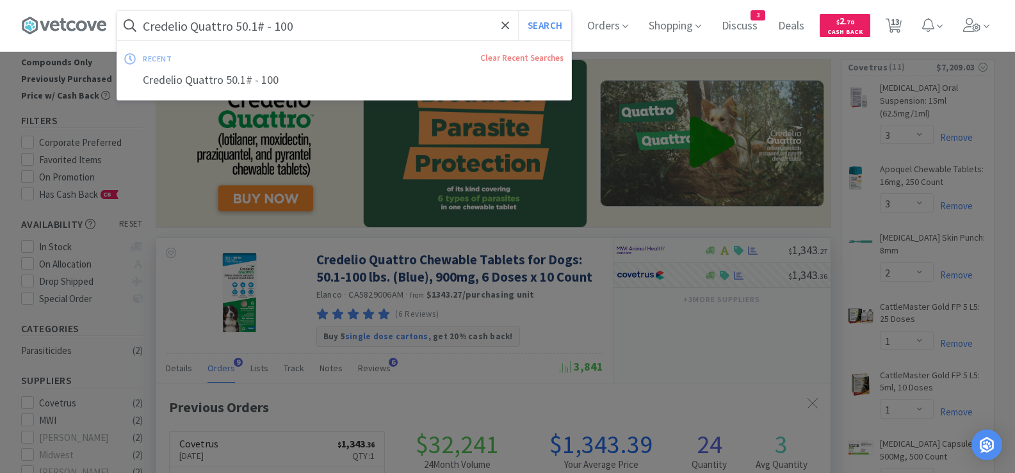
paste input "Dasuquin Cat"
type input "Dasuquin Cat"
click at [548, 28] on button "Search" at bounding box center [544, 25] width 53 height 29
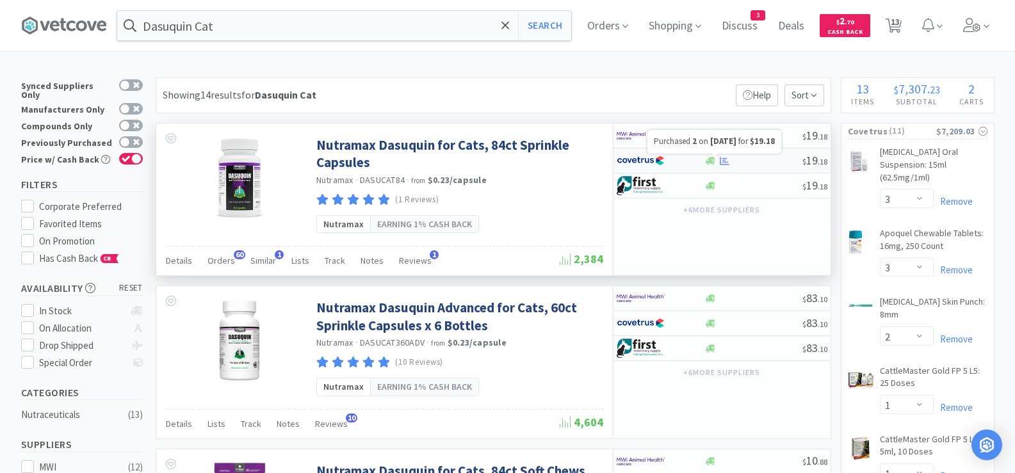
click at [724, 161] on icon at bounding box center [725, 160] width 10 height 8
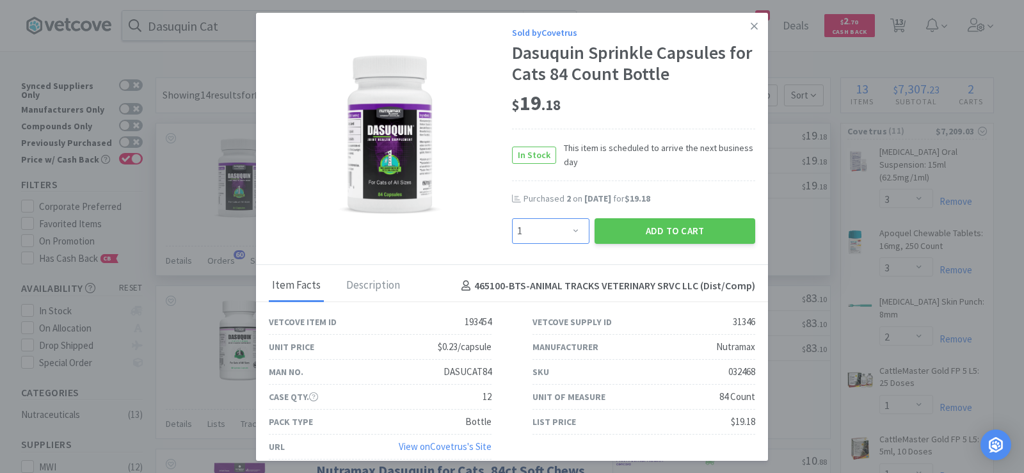
click at [519, 229] on select "Enter Quantity 1 2 3 4 5 6 7 8 9 10 11 12 13 14 15 16 17 18 19 20 Enter Quantity" at bounding box center [550, 231] width 77 height 26
select select "2"
click at [512, 218] on select "Enter Quantity 1 2 3 4 5 6 7 8 9 10 11 12 13 14 15 16 17 18 19 20 Enter Quantity" at bounding box center [550, 231] width 77 height 26
click at [615, 227] on button "Add to Cart" at bounding box center [675, 231] width 161 height 26
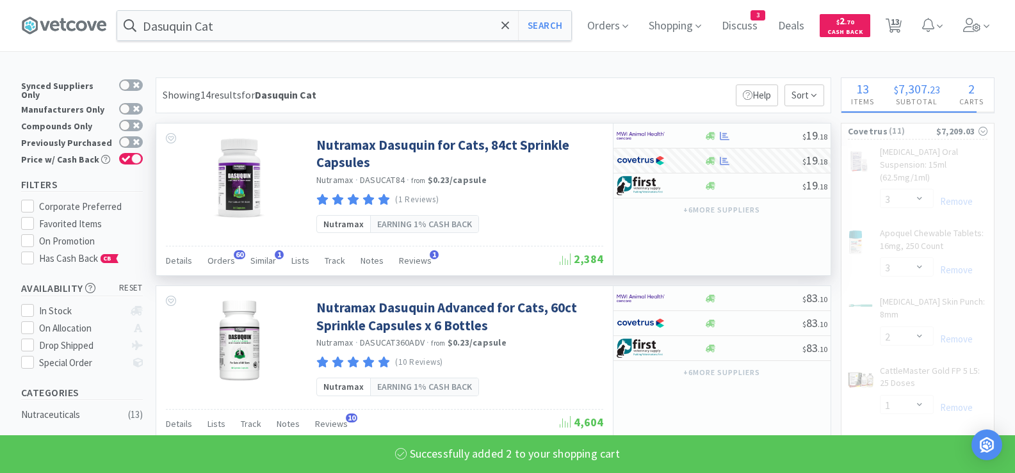
select select "2"
select select "1"
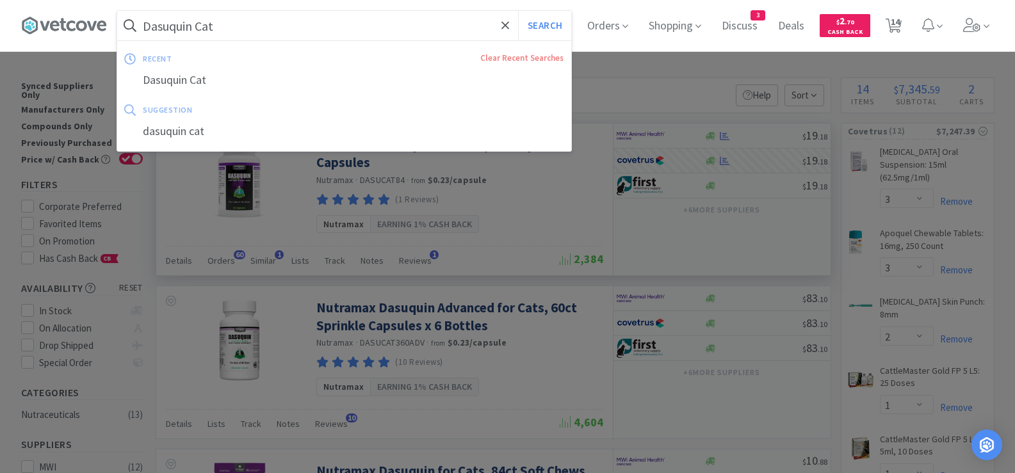
click at [280, 27] on input "Dasuquin Cat" at bounding box center [344, 25] width 454 height 29
paste input "examethasone"
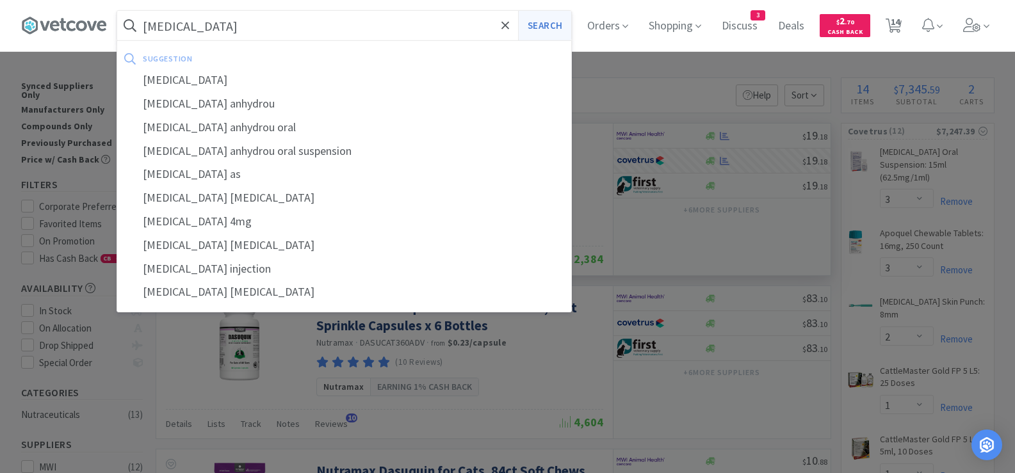
type input "[MEDICAL_DATA]"
click at [554, 35] on button "Search" at bounding box center [544, 25] width 53 height 29
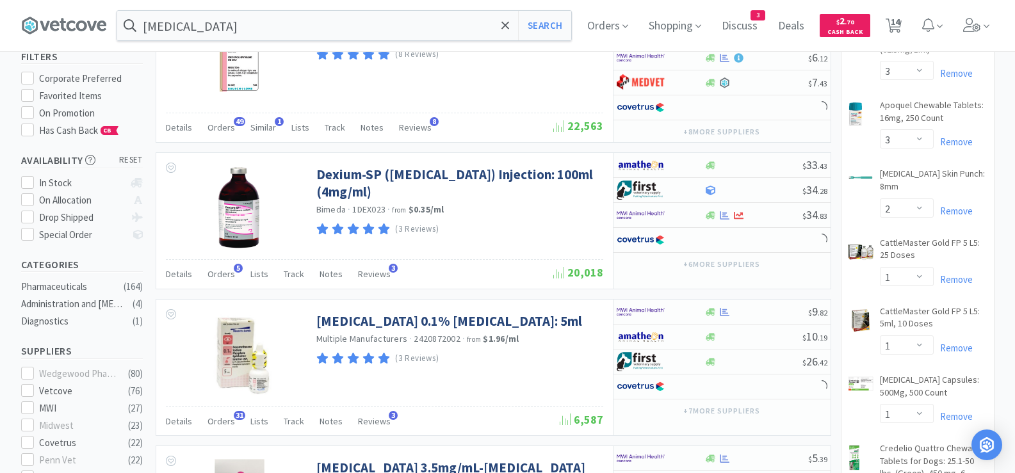
scroll to position [192, 0]
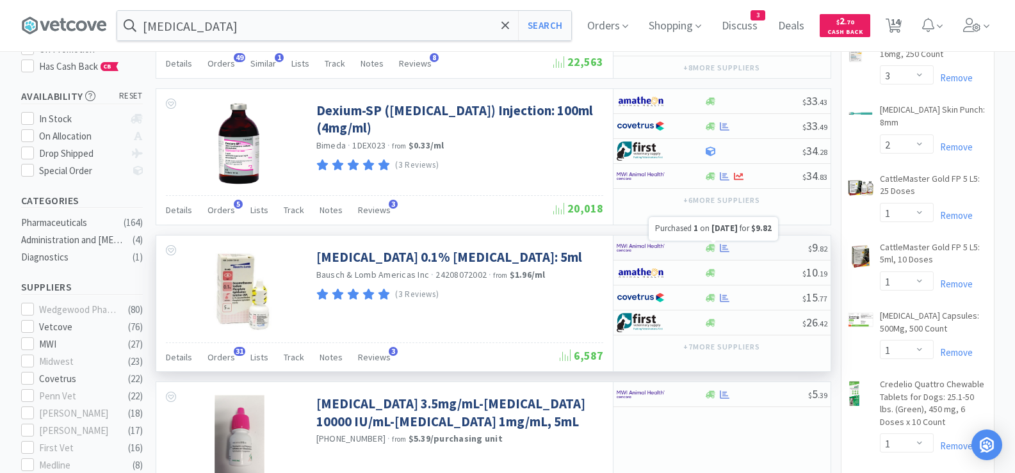
click at [723, 247] on icon at bounding box center [725, 248] width 10 height 8
select select "1"
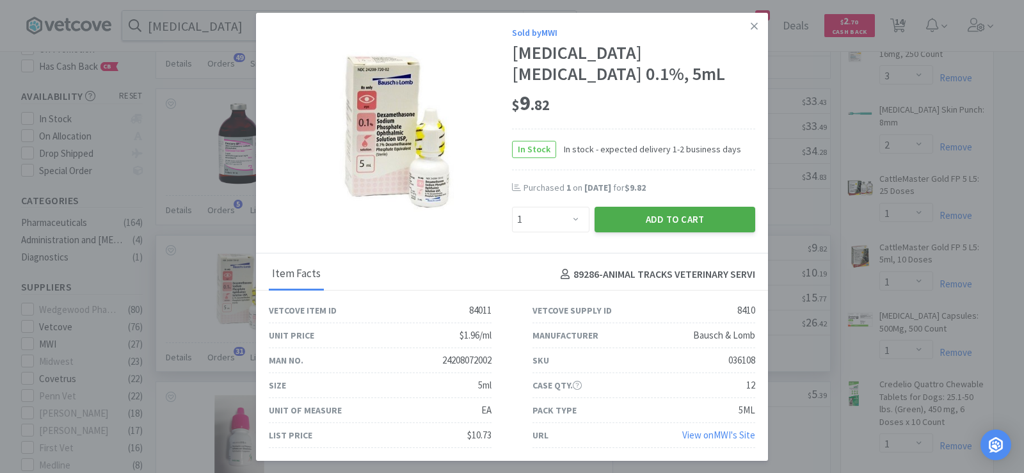
click at [658, 232] on button "Add to Cart" at bounding box center [675, 220] width 161 height 26
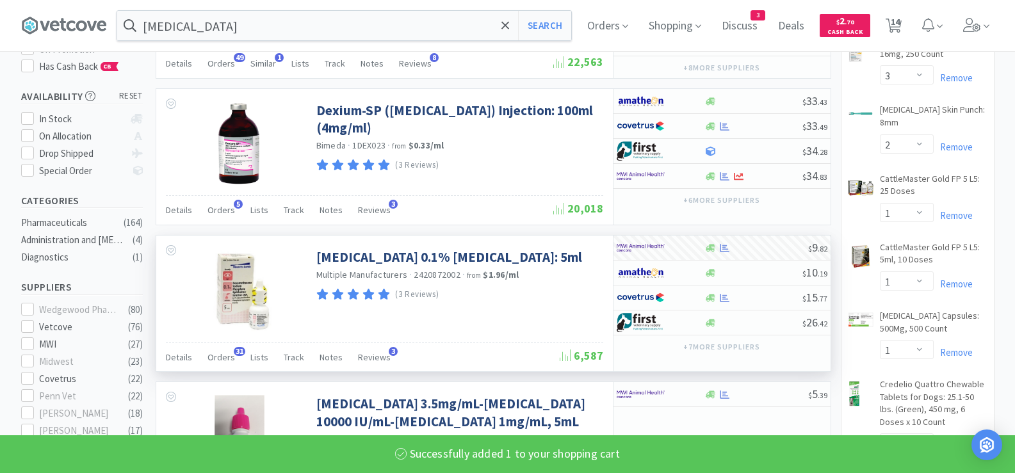
select select "1"
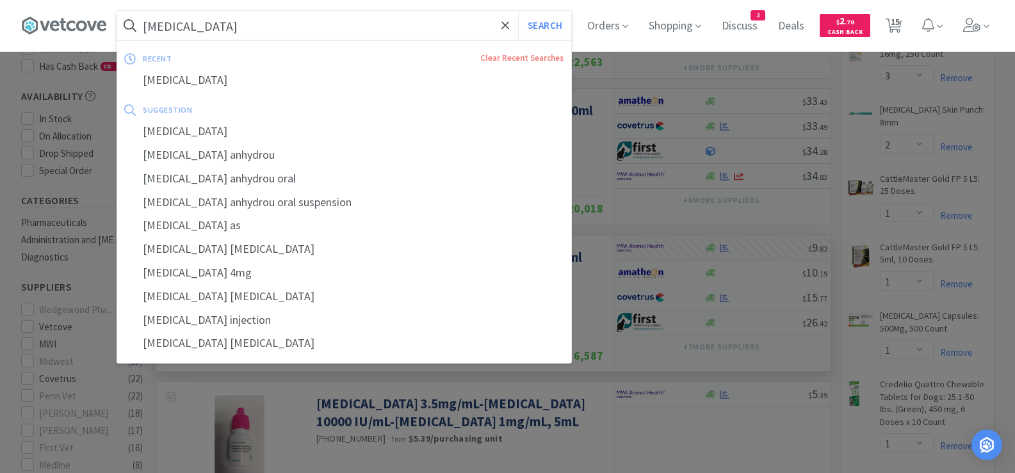
click at [234, 25] on input "[MEDICAL_DATA]" at bounding box center [344, 25] width 454 height 29
paste input "oxycycline 100"
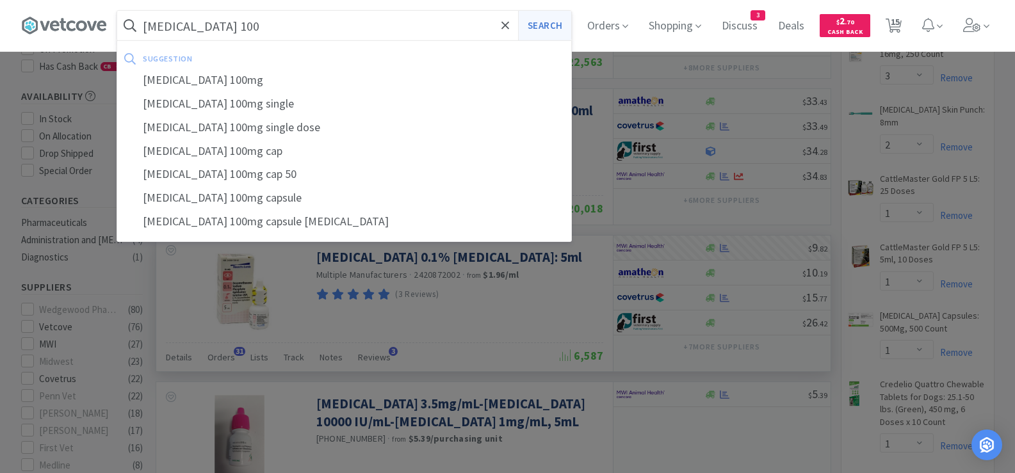
type input "[MEDICAL_DATA] 100"
click at [565, 28] on button "Search" at bounding box center [544, 25] width 53 height 29
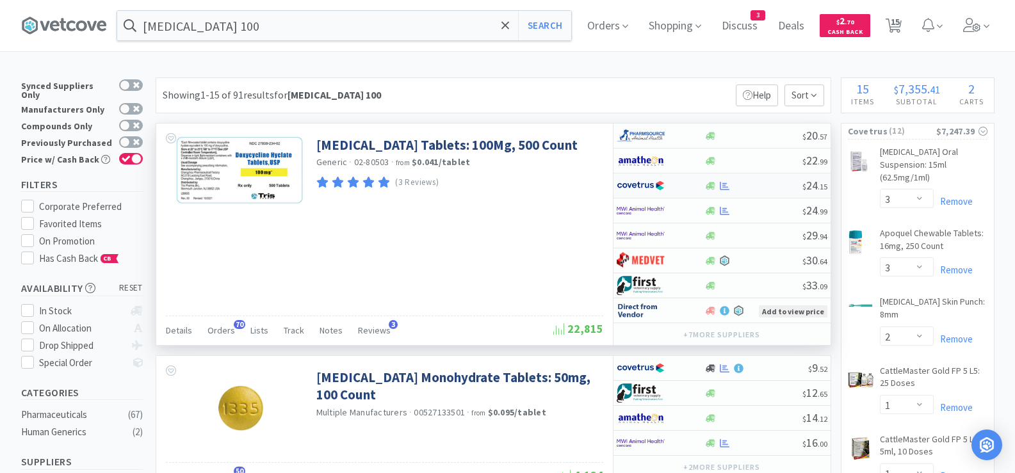
click at [743, 188] on div at bounding box center [753, 186] width 98 height 10
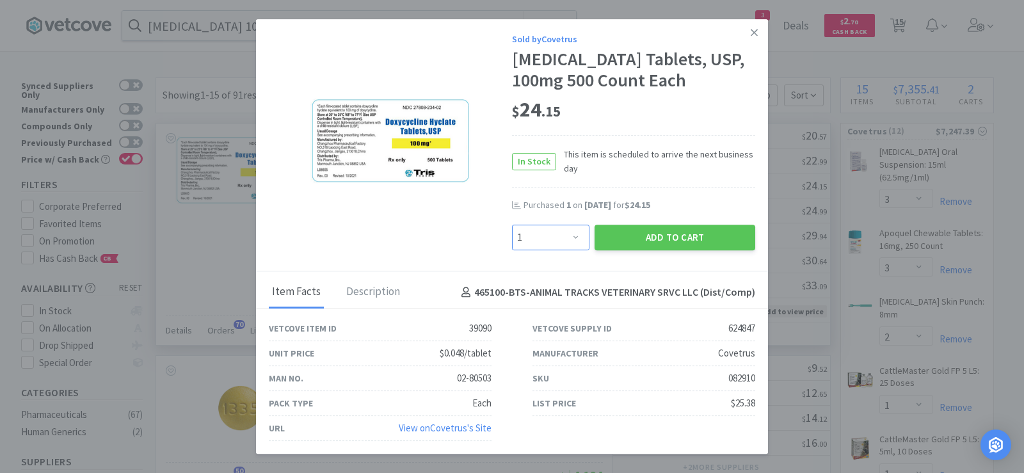
click at [538, 237] on select "Enter Quantity 1 2 3 4 5 6 7 8 9 10 11 12 13 14 15 16 17 18 19 20 Enter Quantity" at bounding box center [550, 238] width 77 height 26
select select "2"
click at [512, 225] on select "Enter Quantity 1 2 3 4 5 6 7 8 9 10 11 12 13 14 15 16 17 18 19 20 Enter Quantity" at bounding box center [550, 238] width 77 height 26
click at [665, 243] on button "Add to Cart" at bounding box center [675, 238] width 161 height 26
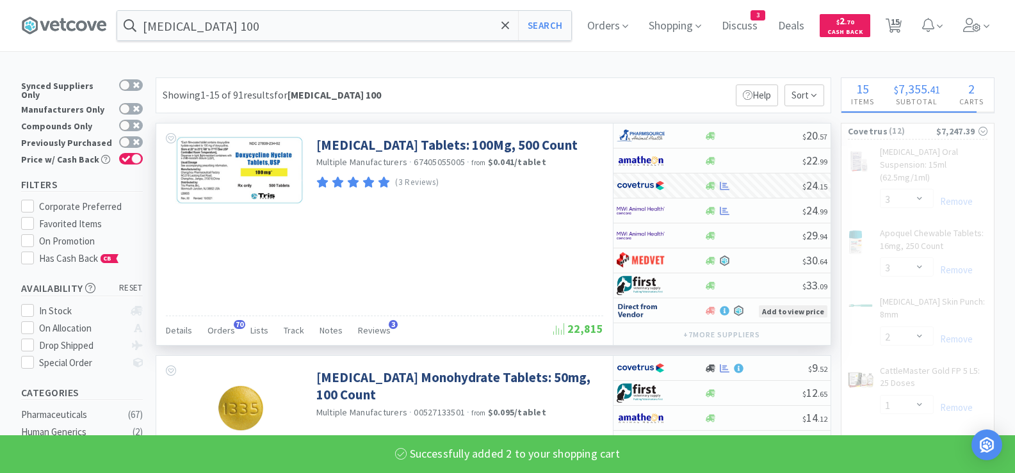
select select "2"
select select "1"
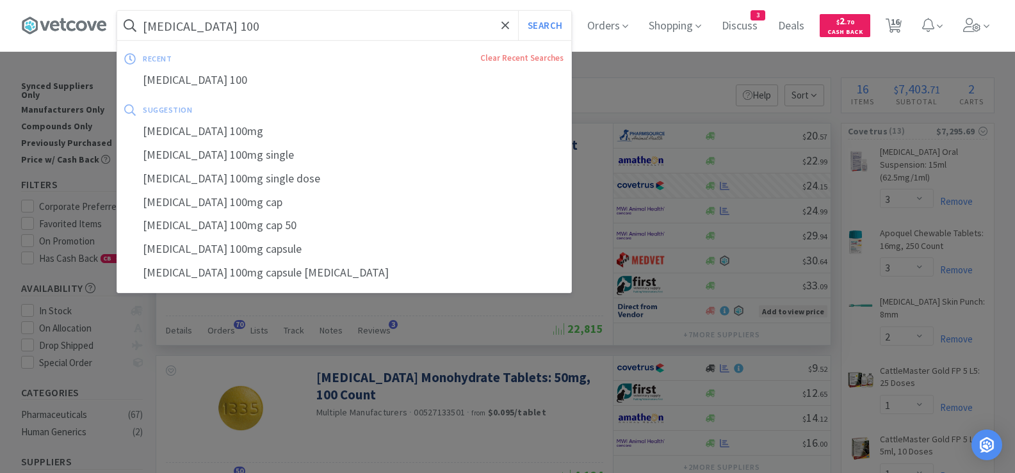
click at [228, 27] on input "[MEDICAL_DATA] 100" at bounding box center [344, 25] width 454 height 29
paste input "[MEDICAL_DATA] 5"
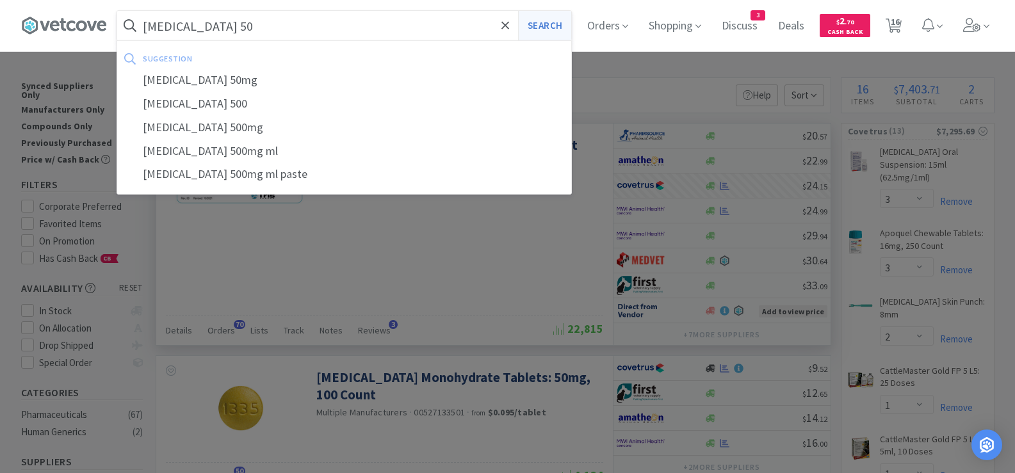
type input "[MEDICAL_DATA] 50"
click at [556, 15] on button "Search" at bounding box center [544, 25] width 53 height 29
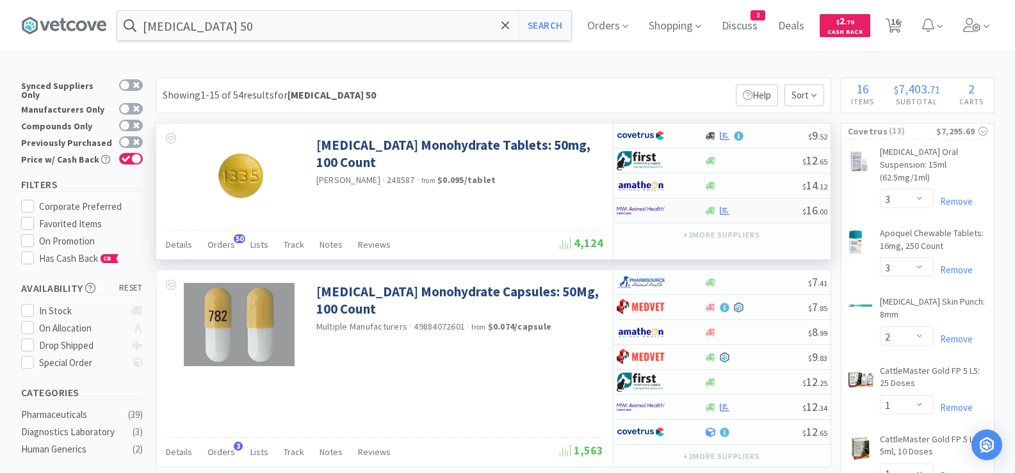
click at [734, 214] on div at bounding box center [753, 211] width 98 height 10
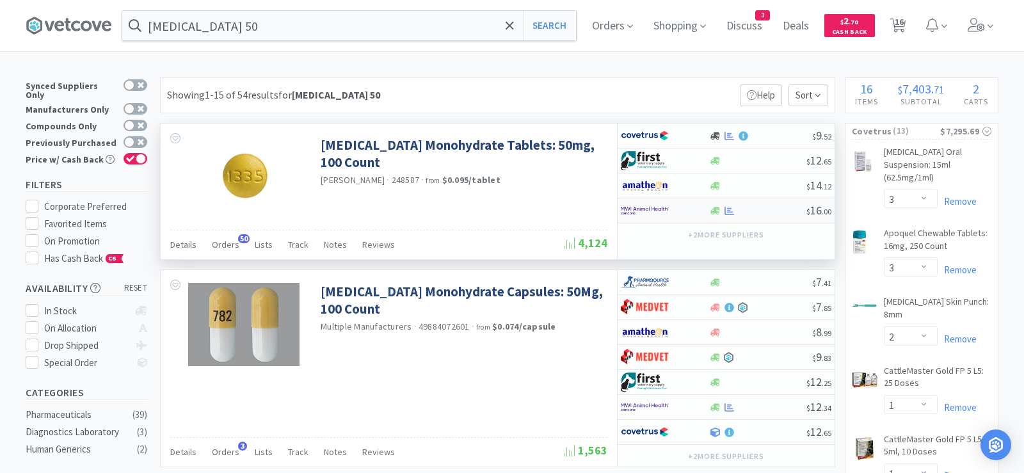
select select "1"
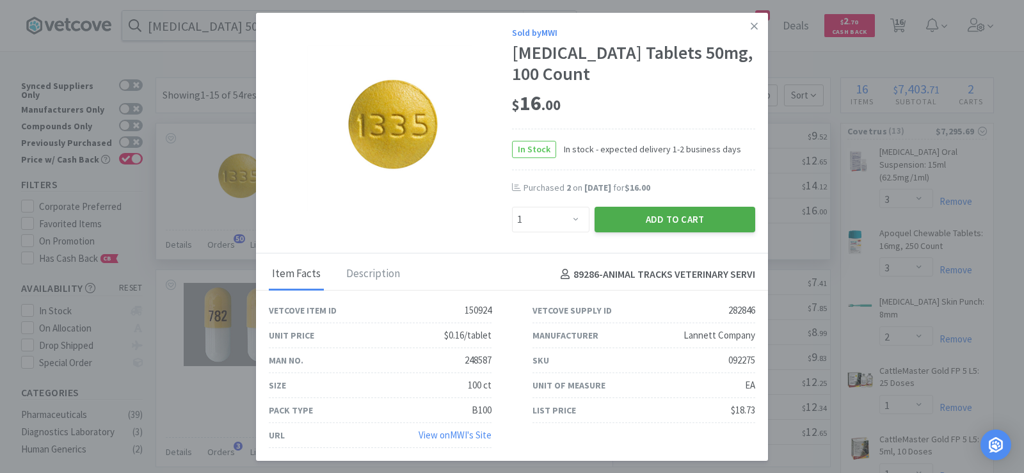
click at [668, 220] on button "Add to Cart" at bounding box center [675, 220] width 161 height 26
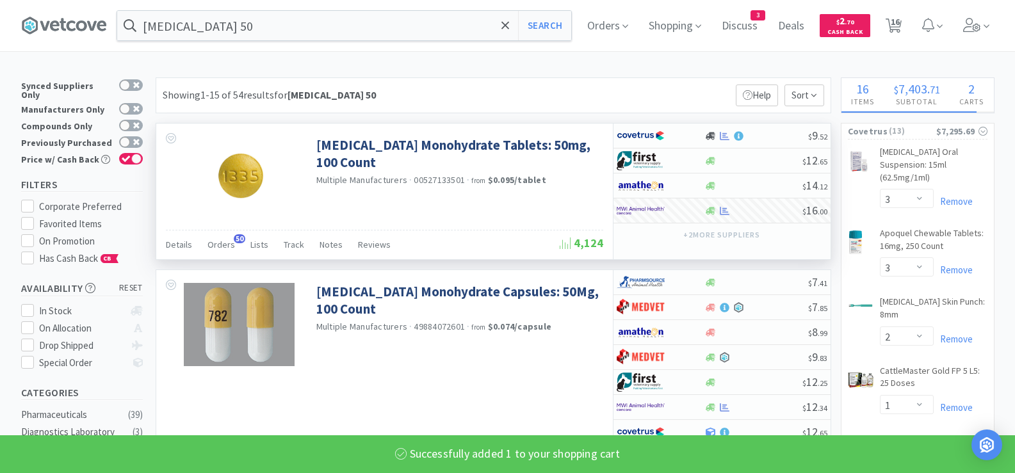
select select "1"
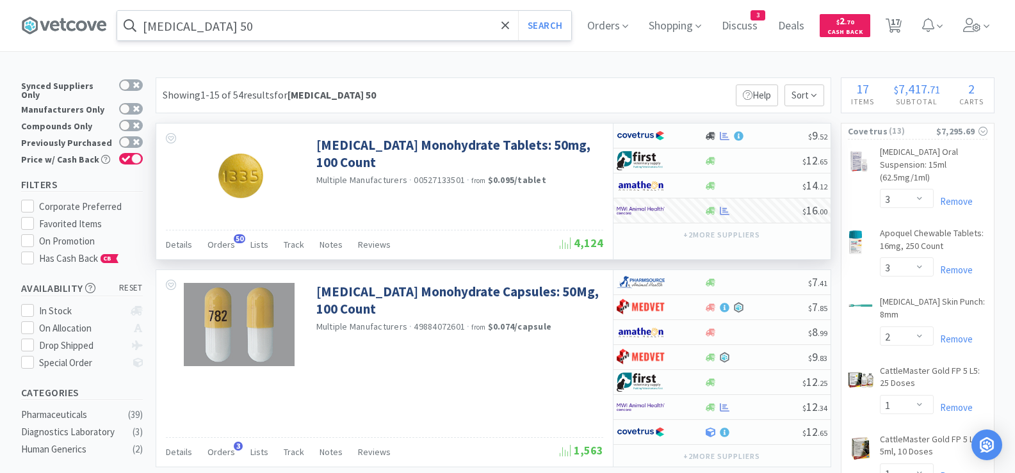
click at [250, 27] on input "[MEDICAL_DATA] 50" at bounding box center [344, 25] width 454 height 29
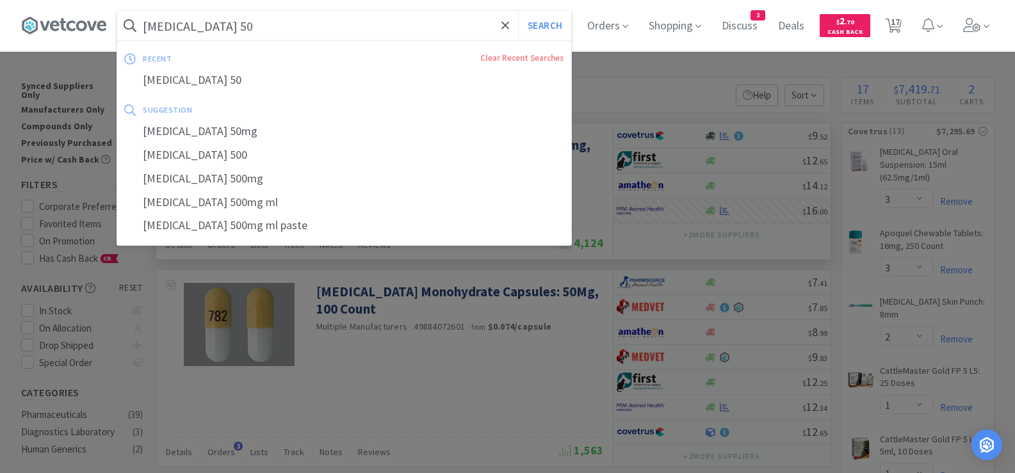
paste input "EN Canine Can"
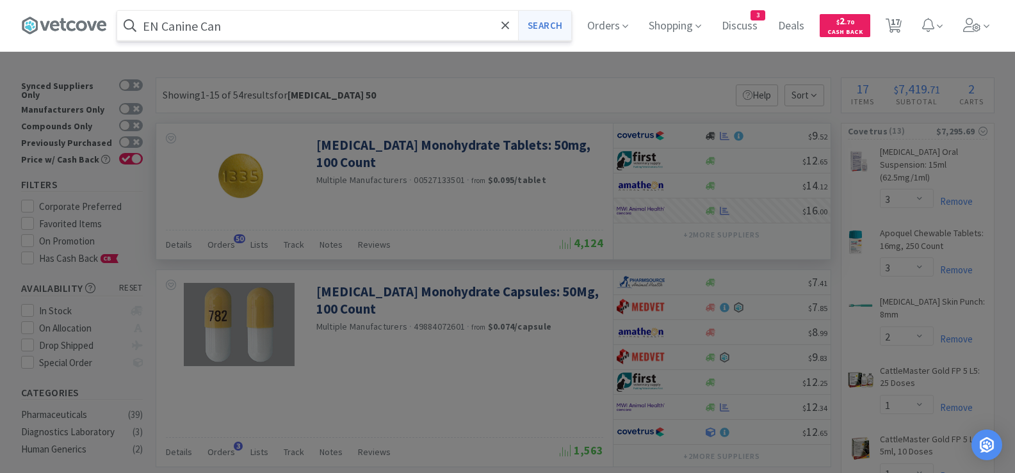
type input "EN Canine Can"
click at [549, 31] on button "Search" at bounding box center [544, 25] width 53 height 29
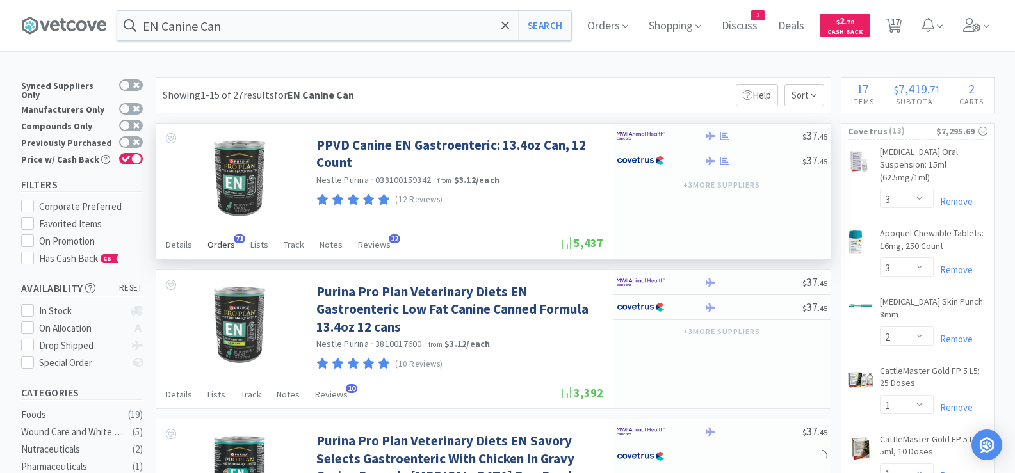
click at [207, 247] on span "Orders" at bounding box center [221, 245] width 28 height 12
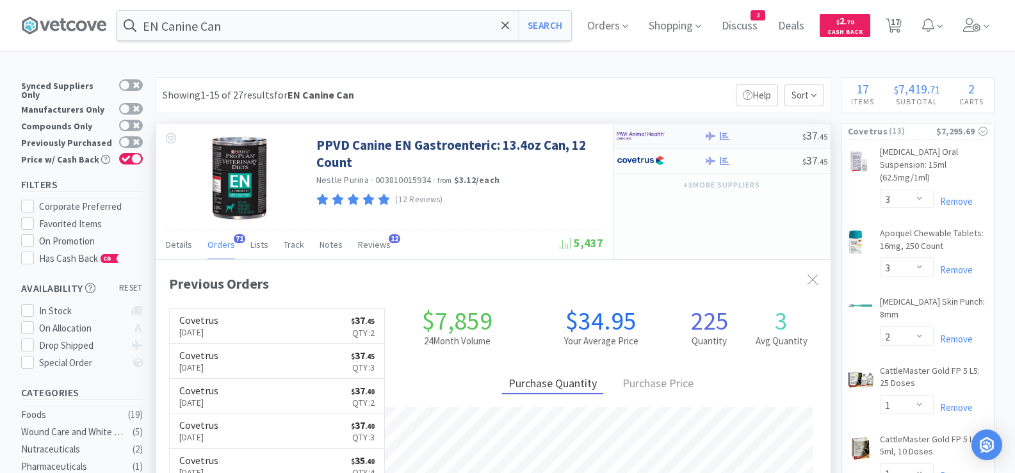
scroll to position [343, 674]
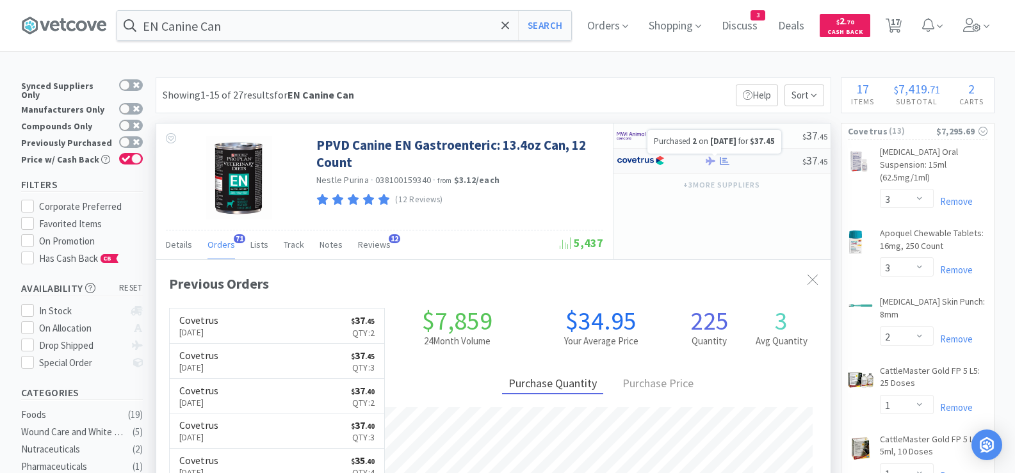
click at [720, 157] on icon at bounding box center [725, 161] width 10 height 10
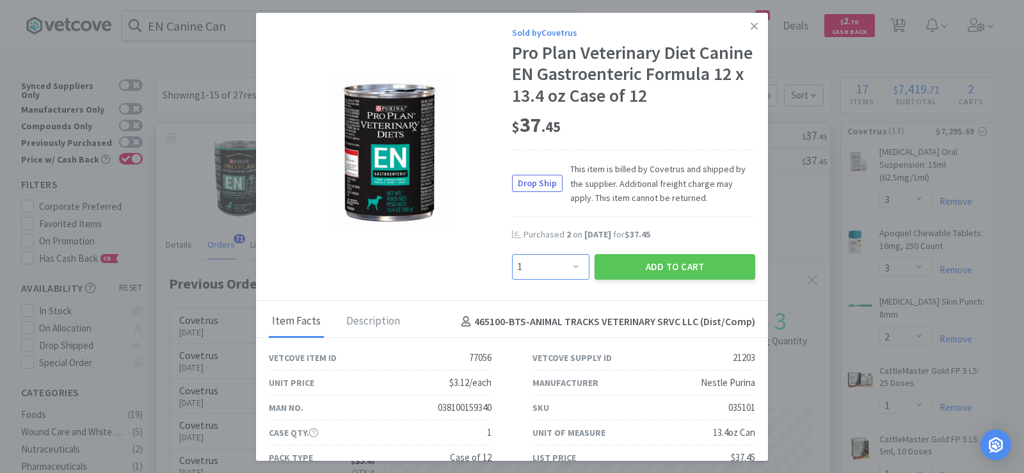
click at [537, 272] on select "Enter Quantity 1 2 3 4 5 6 7 8 9 10 11 12 13 14 15 16 17 18 19 20 Enter Quantity" at bounding box center [550, 267] width 77 height 26
select select "6"
click at [512, 254] on select "Enter Quantity 1 2 3 4 5 6 7 8 9 10 11 12 13 14 15 16 17 18 19 20 Enter Quantity" at bounding box center [550, 267] width 77 height 26
click at [624, 270] on button "Add to Cart" at bounding box center [675, 267] width 161 height 26
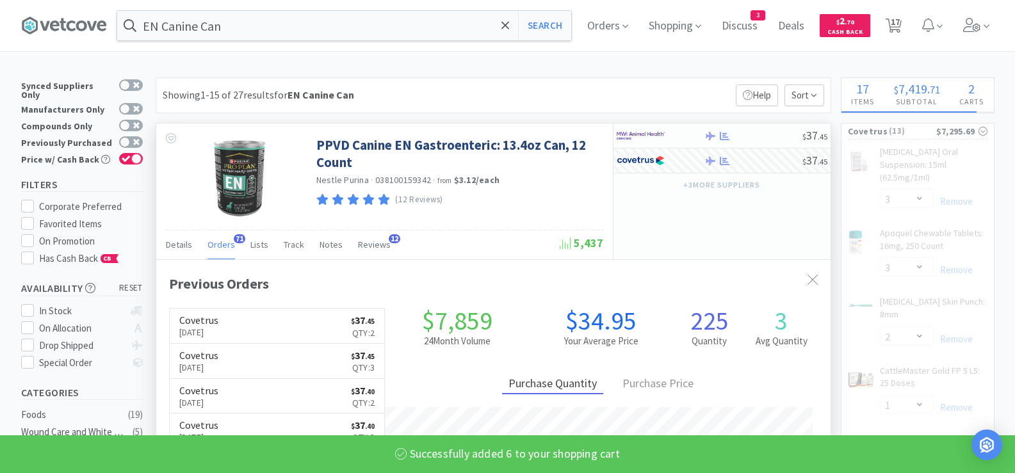
select select "6"
select select "1"
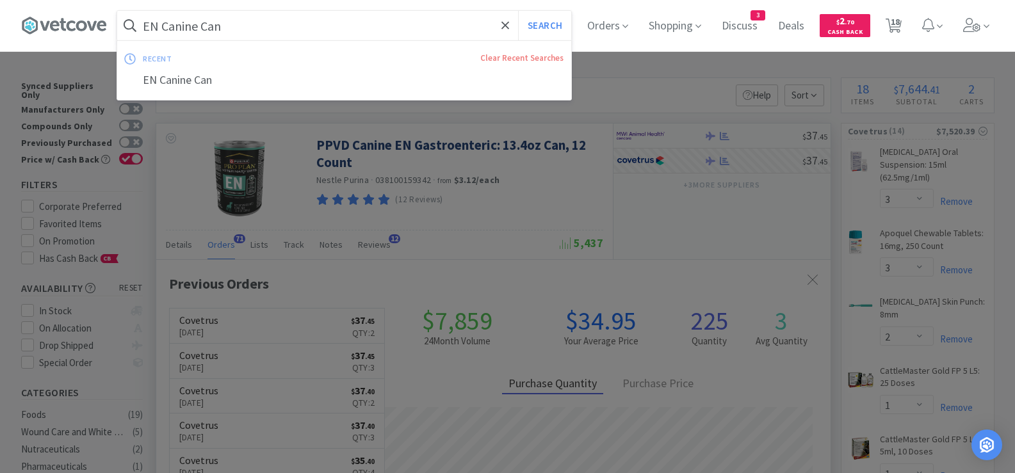
click at [273, 26] on input "EN Canine Can" at bounding box center [344, 25] width 454 height 29
paste input "25"
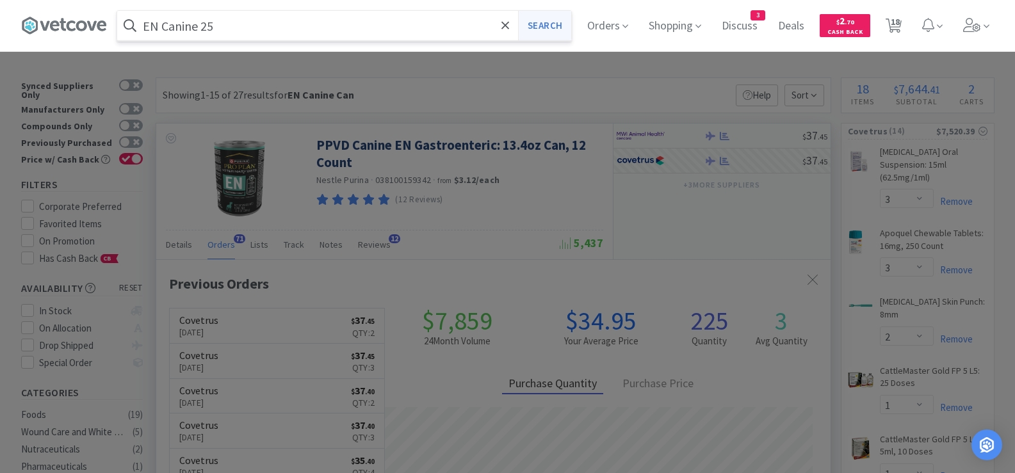
type input "EN Canine 25"
click at [549, 31] on button "Search" at bounding box center [544, 25] width 53 height 29
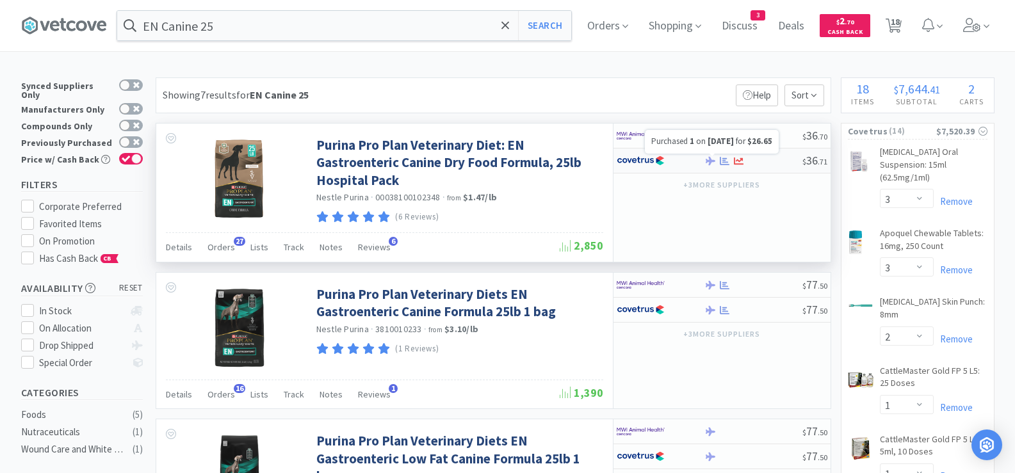
click at [723, 160] on icon at bounding box center [725, 160] width 10 height 8
select select "1"
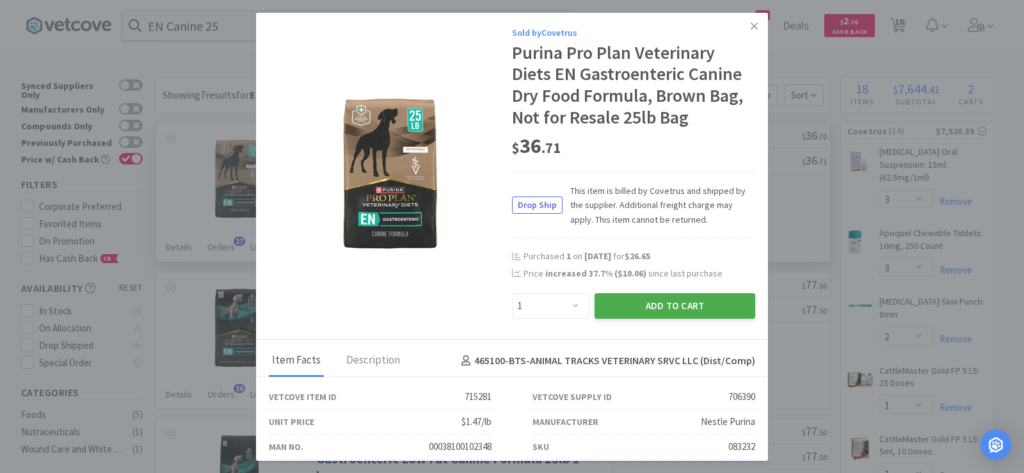
click at [660, 308] on button "Add to Cart" at bounding box center [675, 306] width 161 height 26
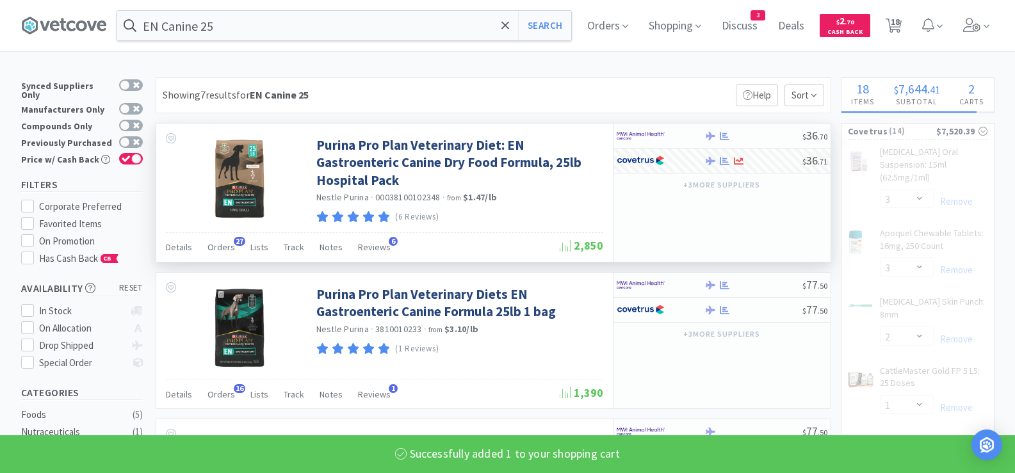
select select "1"
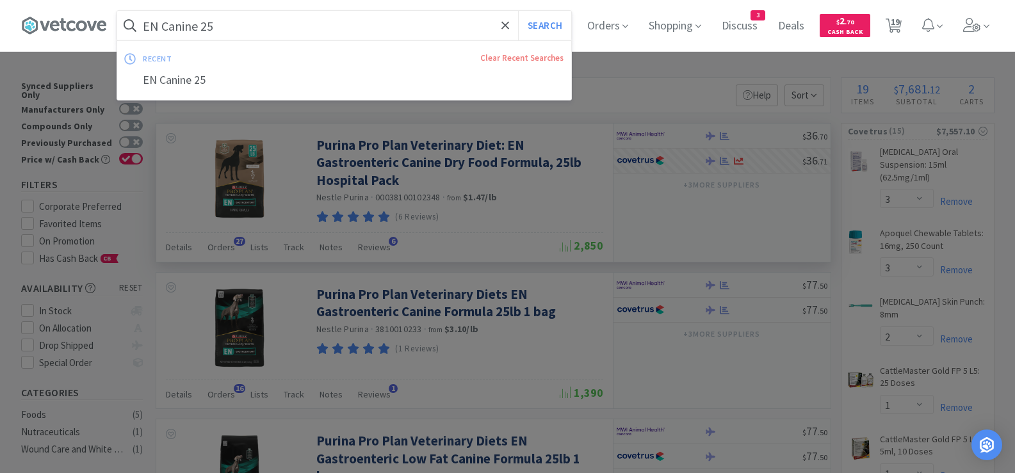
click at [275, 13] on input "EN Canine 25" at bounding box center [344, 25] width 454 height 29
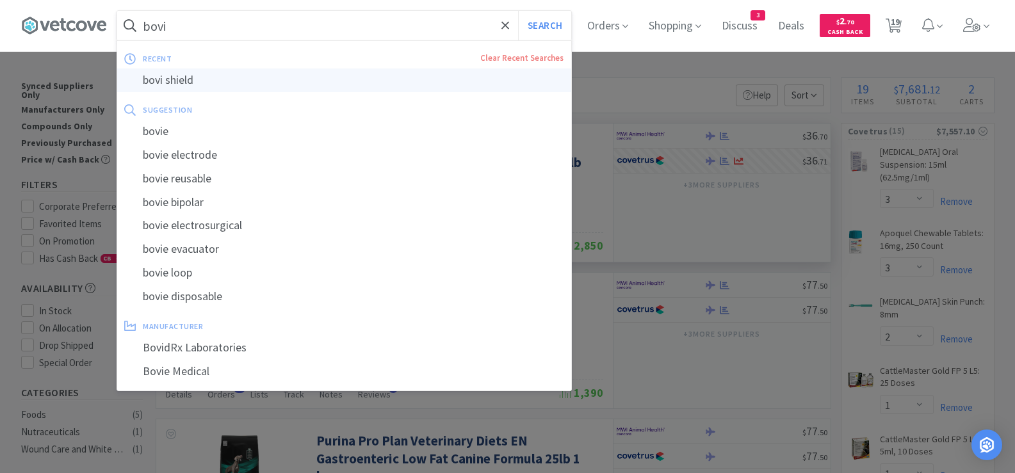
click at [177, 83] on div "bovi shield" at bounding box center [344, 80] width 454 height 24
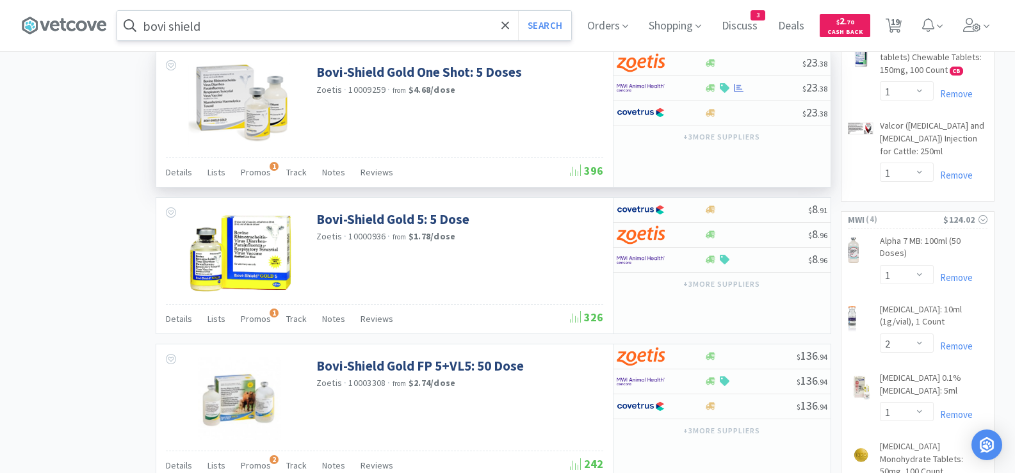
scroll to position [1088, 0]
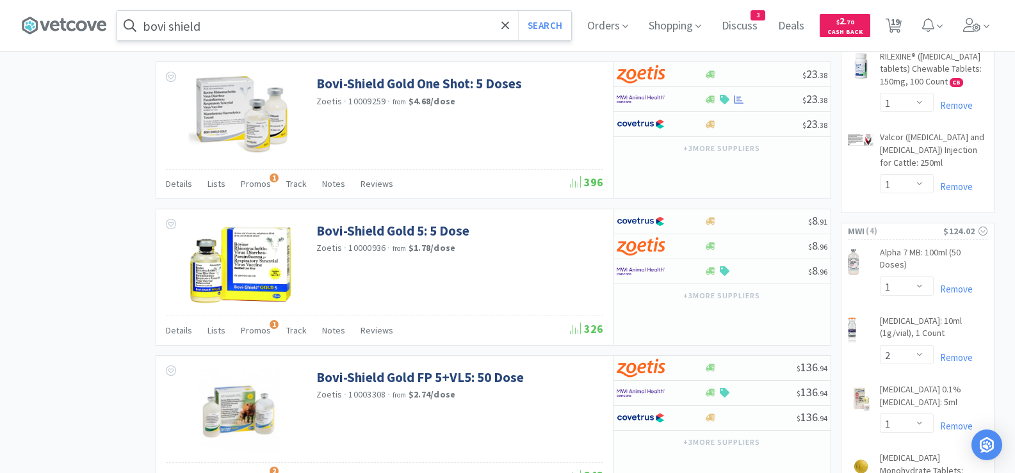
click at [306, 29] on input "bovi shield" at bounding box center [344, 25] width 454 height 29
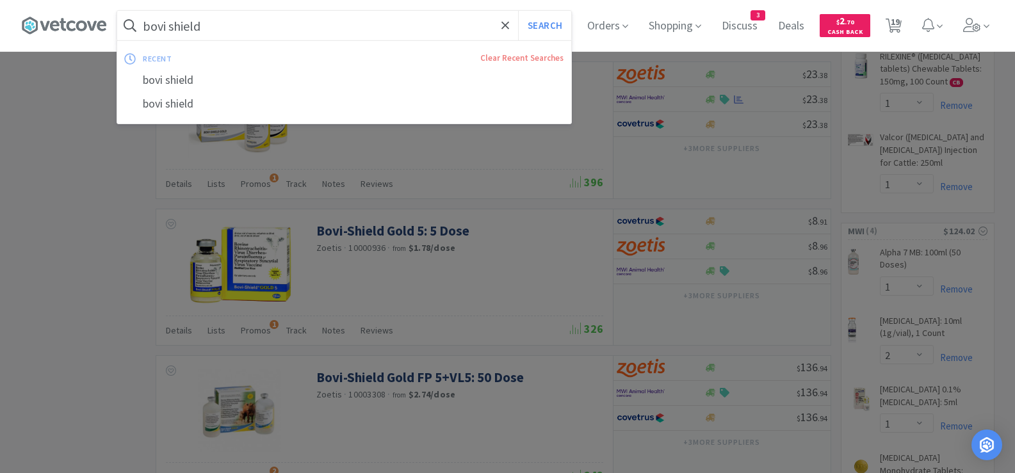
click at [305, 29] on input "bovi shield" at bounding box center [344, 25] width 454 height 29
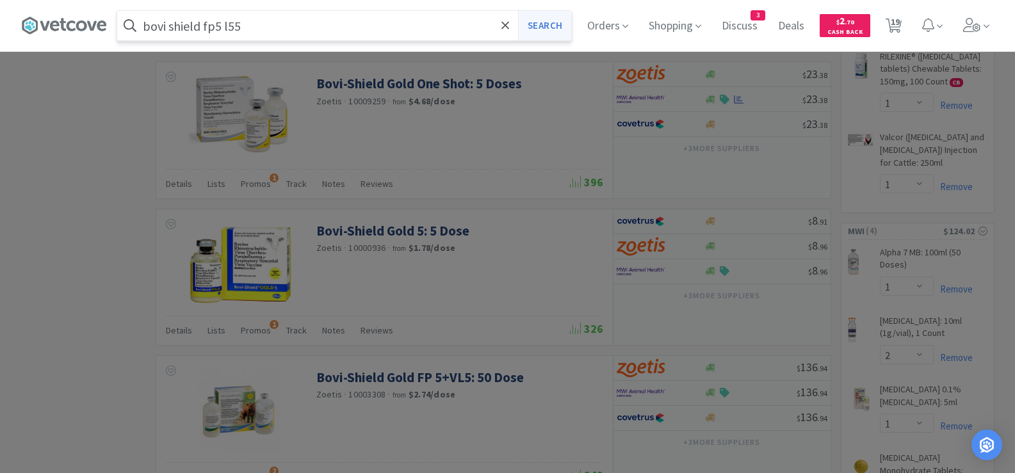
click at [547, 26] on button "Search" at bounding box center [544, 25] width 53 height 29
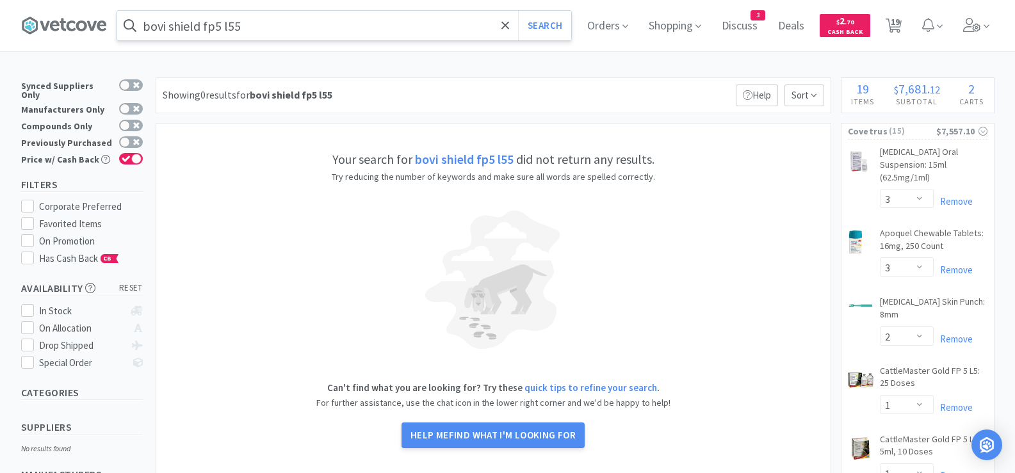
click at [221, 28] on input "bovi shield fp5 l55" at bounding box center [344, 25] width 454 height 29
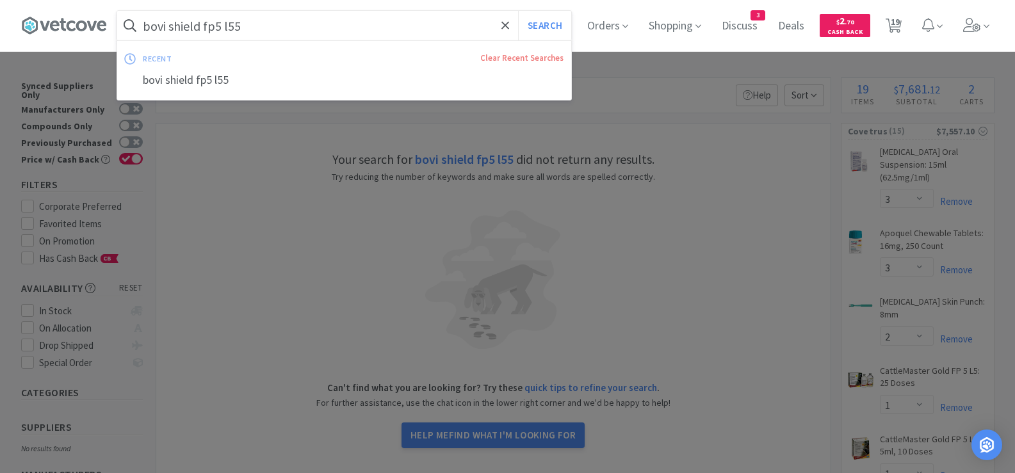
click at [224, 26] on input "bovi shield fp5 l55" at bounding box center [344, 25] width 454 height 29
click at [224, 23] on input "bovi shield fp5 l55" at bounding box center [344, 25] width 454 height 29
click at [250, 24] on input "bovi shield fp5 l55" at bounding box center [344, 25] width 454 height 29
type input "bovi shield fp5 l5"
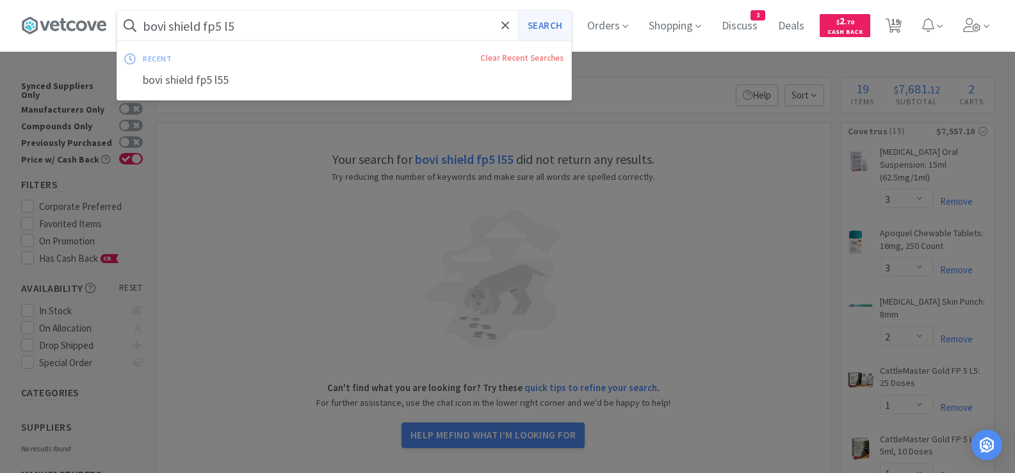
click at [535, 28] on button "Search" at bounding box center [544, 25] width 53 height 29
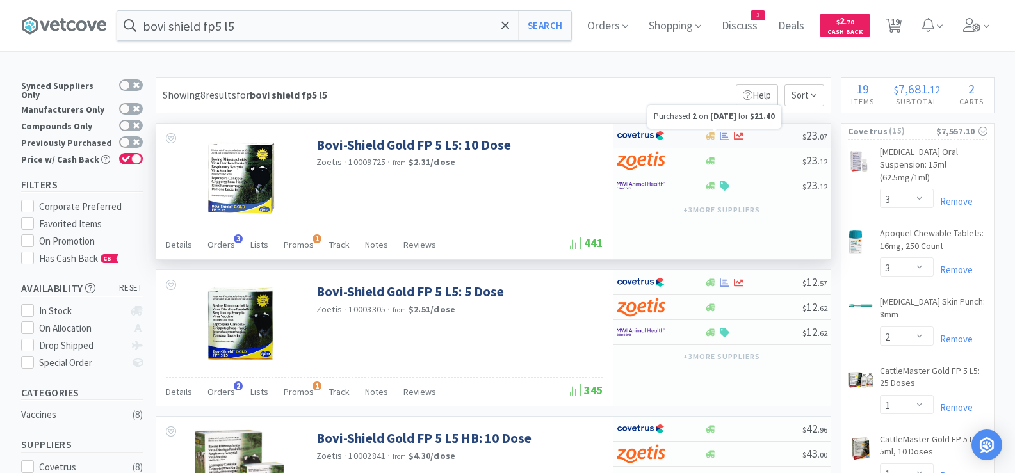
click at [723, 136] on icon at bounding box center [725, 135] width 10 height 8
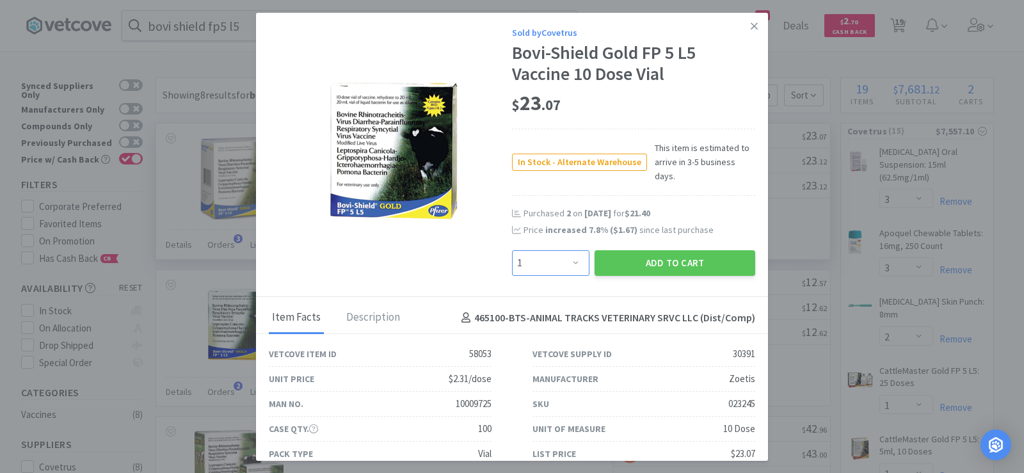
click at [532, 250] on select "Enter Quantity 1 2 3 4 5 6 7 8 9 10 11 12 13 14 15 16 17 18 19 20 Enter Quantity" at bounding box center [550, 263] width 77 height 26
select select "4"
click at [512, 250] on select "Enter Quantity 1 2 3 4 5 6 7 8 9 10 11 12 13 14 15 16 17 18 19 20 Enter Quantity" at bounding box center [550, 263] width 77 height 26
click at [611, 251] on button "Add to Cart" at bounding box center [675, 263] width 161 height 26
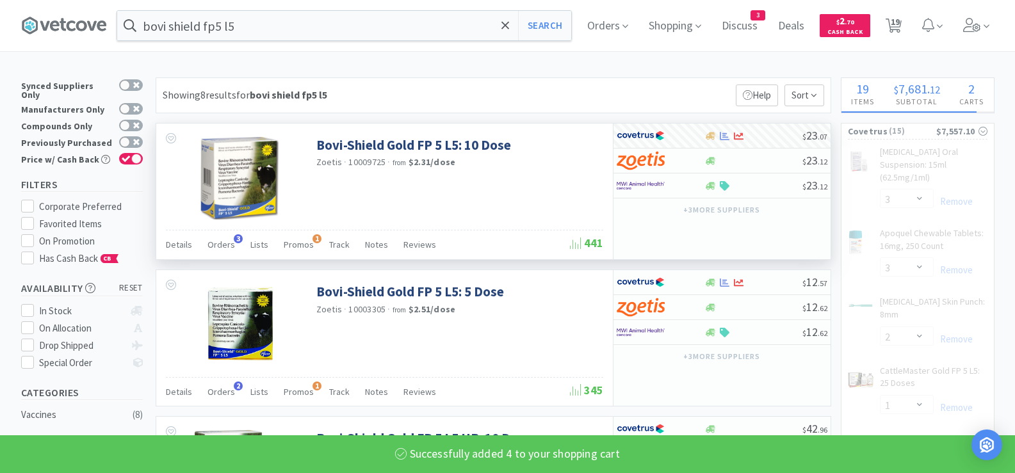
select select "4"
select select "1"
select select "3"
select select "1"
select select "2"
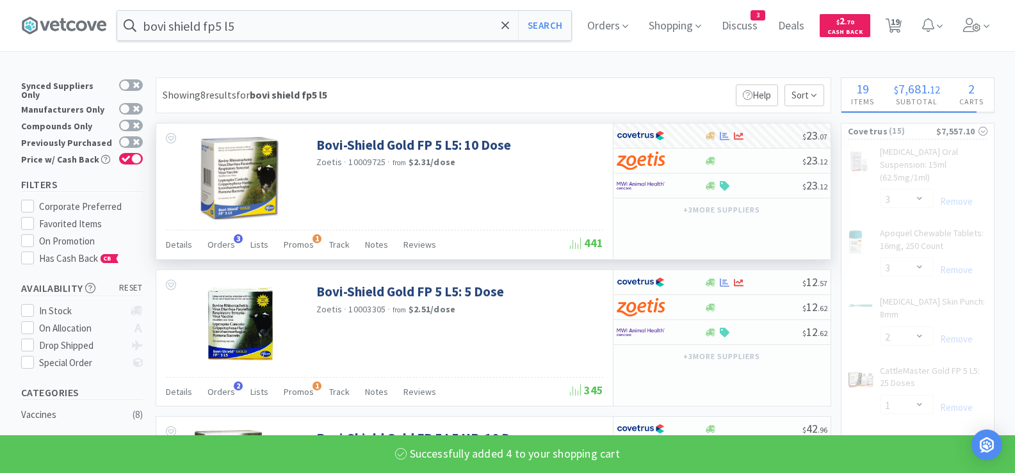
select select "6"
select select "1"
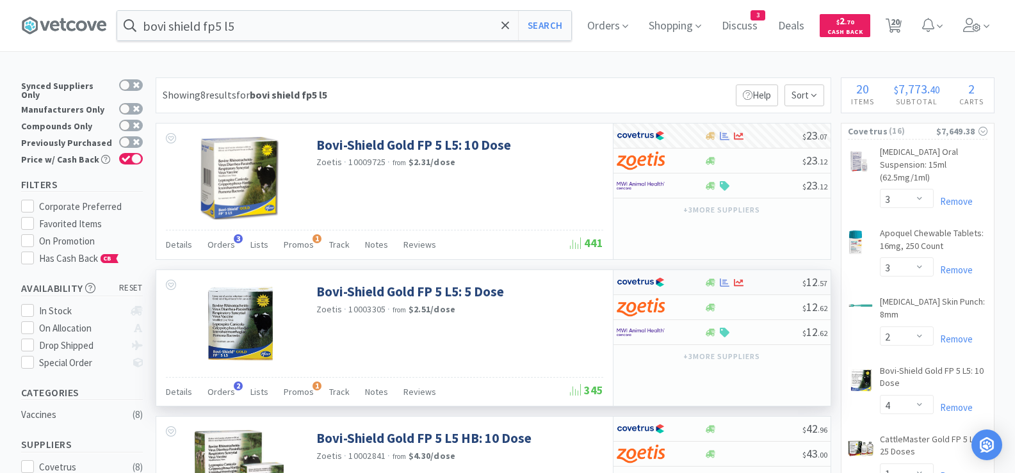
click at [784, 283] on div at bounding box center [753, 283] width 98 height 10
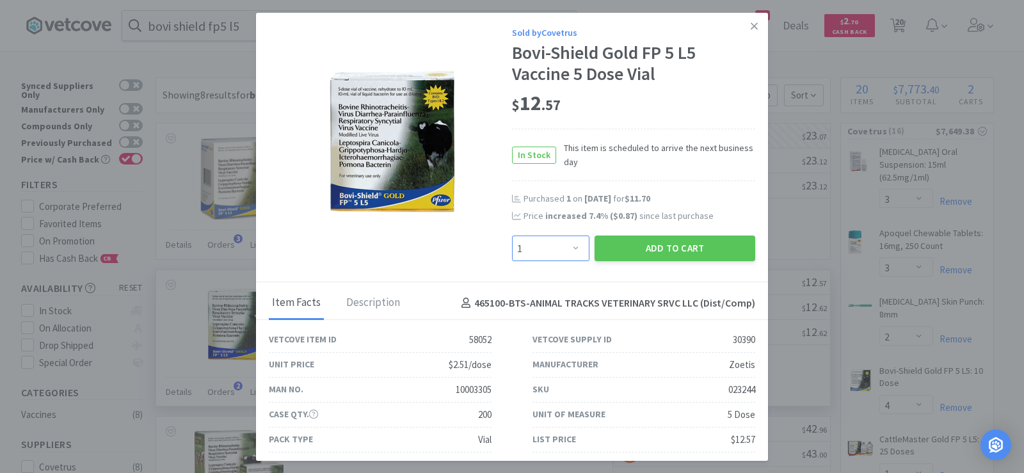
click at [563, 245] on select "Enter Quantity 1 2 3 4 5 6 7 8 9 10 11 12 13 14 15 16 17 18 19 20 Enter Quantity" at bounding box center [550, 249] width 77 height 26
select select "2"
click at [512, 236] on select "Enter Quantity 1 2 3 4 5 6 7 8 9 10 11 12 13 14 15 16 17 18 19 20 Enter Quantity" at bounding box center [550, 249] width 77 height 26
click at [636, 251] on button "Add to Cart" at bounding box center [675, 249] width 161 height 26
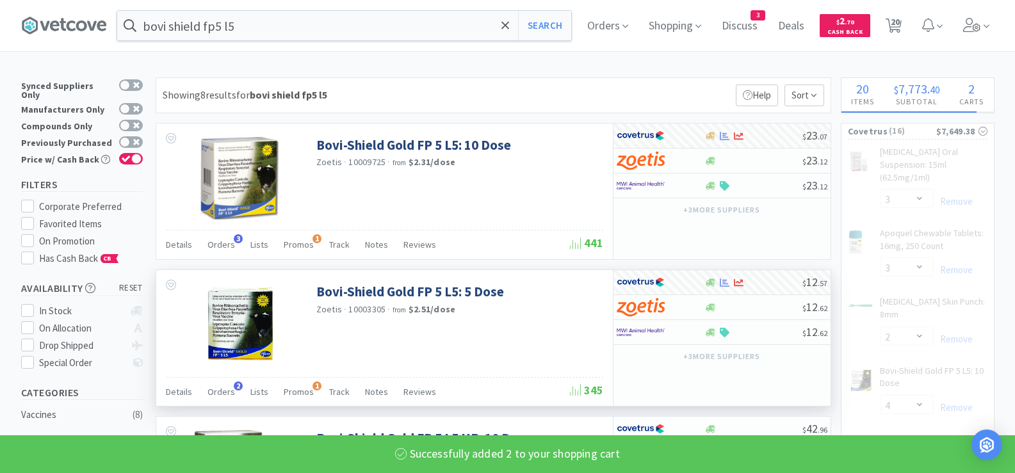
select select "2"
select select "1"
select select "3"
select select "1"
select select "2"
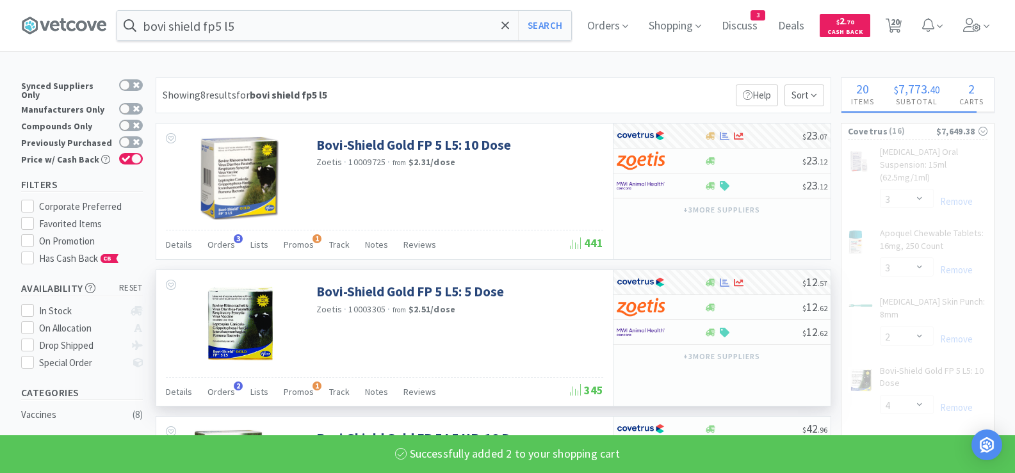
select select "6"
select select "1"
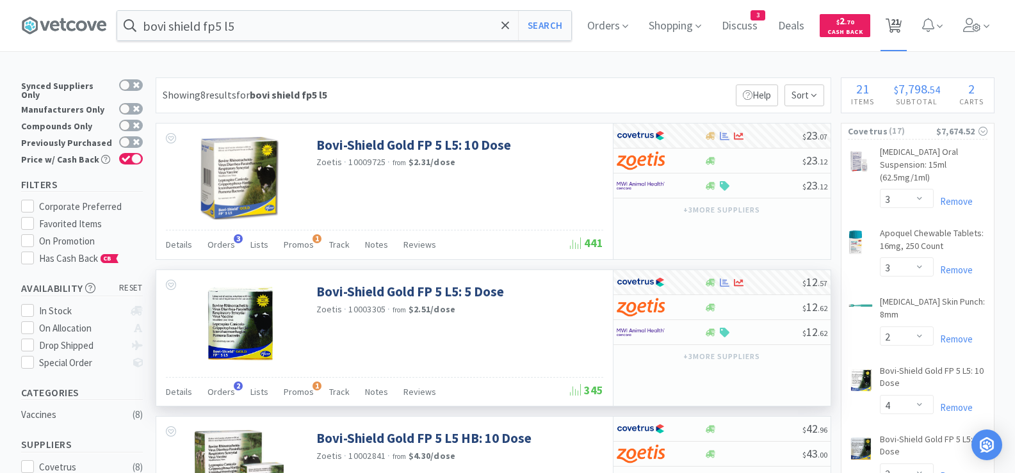
click at [899, 25] on span "21" at bounding box center [894, 21] width 9 height 51
select select "3"
select select "2"
select select "4"
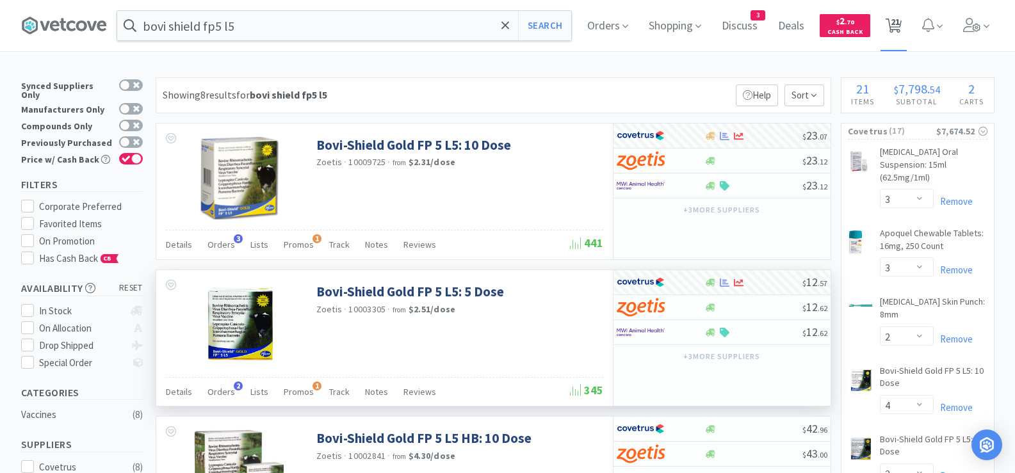
select select "2"
select select "1"
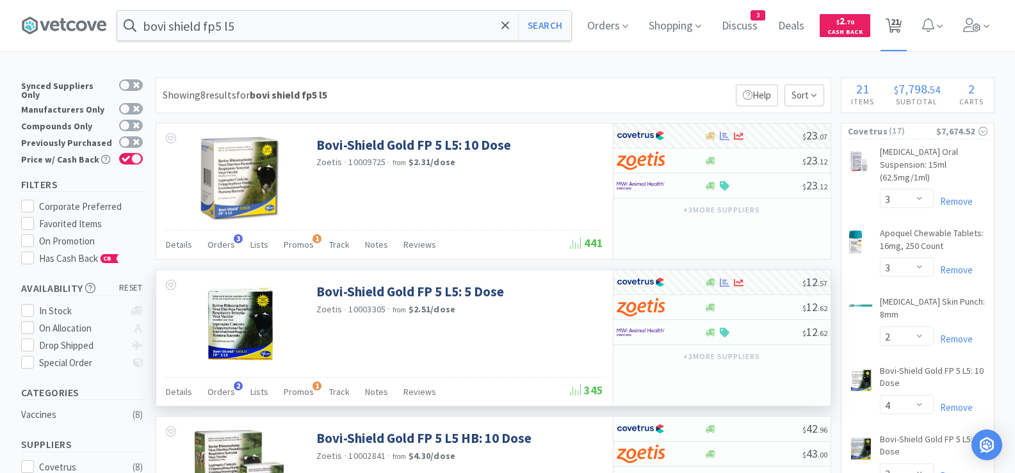
select select "3"
select select "1"
select select "2"
select select "6"
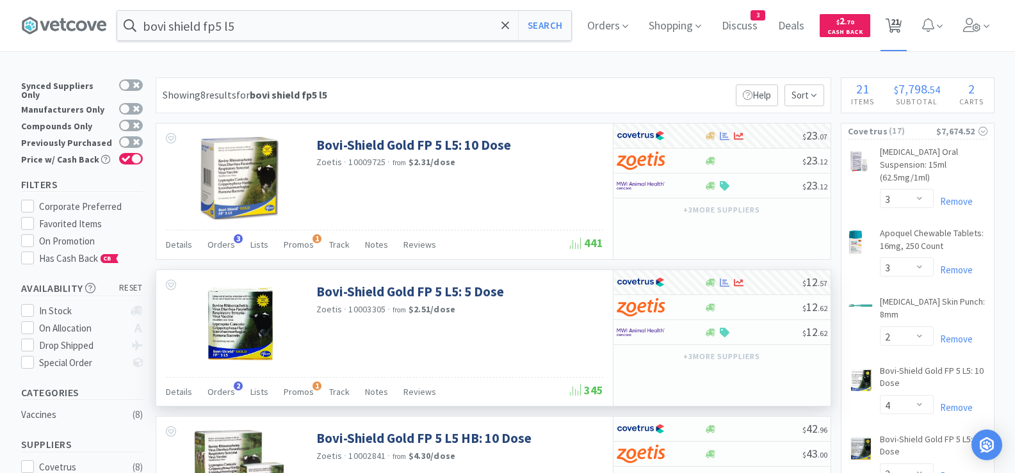
select select "1"
select select "2"
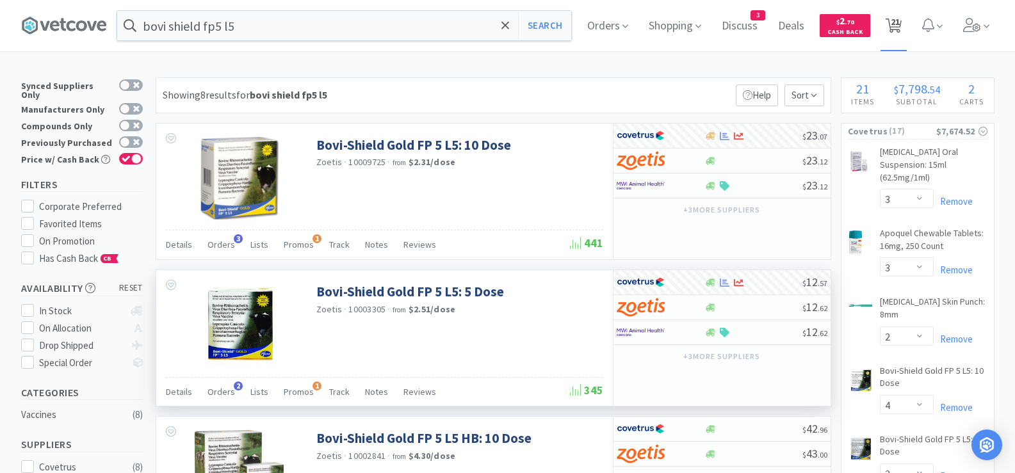
select select "1"
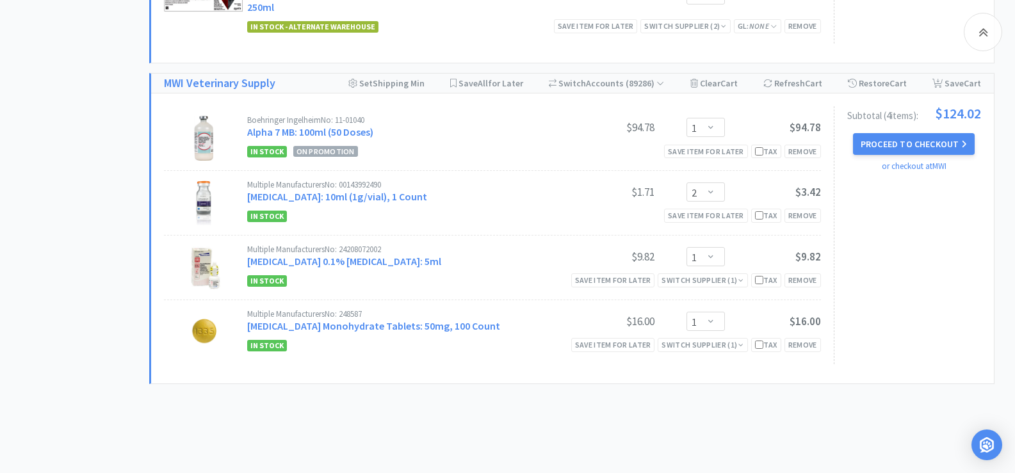
scroll to position [1408, 0]
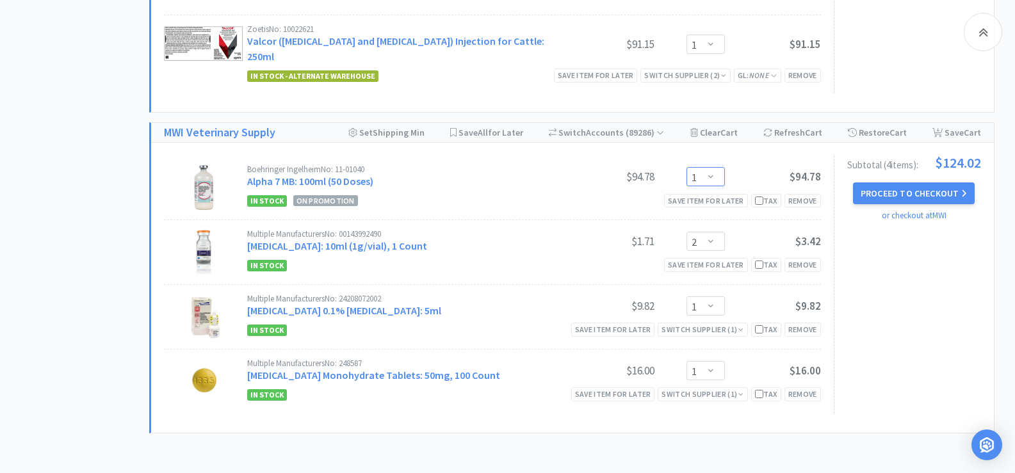
click at [709, 167] on select "Enter Quantity 1 2 3 4 5 6 7 8 9 10 11 12 13 14 15 16 17 18 19 20 Enter Quantity" at bounding box center [705, 176] width 38 height 19
click at [686, 167] on select "Enter Quantity 1 2 3 4 5 6 7 8 9 10 11 12 13 14 15 16 17 18 19 20 Enter Quantity" at bounding box center [705, 176] width 38 height 19
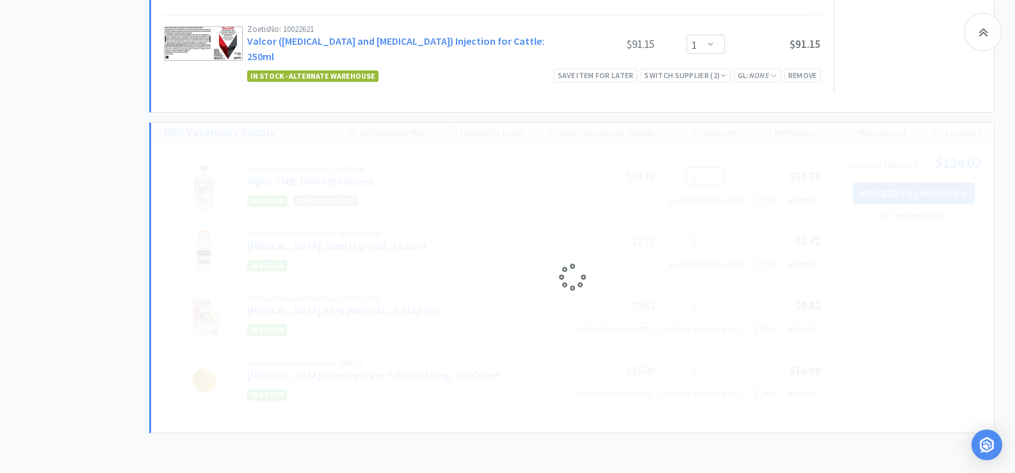
select select "2"
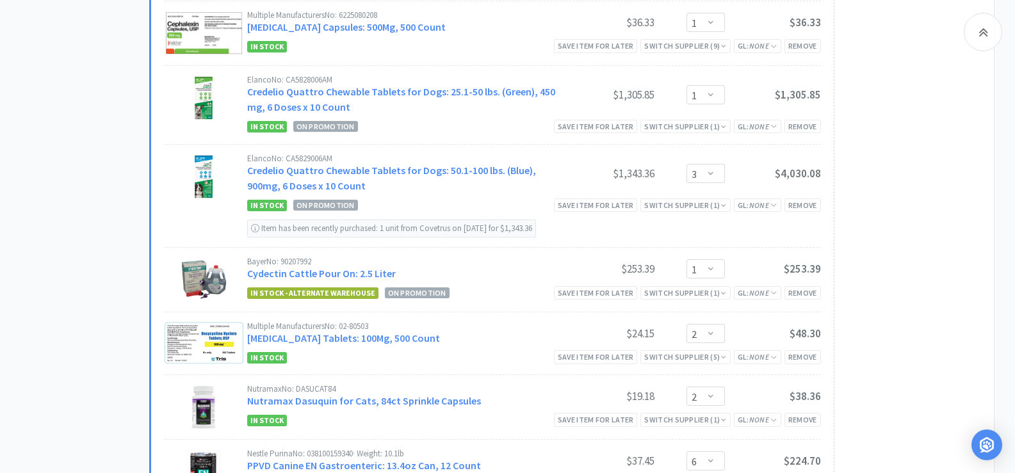
scroll to position [640, 0]
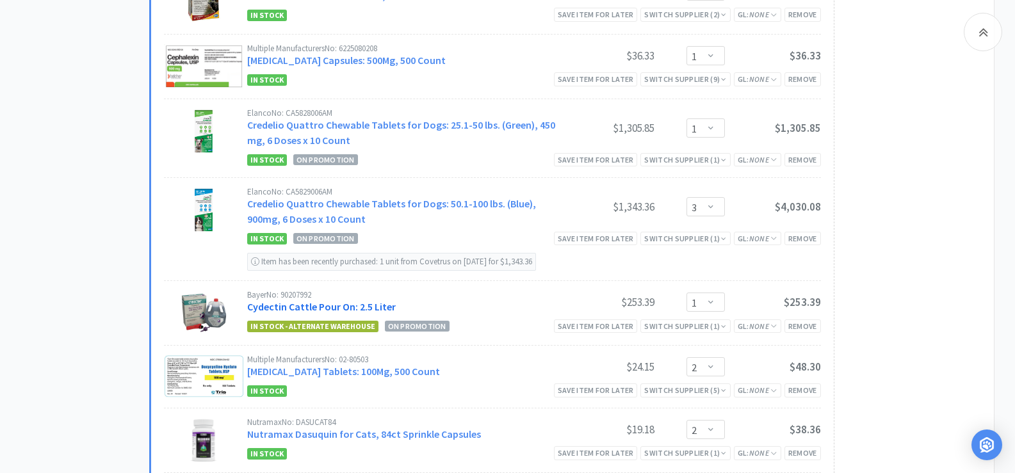
click at [341, 313] on link "Cydectin Cattle Pour On: 2.5 Liter" at bounding box center [321, 306] width 149 height 13
select select "133007"
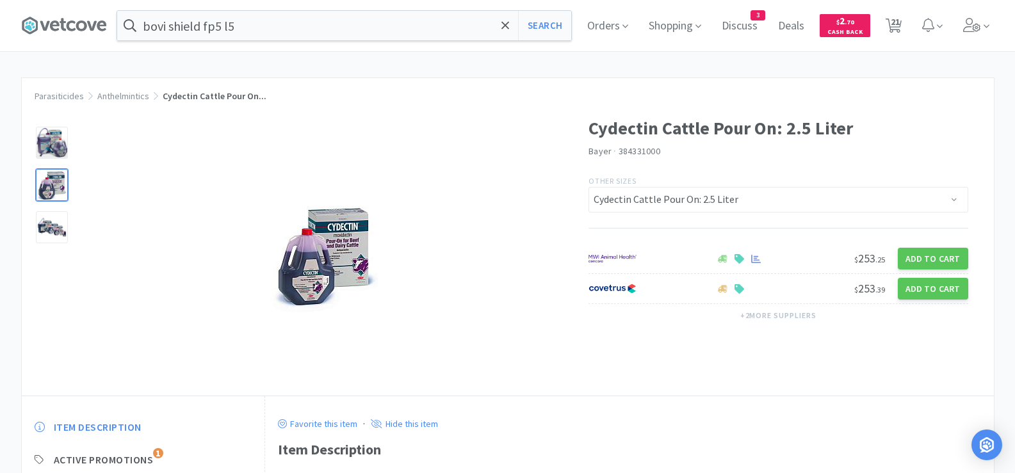
click at [59, 186] on div at bounding box center [52, 185] width 32 height 32
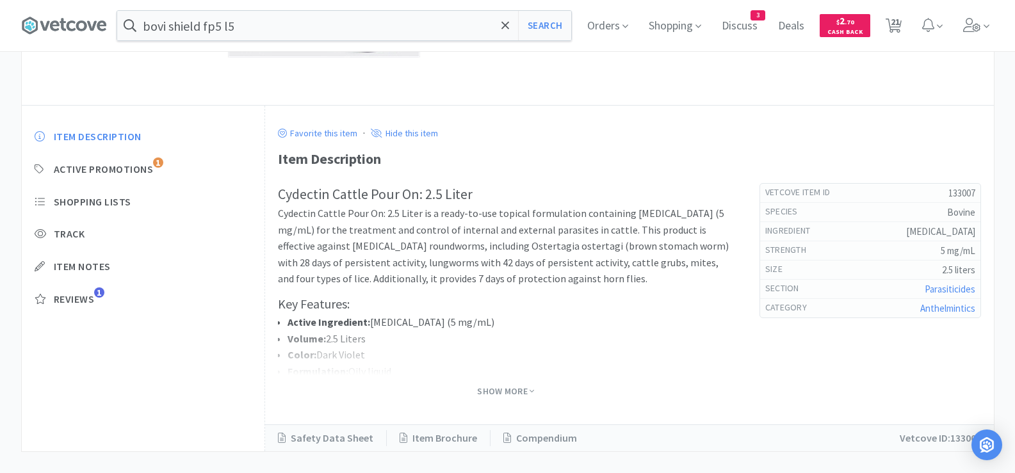
scroll to position [308, 0]
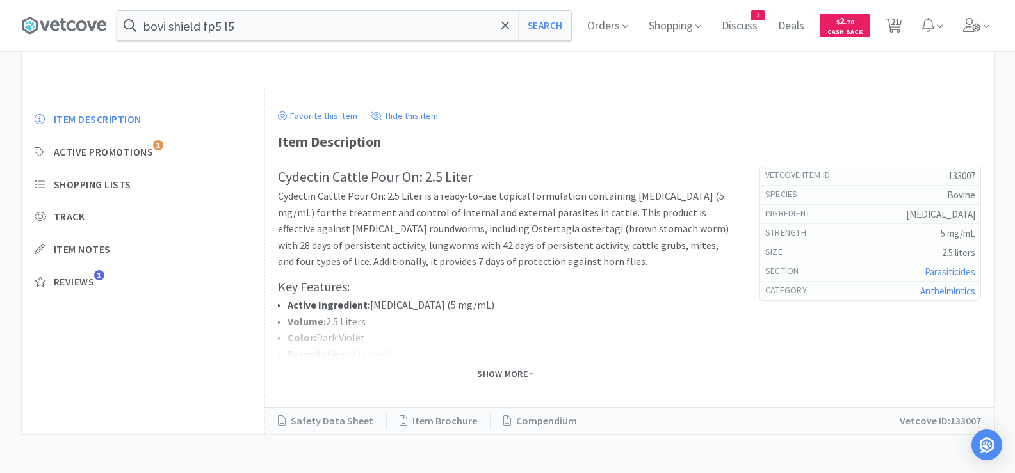
click at [529, 369] on span "Show More" at bounding box center [505, 374] width 57 height 12
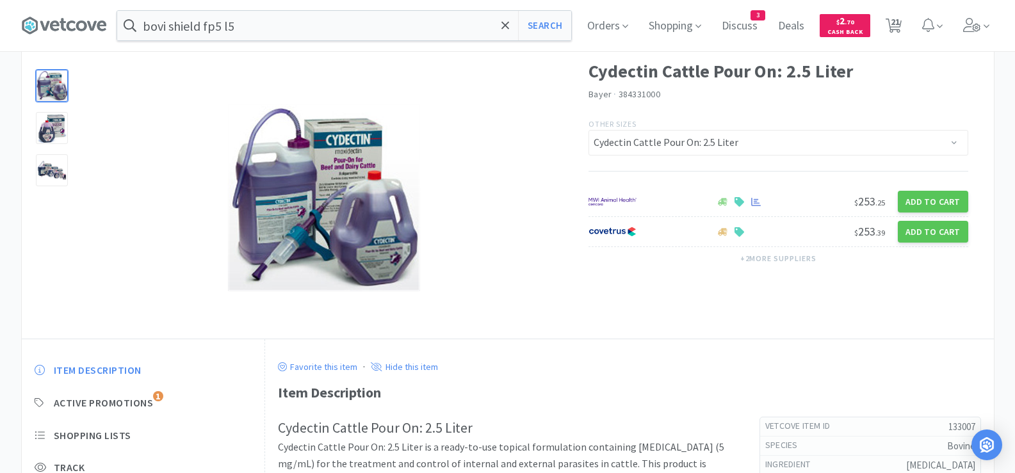
scroll to position [0, 0]
